Goal: Task Accomplishment & Management: Manage account settings

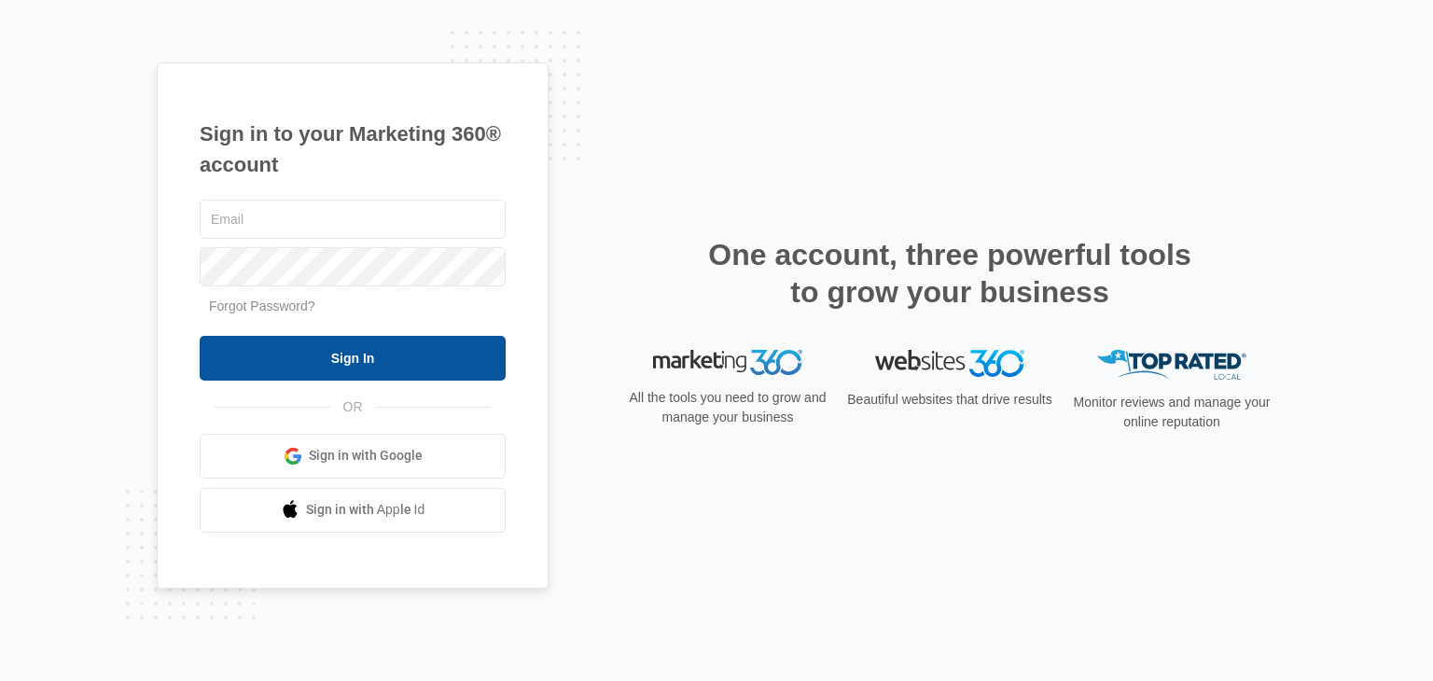
type input "[EMAIL_ADDRESS][DOMAIN_NAME]"
click at [474, 352] on input "Sign In" at bounding box center [353, 358] width 306 height 45
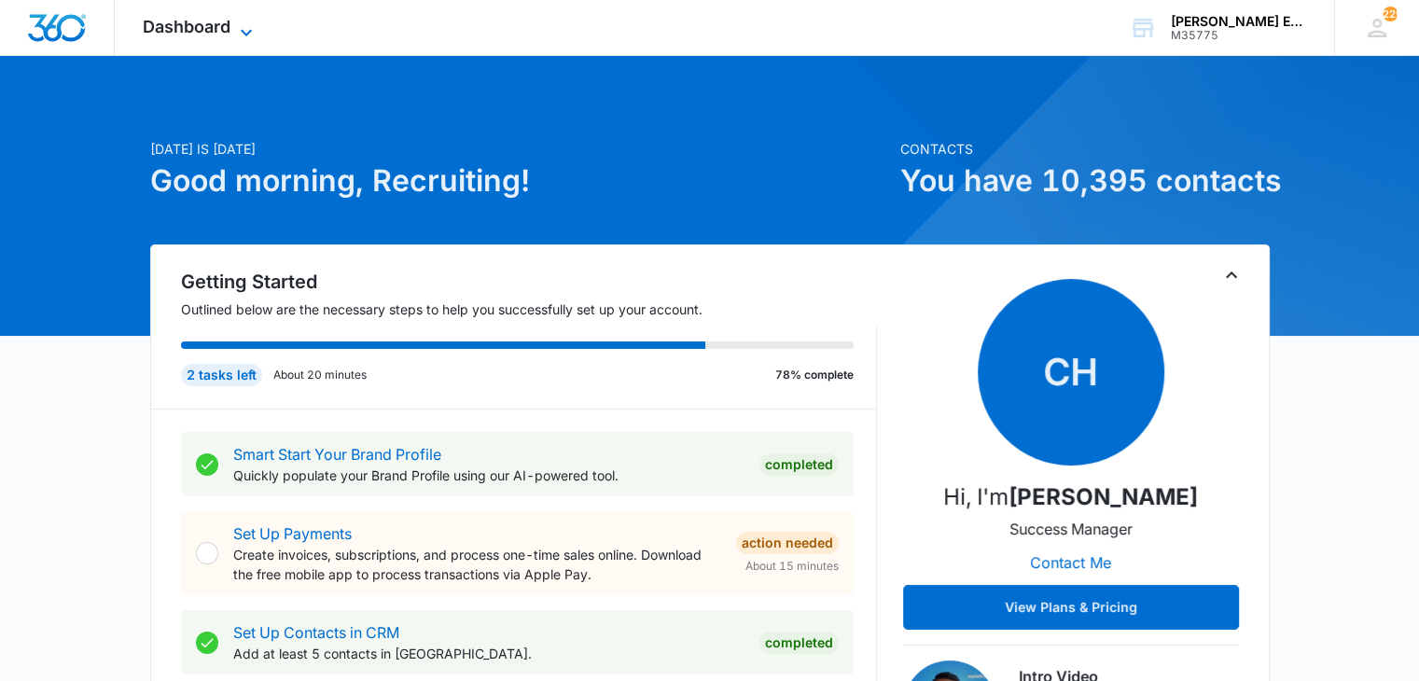
click at [221, 26] on span "Dashboard" at bounding box center [187, 27] width 88 height 20
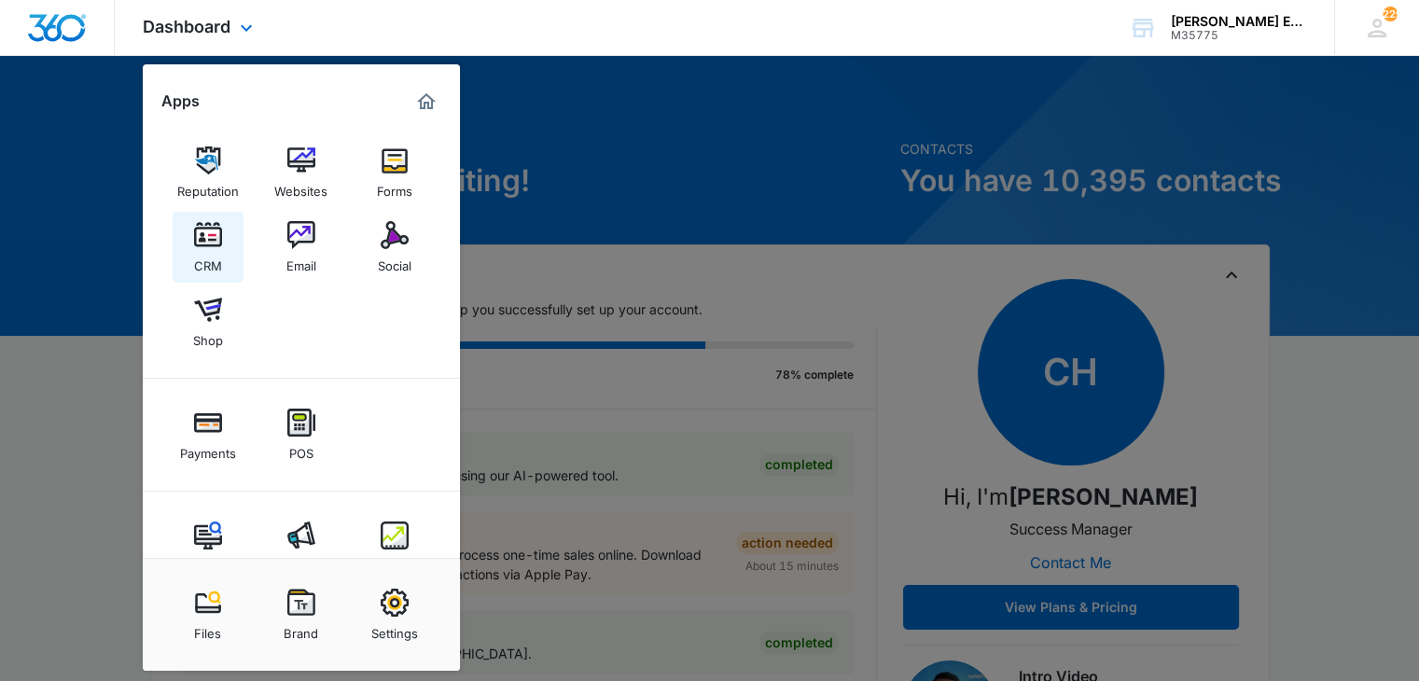
click at [213, 232] on img at bounding box center [208, 235] width 28 height 28
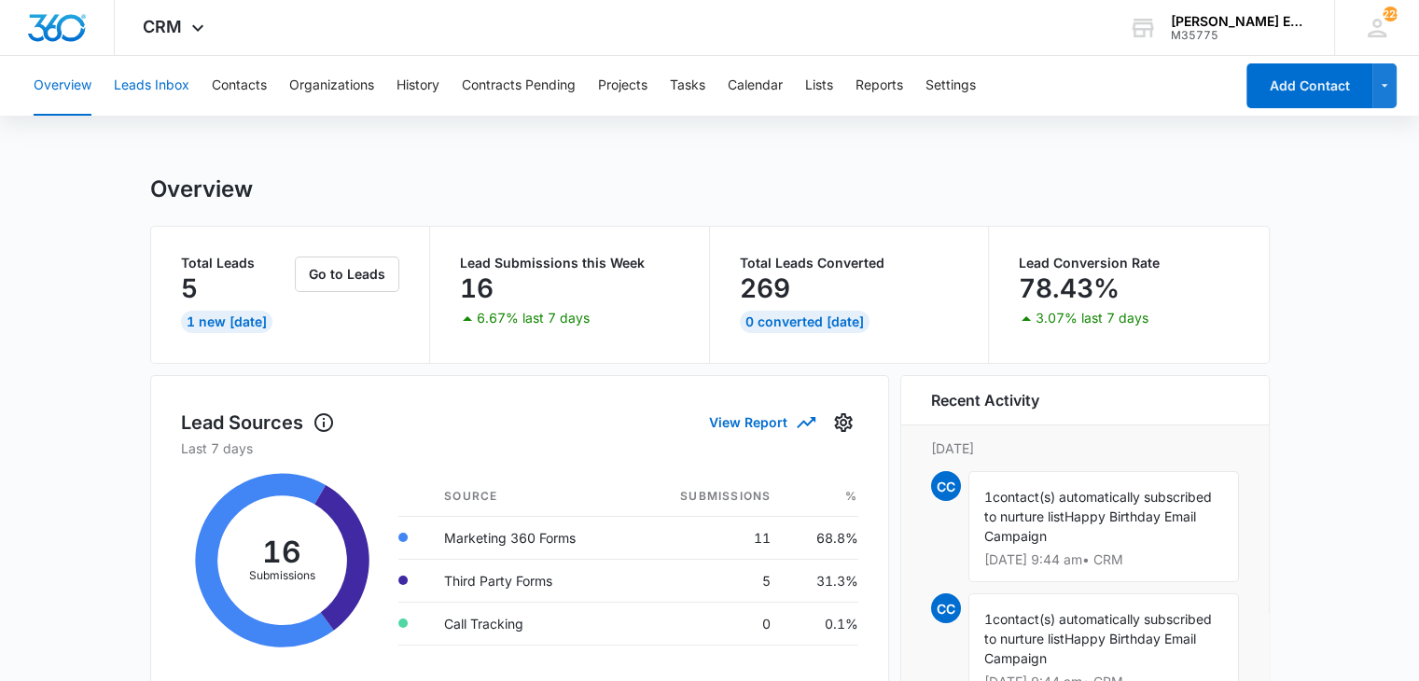
click at [154, 81] on button "Leads Inbox" at bounding box center [152, 86] width 76 height 60
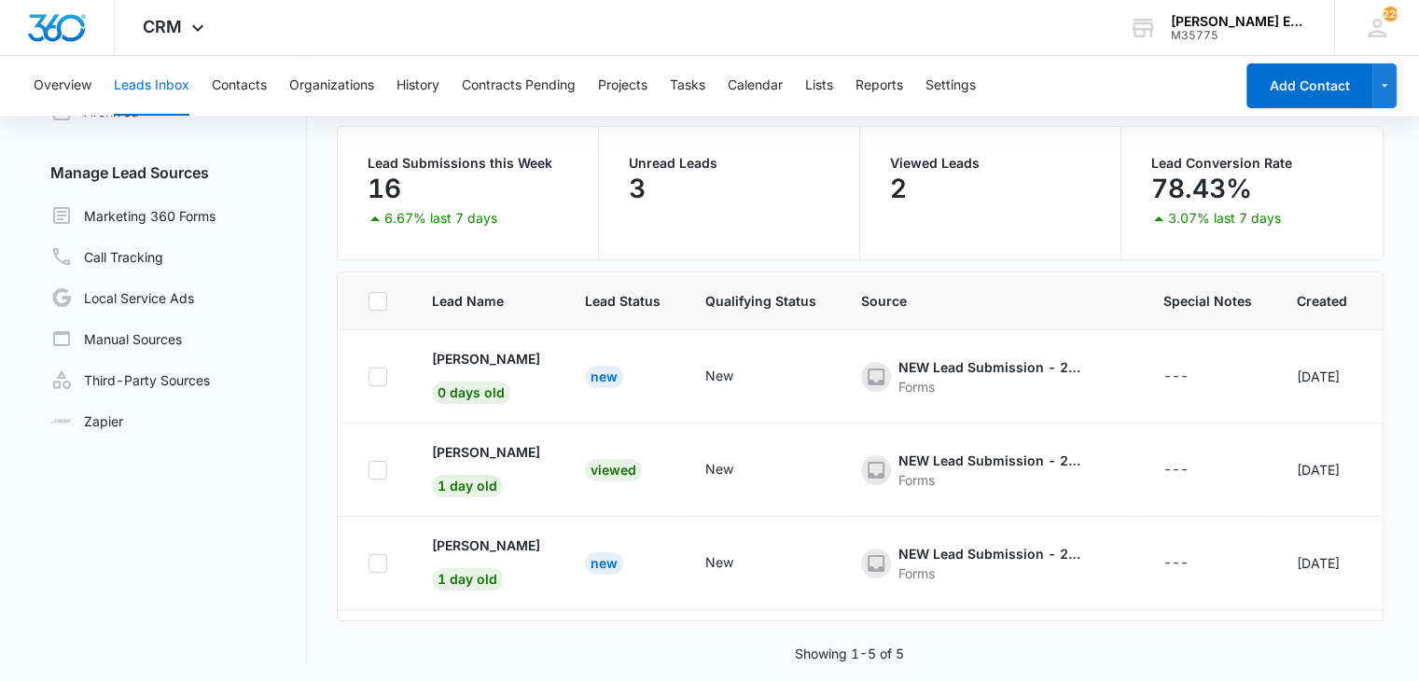
scroll to position [143, 0]
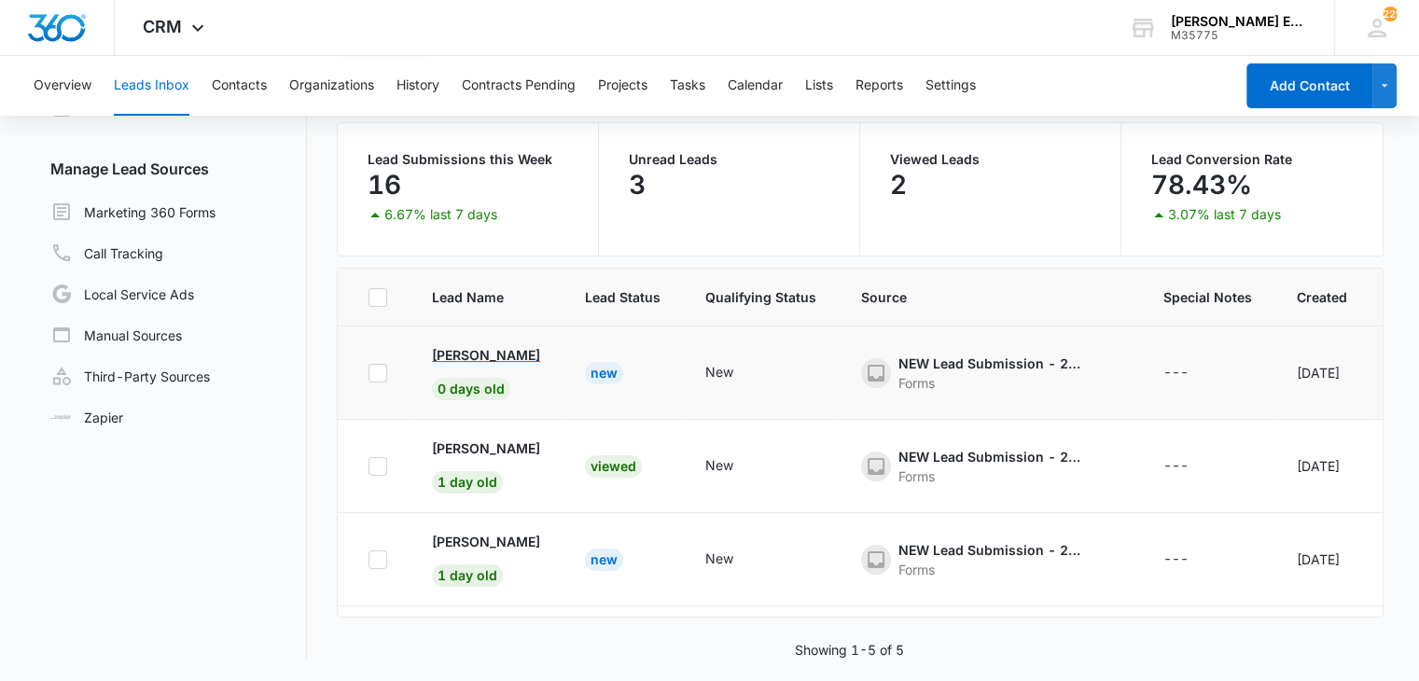
click at [504, 352] on p "[PERSON_NAME]" at bounding box center [486, 355] width 108 height 20
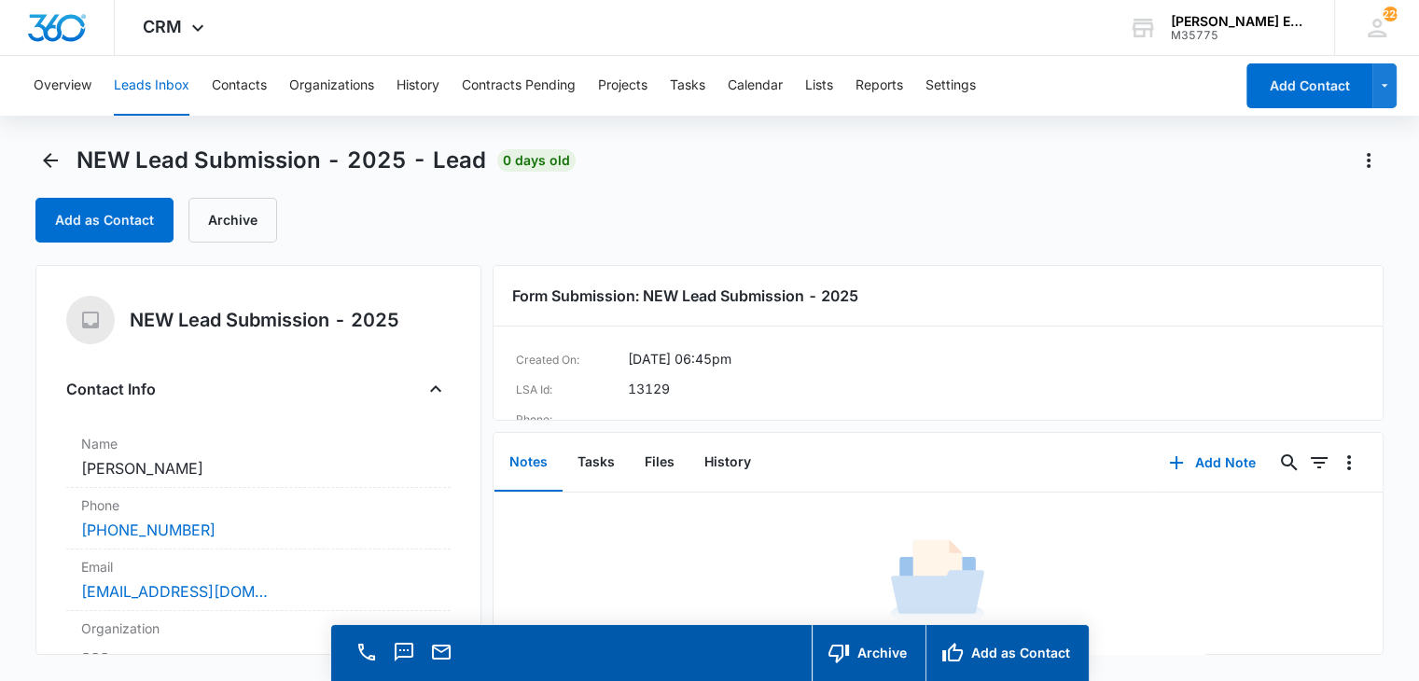
scroll to position [52, 0]
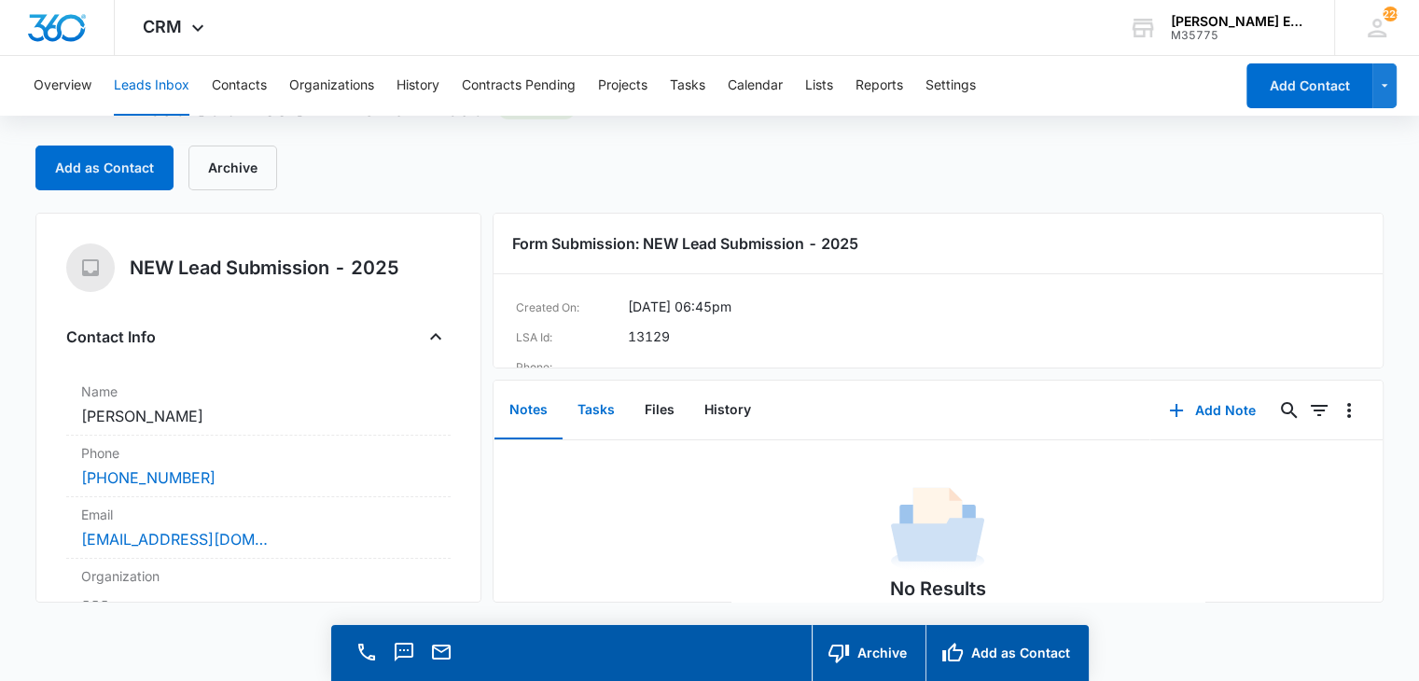
click at [581, 415] on button "Tasks" at bounding box center [595, 410] width 67 height 58
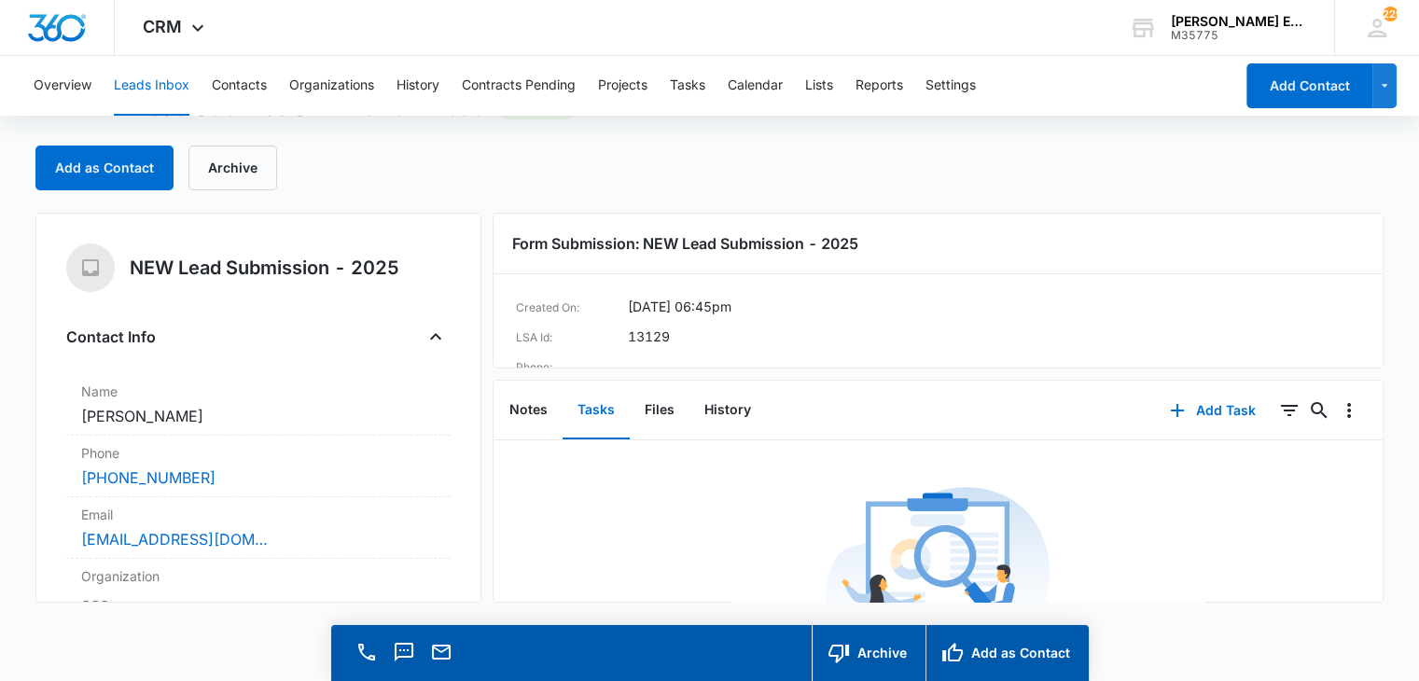
click at [169, 86] on button "Leads Inbox" at bounding box center [152, 86] width 76 height 60
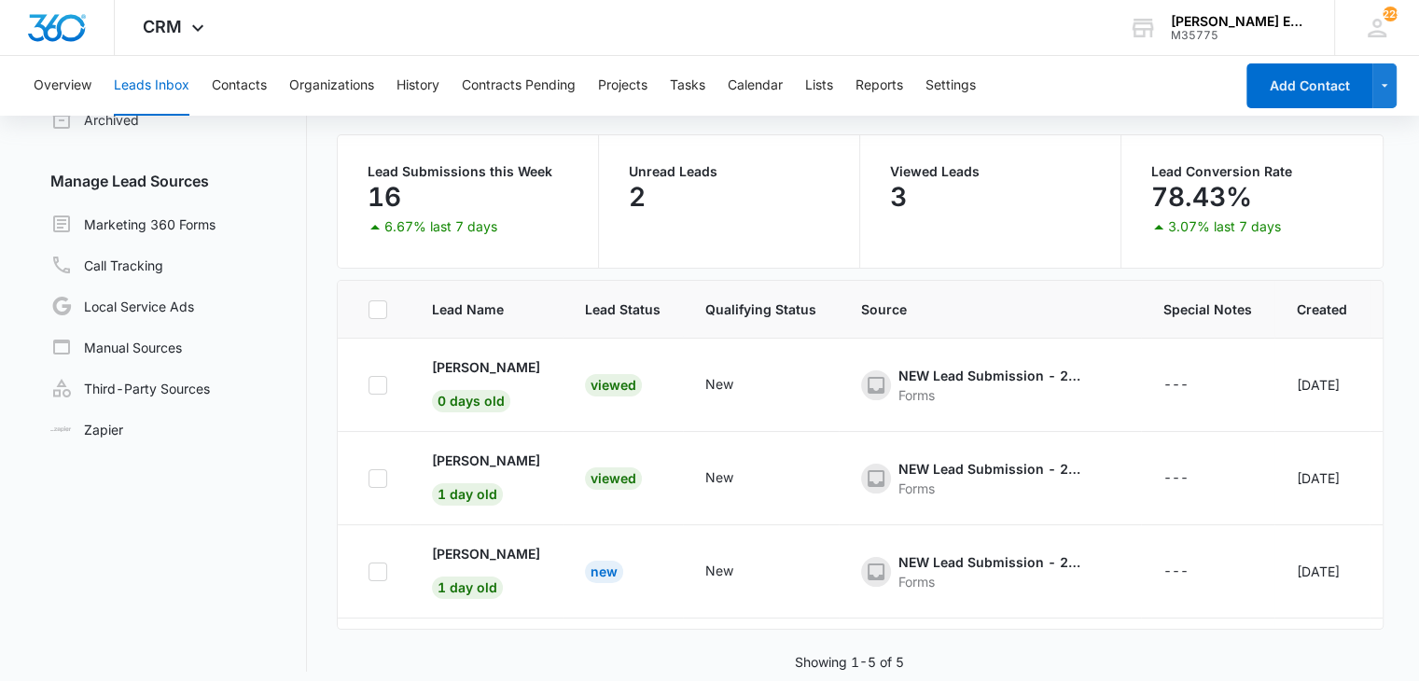
scroll to position [143, 0]
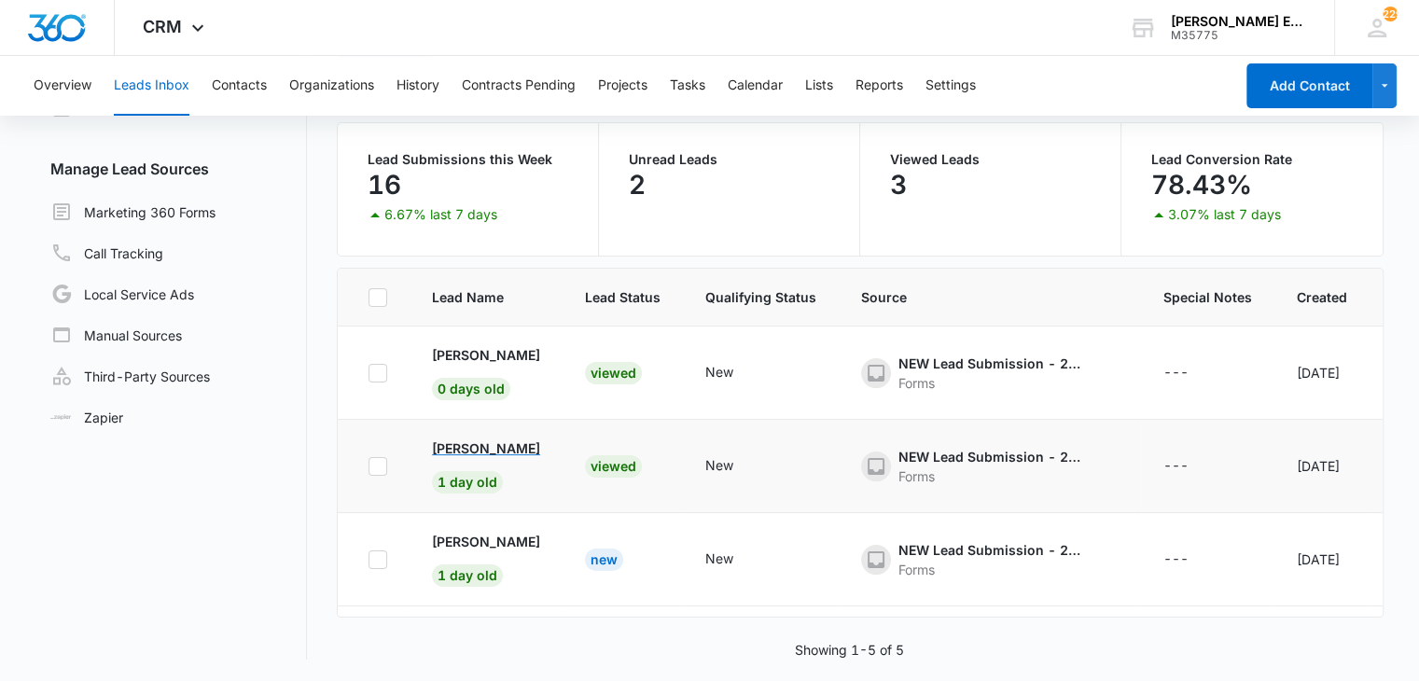
click at [478, 450] on p "[PERSON_NAME]" at bounding box center [486, 448] width 108 height 20
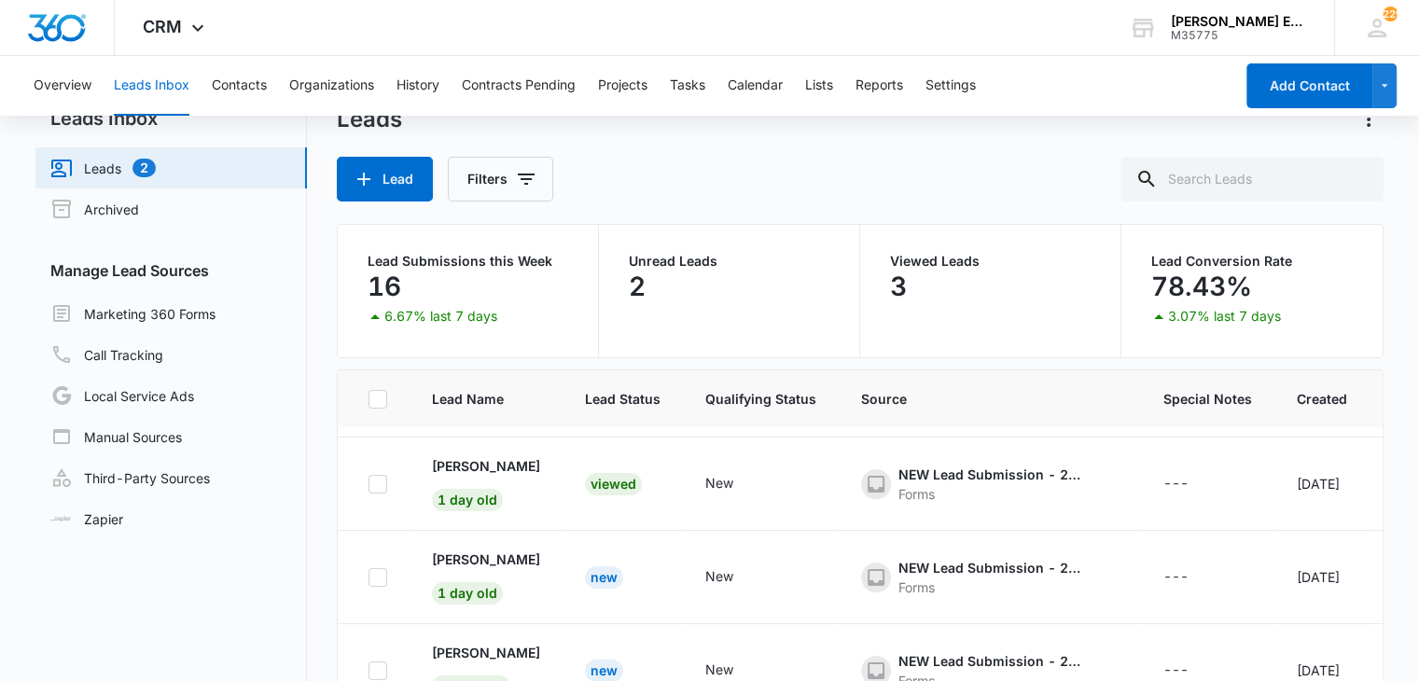
scroll to position [143, 0]
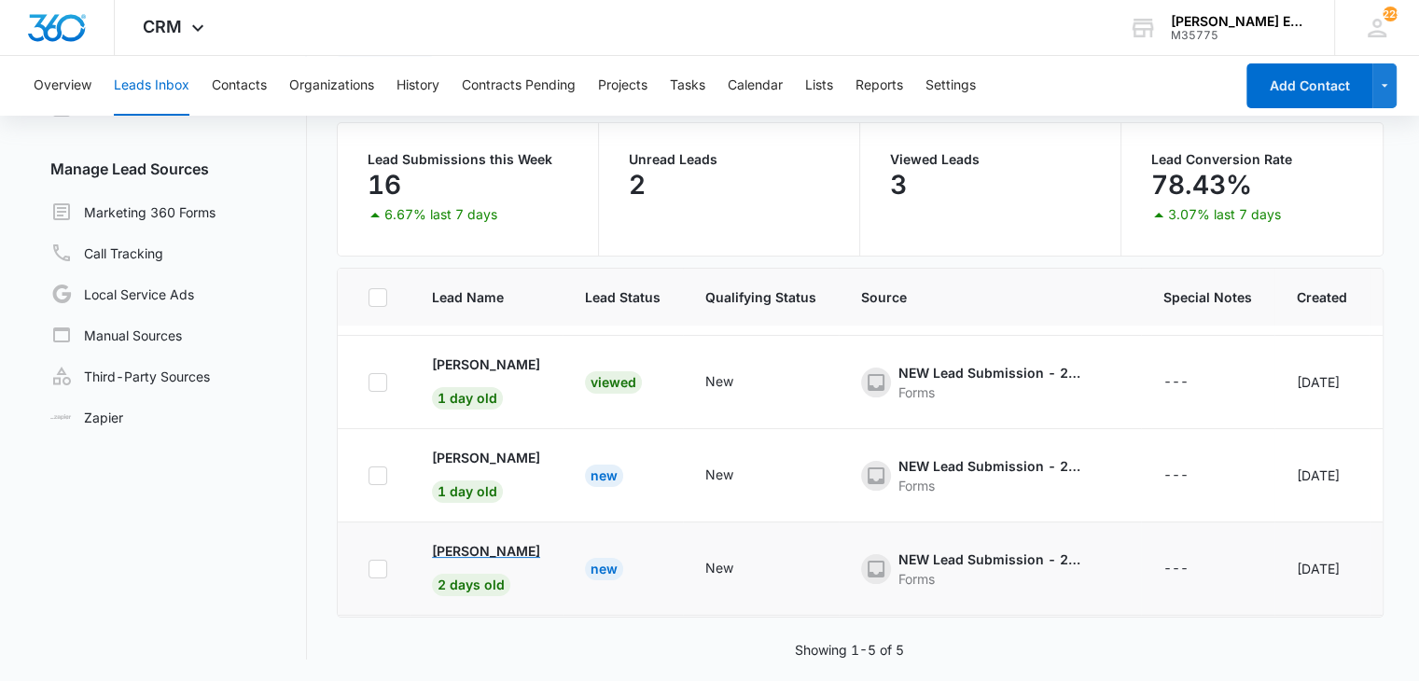
click at [490, 549] on p "[PERSON_NAME]" at bounding box center [486, 551] width 108 height 20
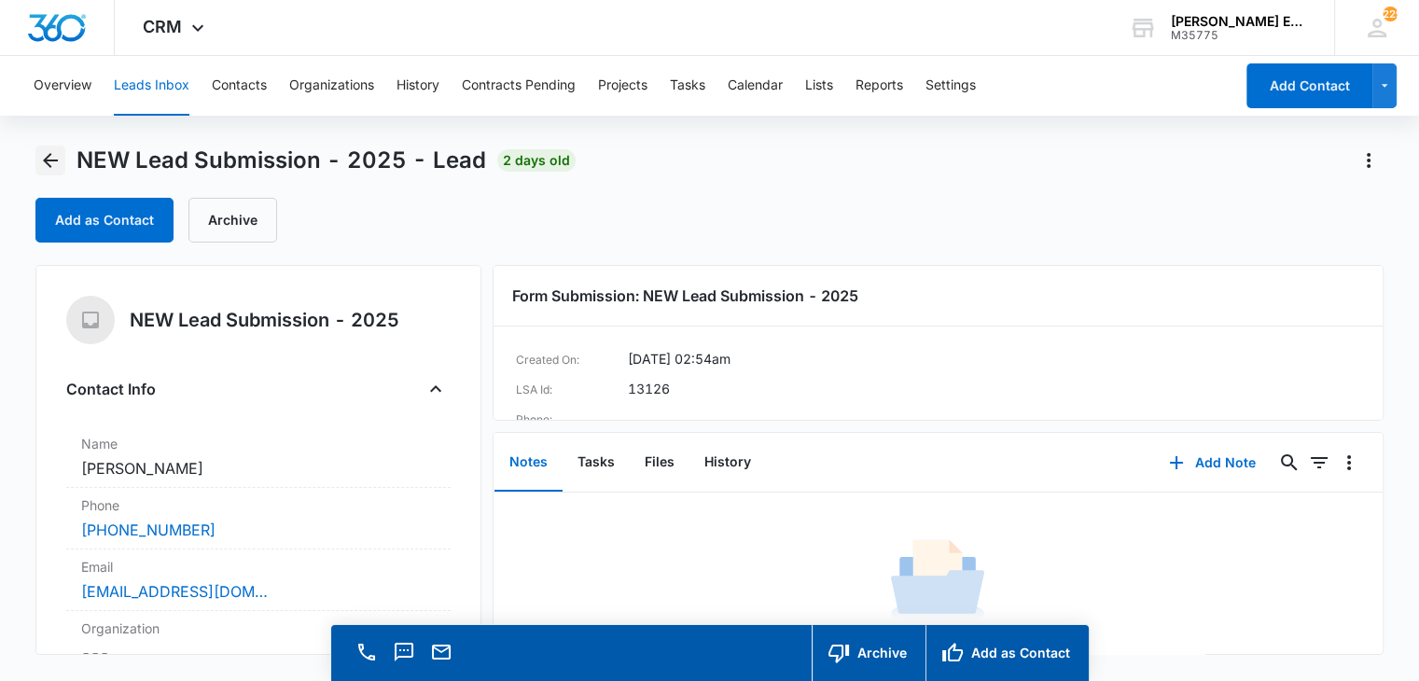
click at [48, 154] on icon "Back" at bounding box center [50, 160] width 22 height 22
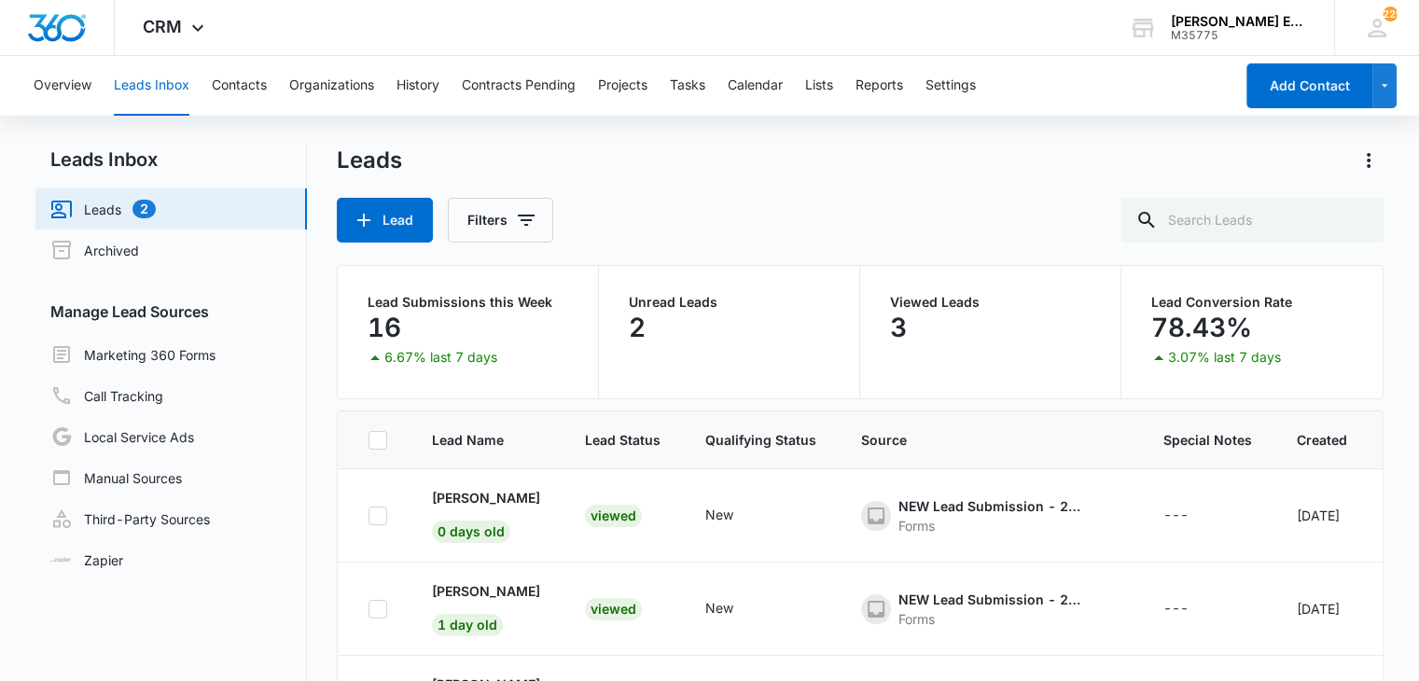
scroll to position [84, 0]
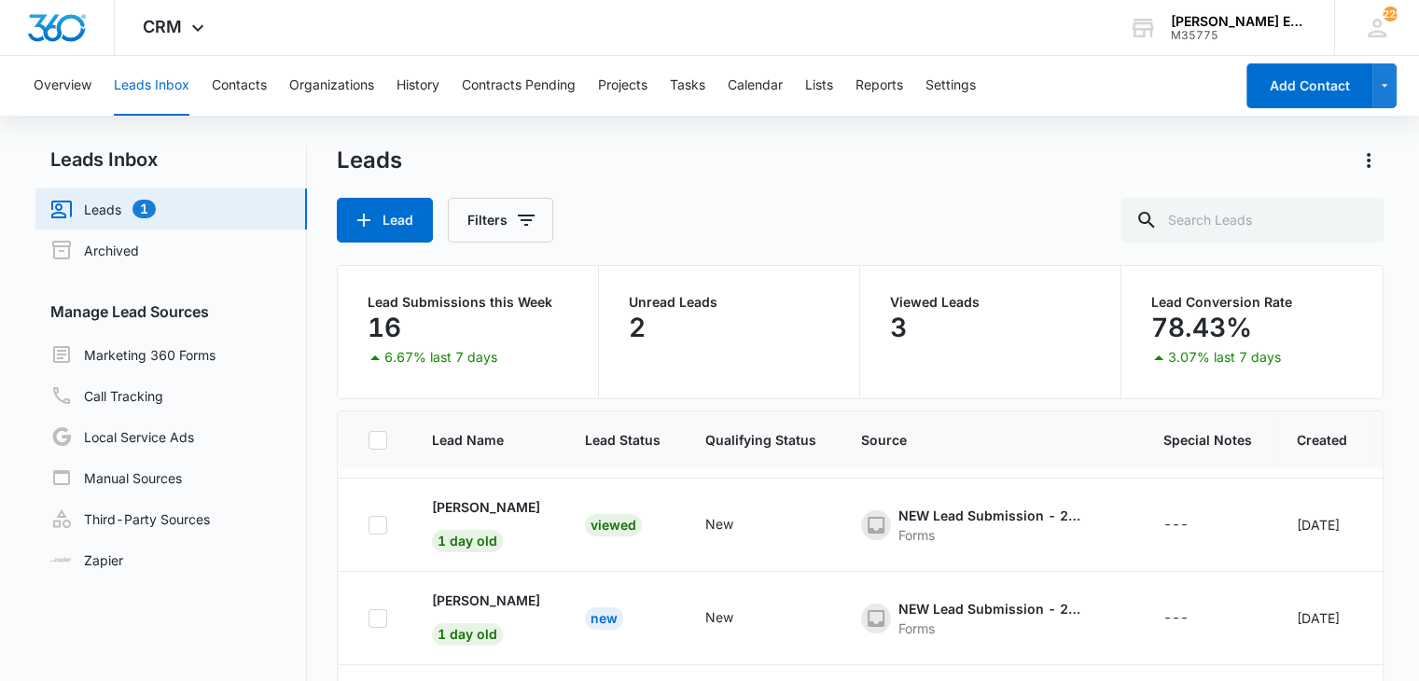
click at [159, 83] on button "Leads Inbox" at bounding box center [152, 86] width 76 height 60
drag, startPoint x: 422, startPoint y: 597, endPoint x: 553, endPoint y: 597, distance: 131.5
click at [553, 597] on td "[PERSON_NAME] 1 day old" at bounding box center [485, 618] width 153 height 93
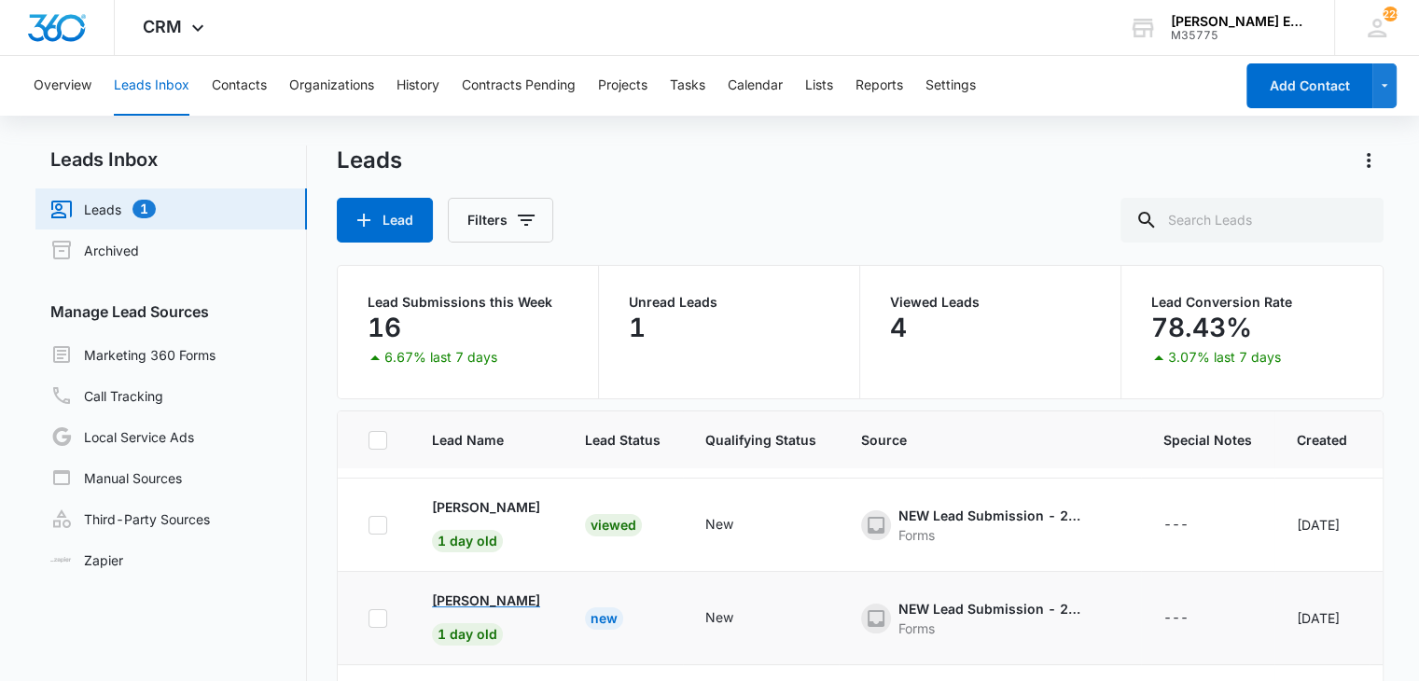
copy p "[PERSON_NAME]"
drag, startPoint x: 424, startPoint y: 505, endPoint x: 571, endPoint y: 497, distance: 146.6
click at [562, 497] on td "[PERSON_NAME] 1 day old" at bounding box center [485, 524] width 153 height 93
copy p "[PERSON_NAME]"
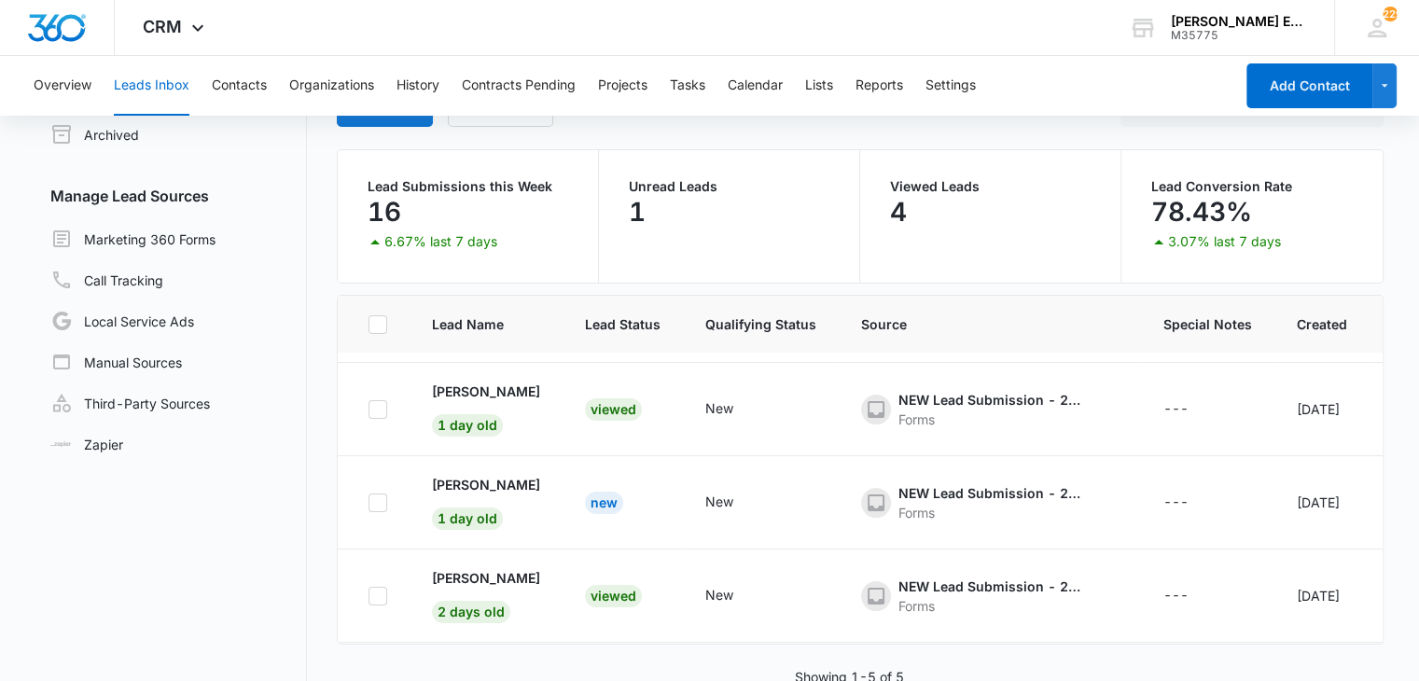
scroll to position [117, 0]
drag, startPoint x: 416, startPoint y: 575, endPoint x: 548, endPoint y: 575, distance: 132.5
click at [548, 575] on td "[PERSON_NAME] 2 days old" at bounding box center [485, 594] width 153 height 93
copy p "[PERSON_NAME]"
click at [236, 89] on button "Contacts" at bounding box center [239, 86] width 55 height 60
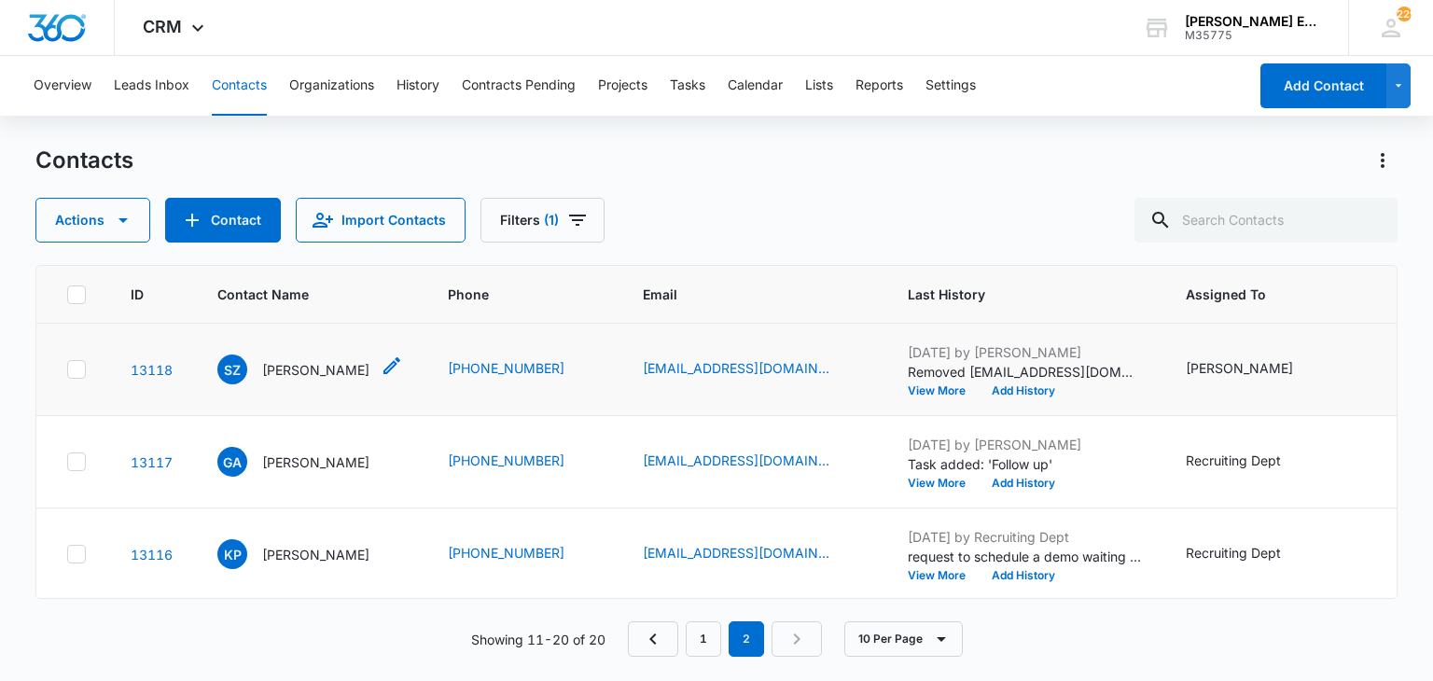
click at [280, 373] on p "[PERSON_NAME]" at bounding box center [315, 370] width 107 height 20
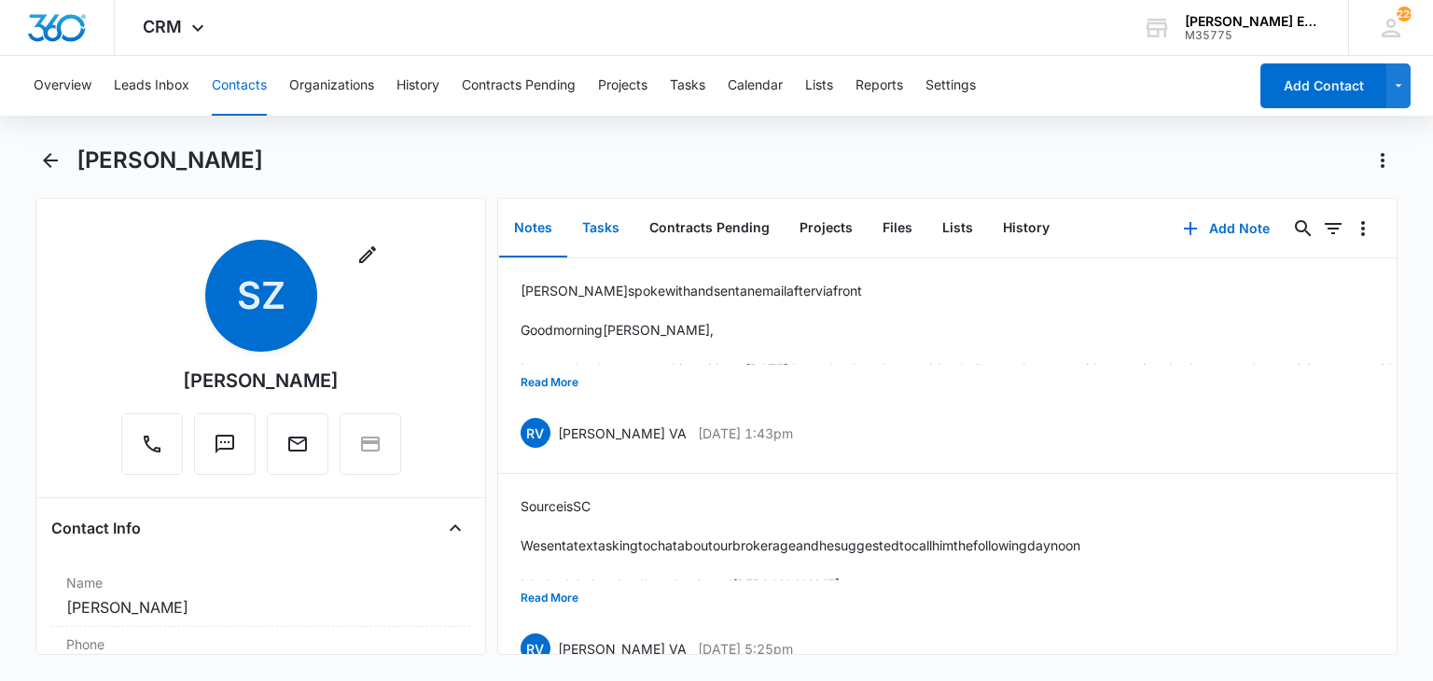
click at [582, 236] on button "Tasks" at bounding box center [600, 229] width 67 height 58
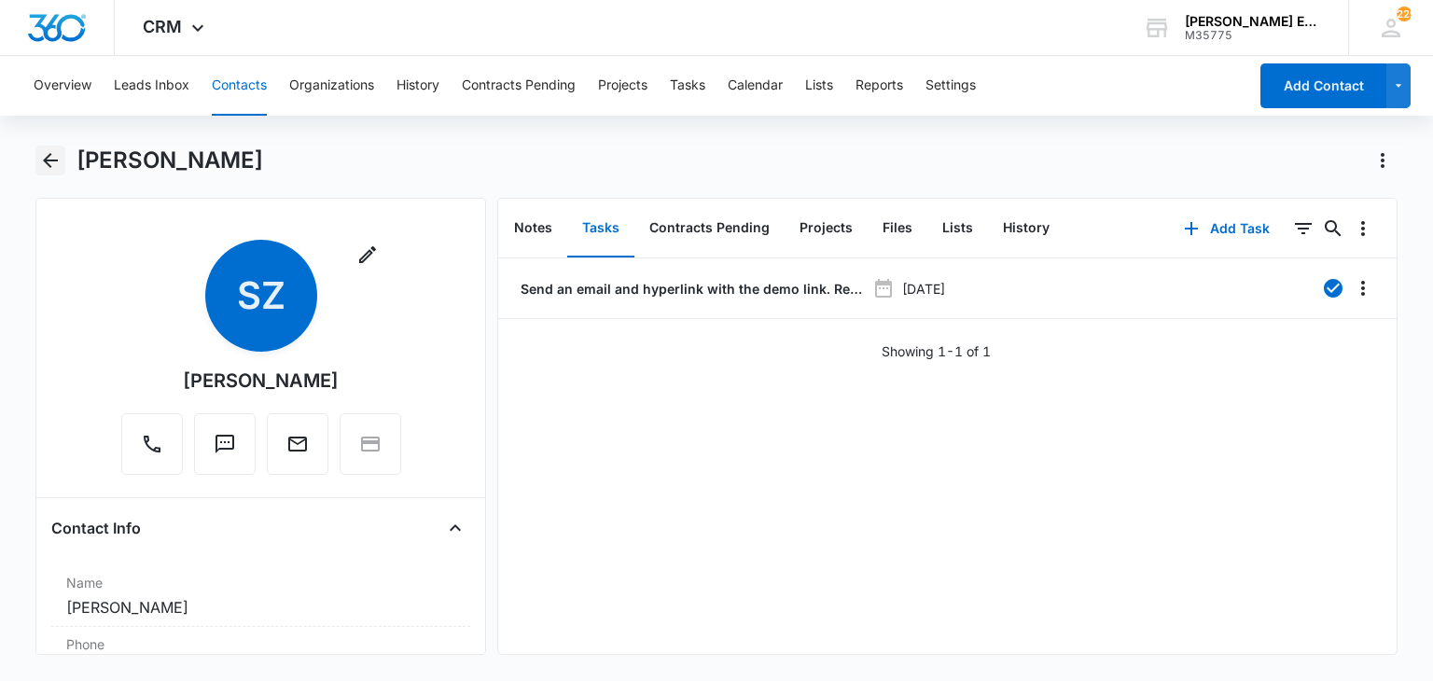
click at [49, 159] on icon "Back" at bounding box center [50, 160] width 15 height 15
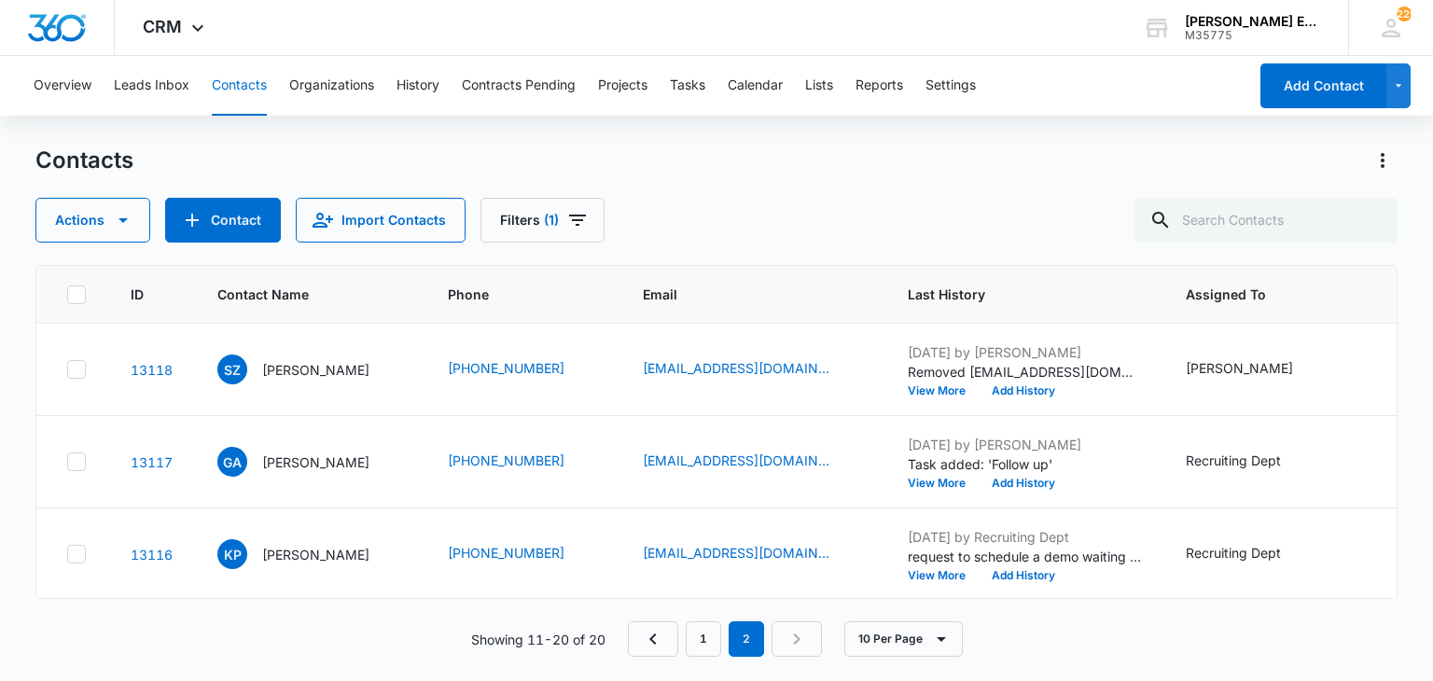
click at [49, 159] on h1 "Contacts" at bounding box center [84, 160] width 98 height 28
click at [329, 84] on button "Organizations" at bounding box center [331, 86] width 85 height 60
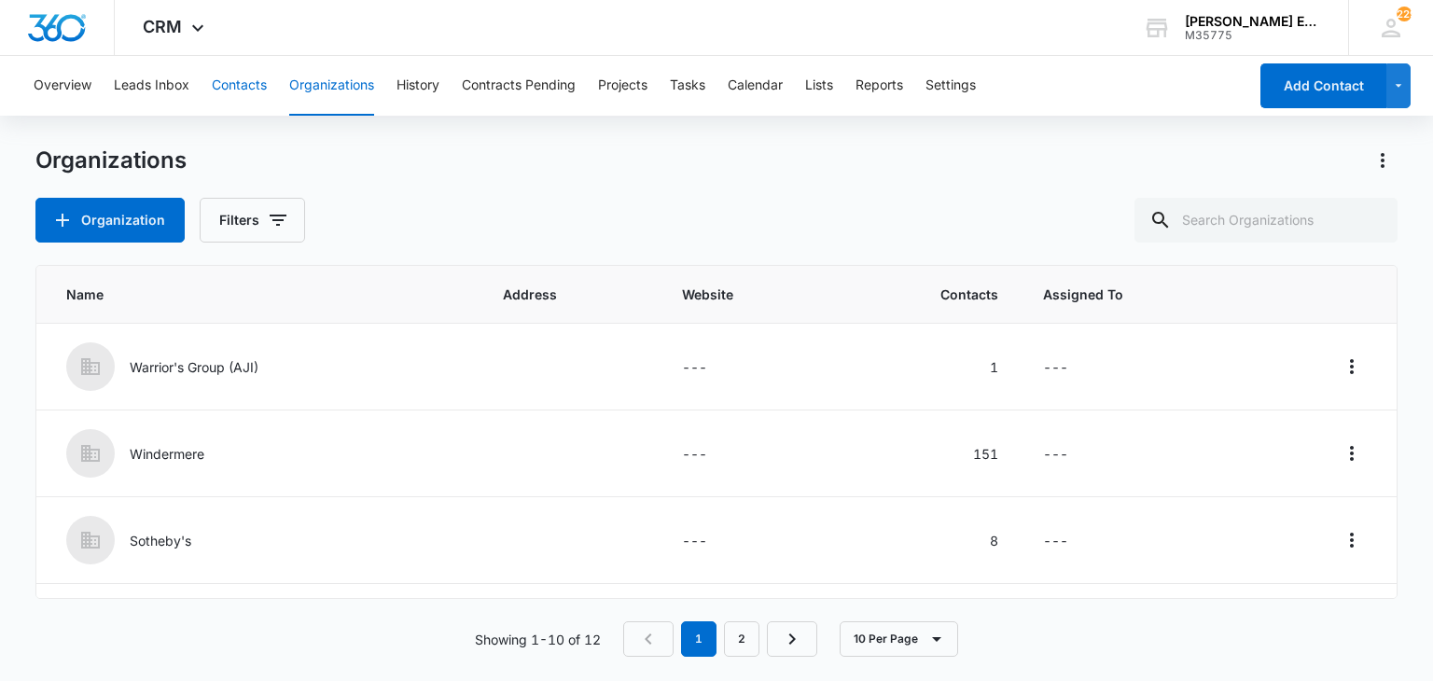
click at [250, 82] on button "Contacts" at bounding box center [239, 86] width 55 height 60
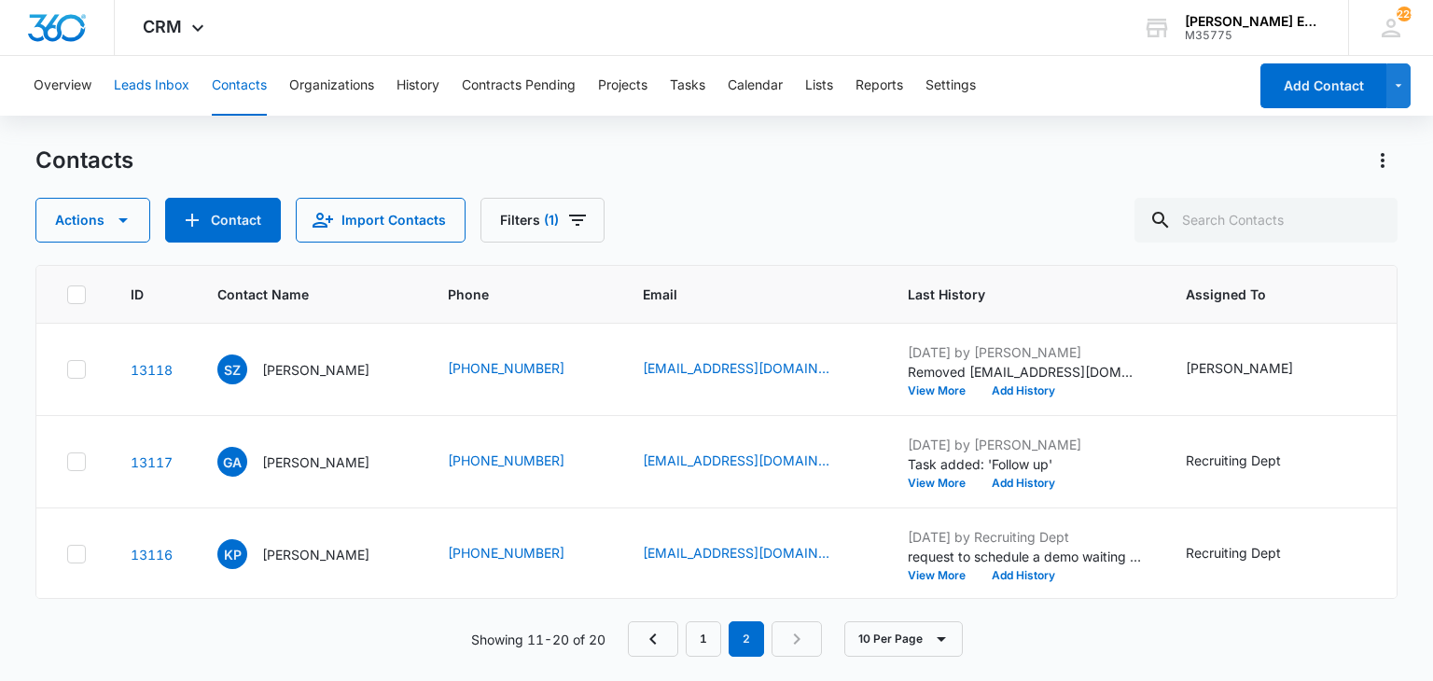
click at [154, 90] on button "Leads Inbox" at bounding box center [152, 86] width 76 height 60
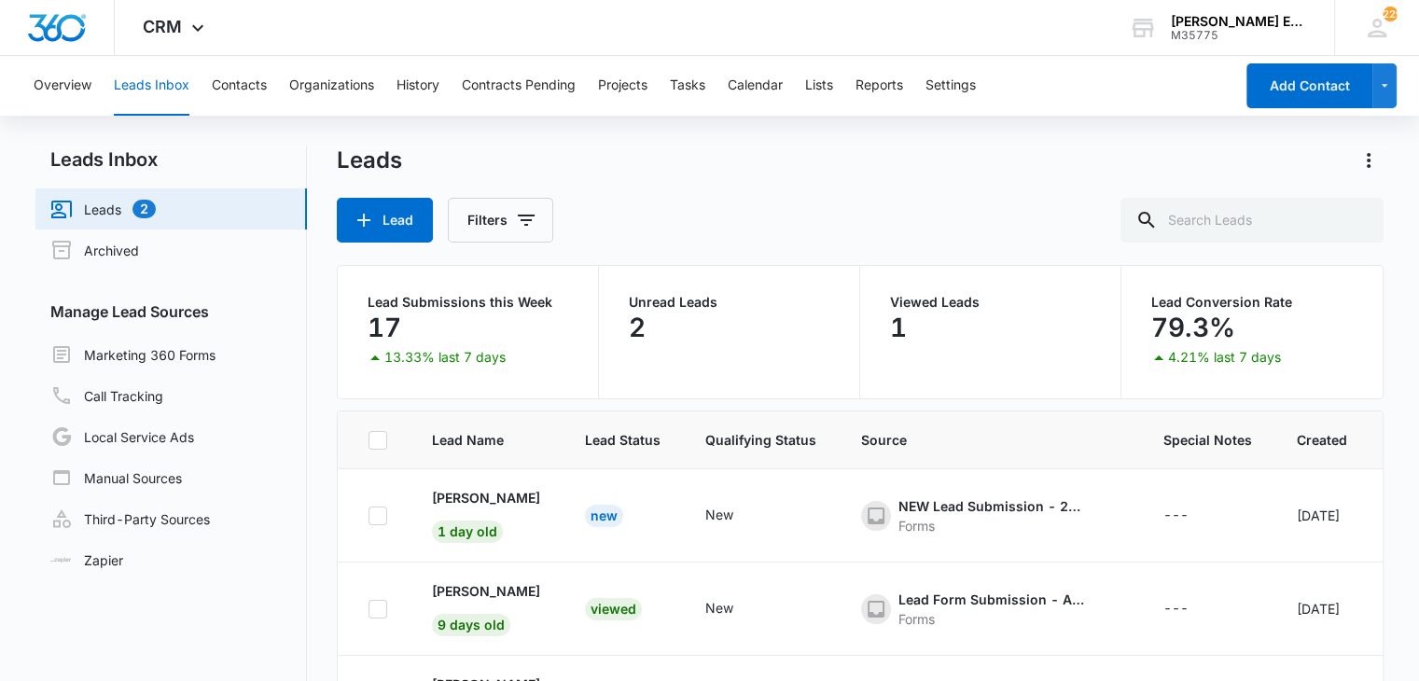
click at [656, 301] on p "Unread Leads" at bounding box center [729, 302] width 201 height 13
click at [141, 220] on link "Leads 2" at bounding box center [102, 209] width 105 height 22
click at [101, 211] on link "Leads 2" at bounding box center [102, 209] width 105 height 22
click at [478, 501] on p "[PERSON_NAME]" at bounding box center [486, 498] width 108 height 20
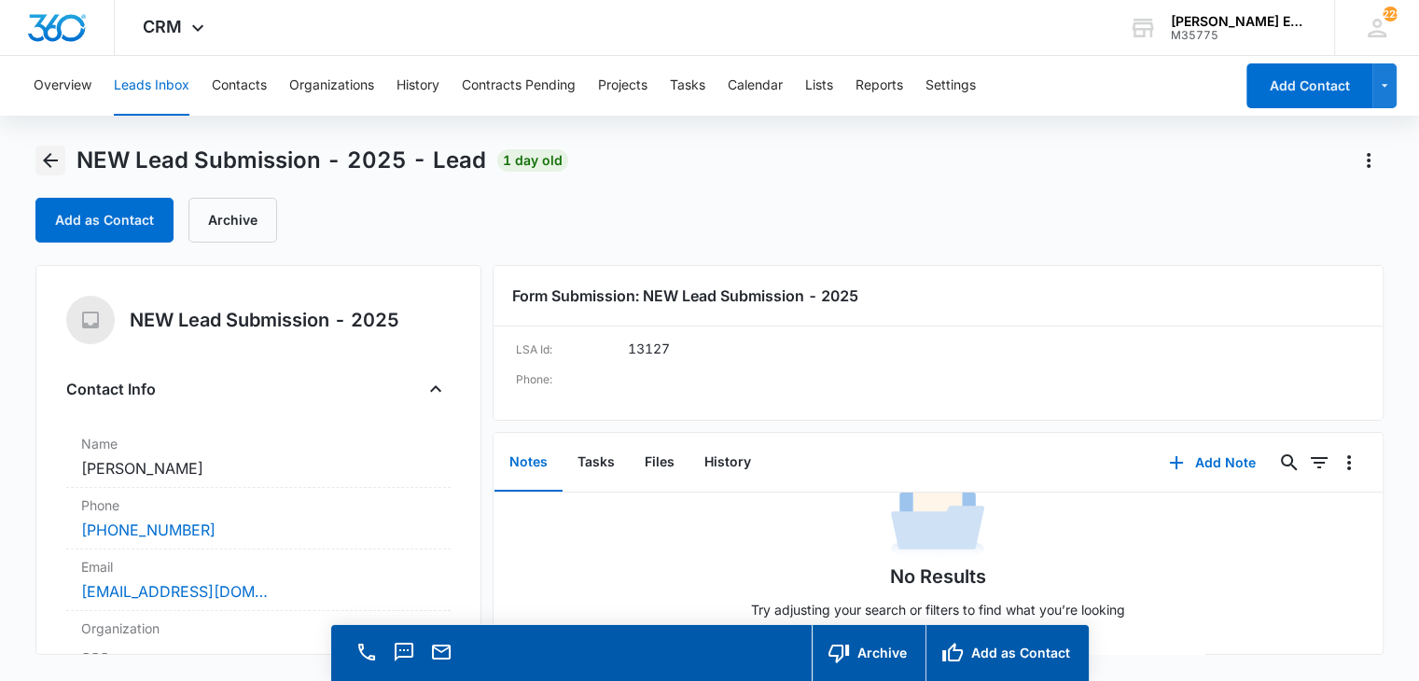
click at [51, 159] on icon "Back" at bounding box center [50, 160] width 15 height 15
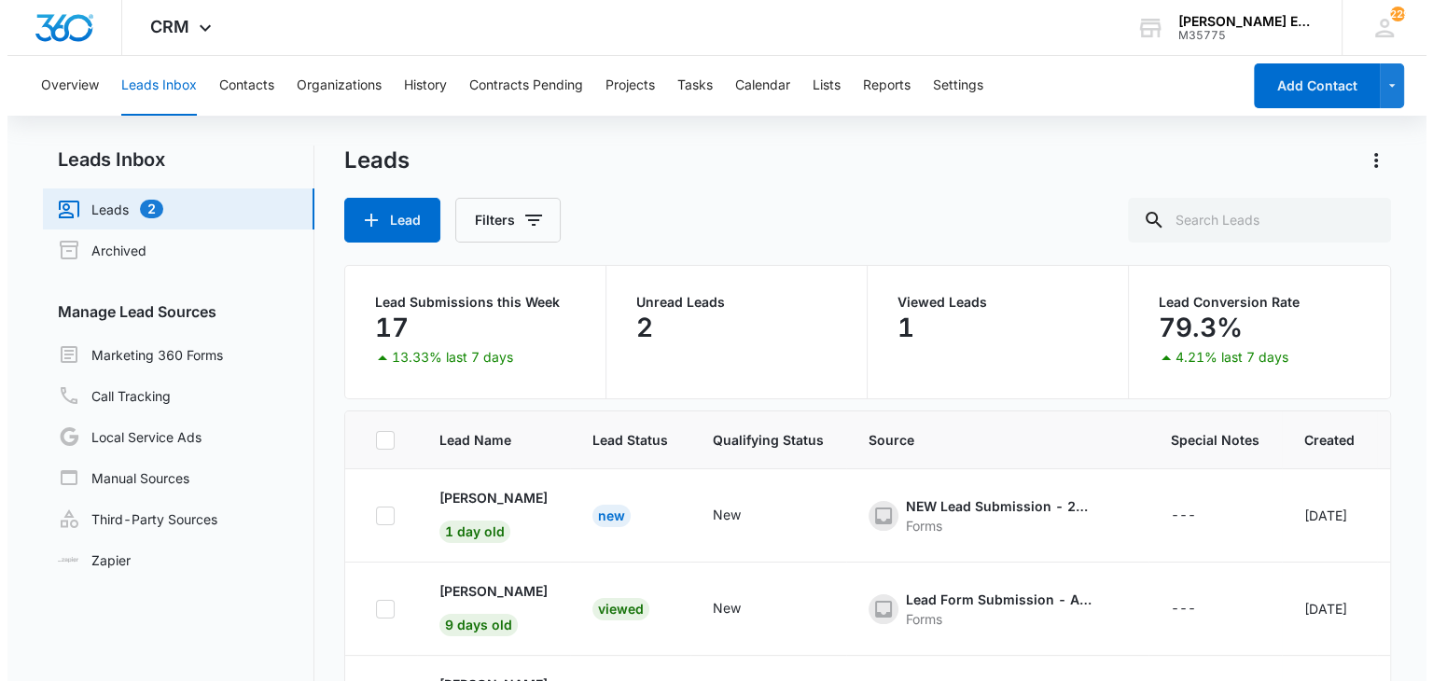
scroll to position [2, 0]
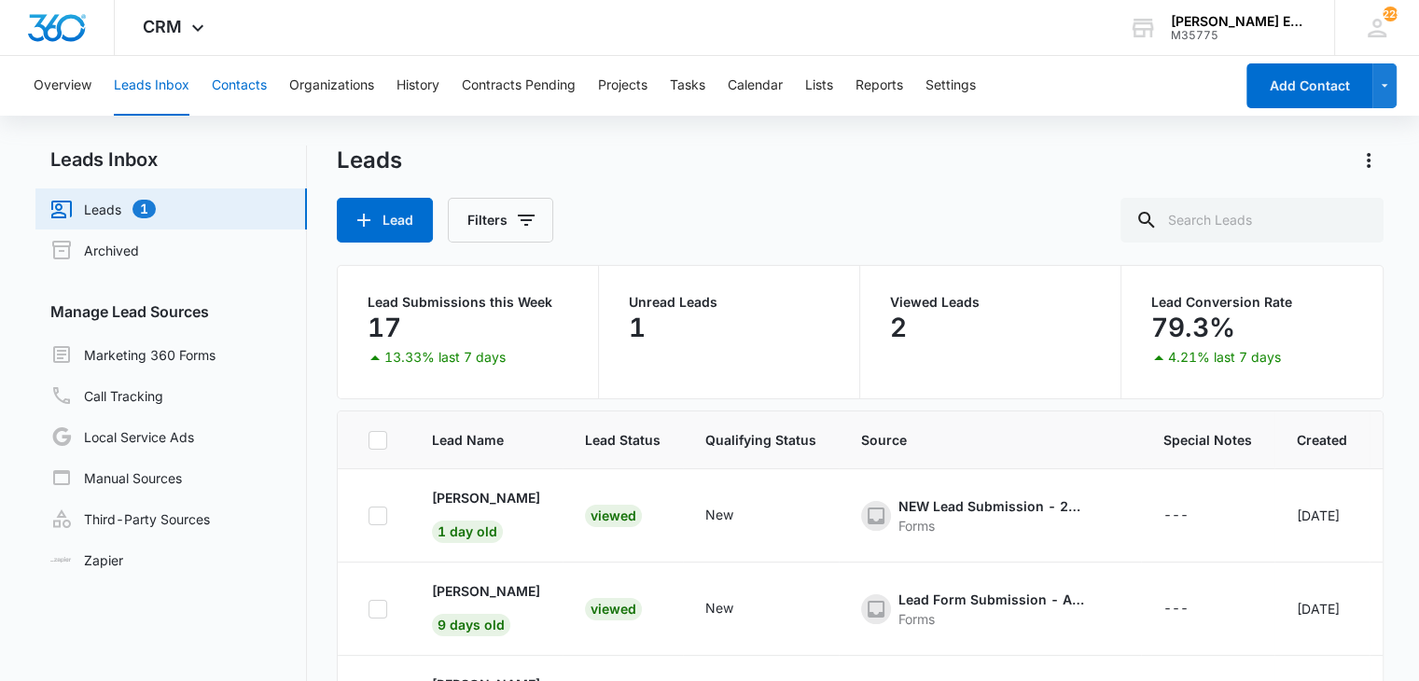
click at [236, 87] on button "Contacts" at bounding box center [239, 86] width 55 height 60
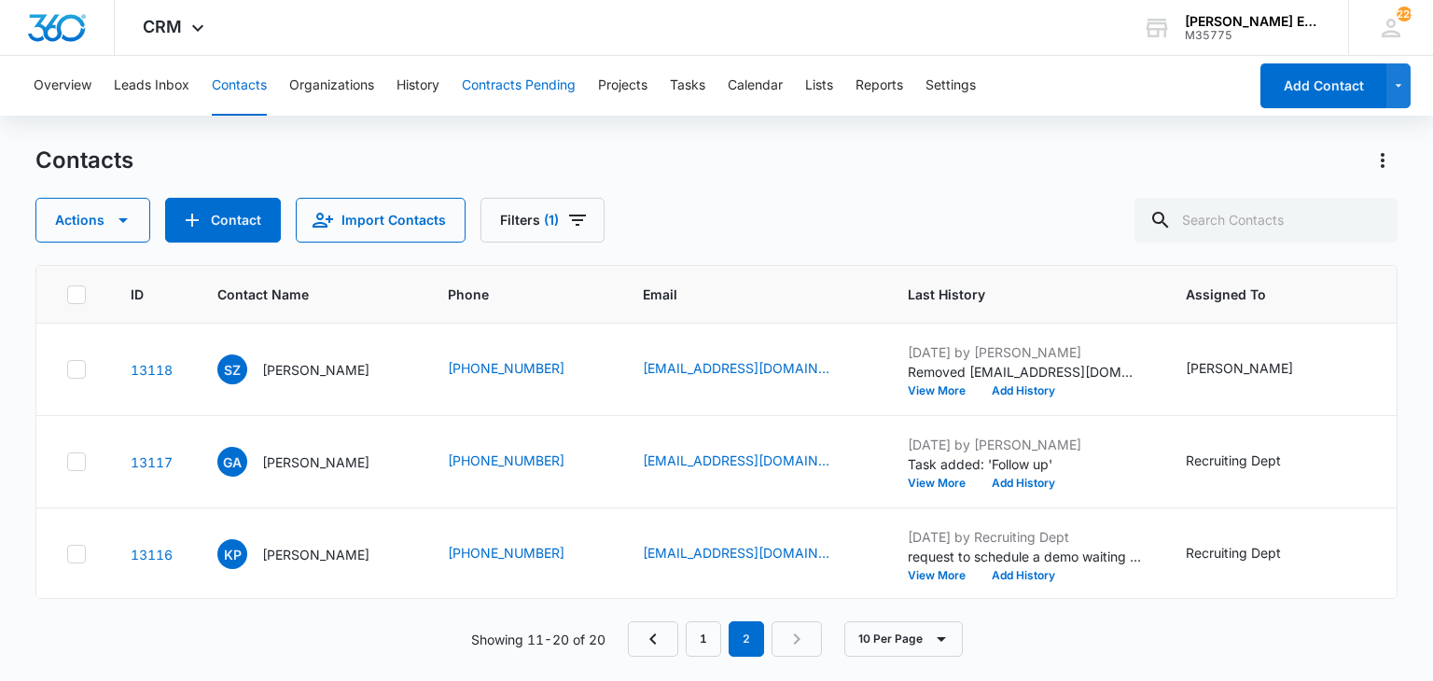
click at [538, 80] on button "Contracts Pending" at bounding box center [519, 86] width 114 height 60
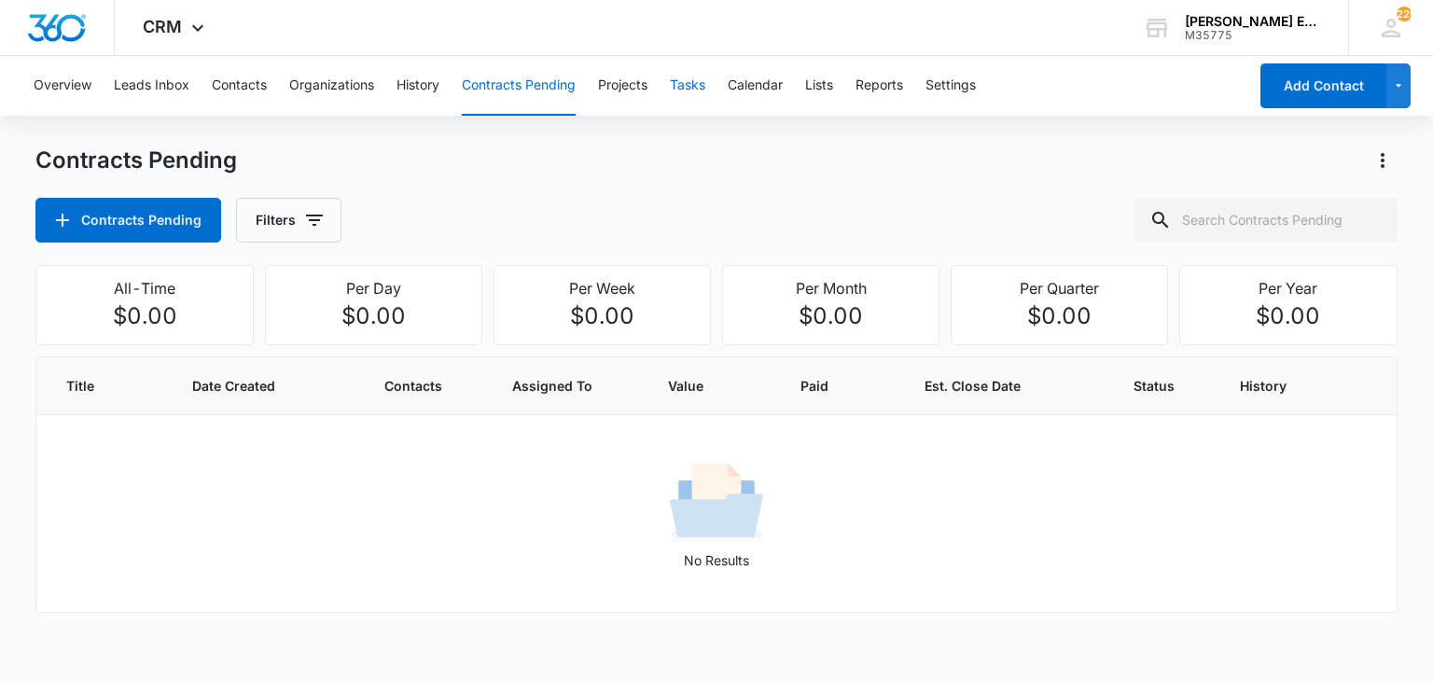
click at [695, 87] on button "Tasks" at bounding box center [687, 86] width 35 height 60
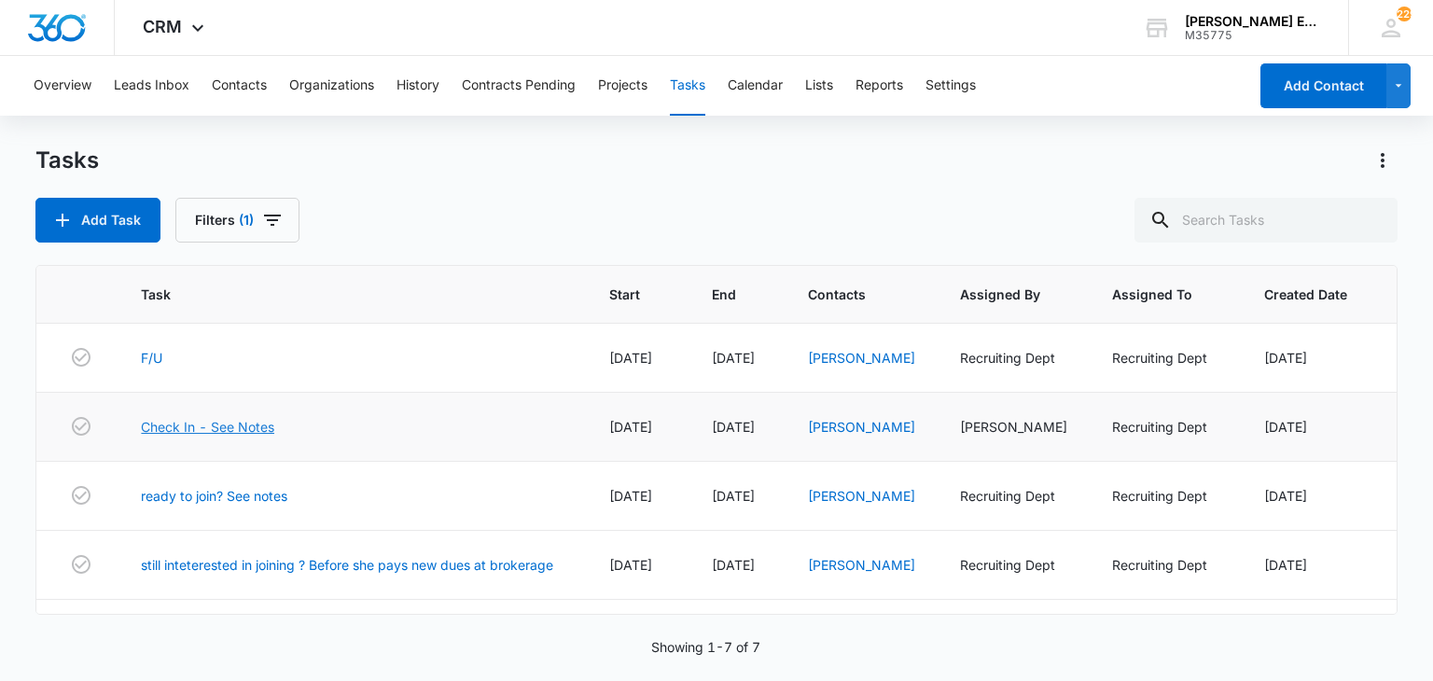
click at [217, 426] on link "Check In - See Notes" at bounding box center [207, 427] width 133 height 20
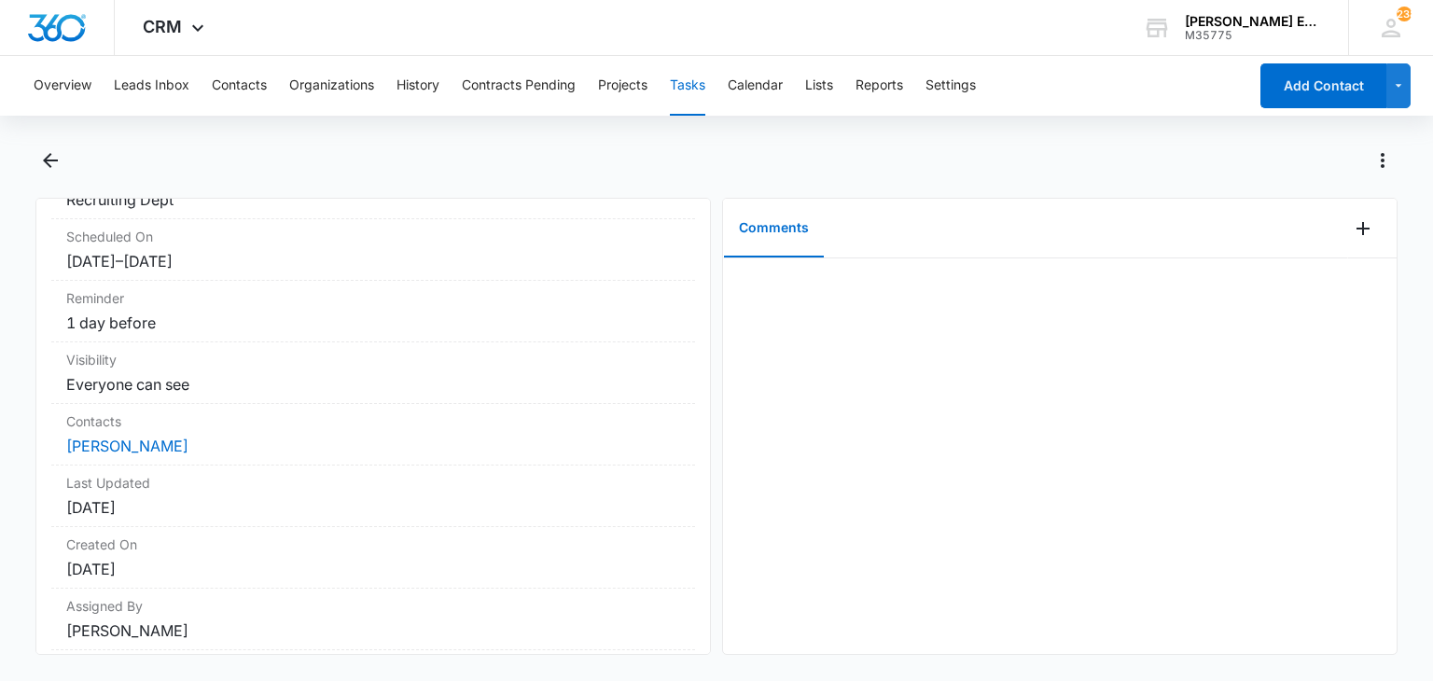
scroll to position [206, 0]
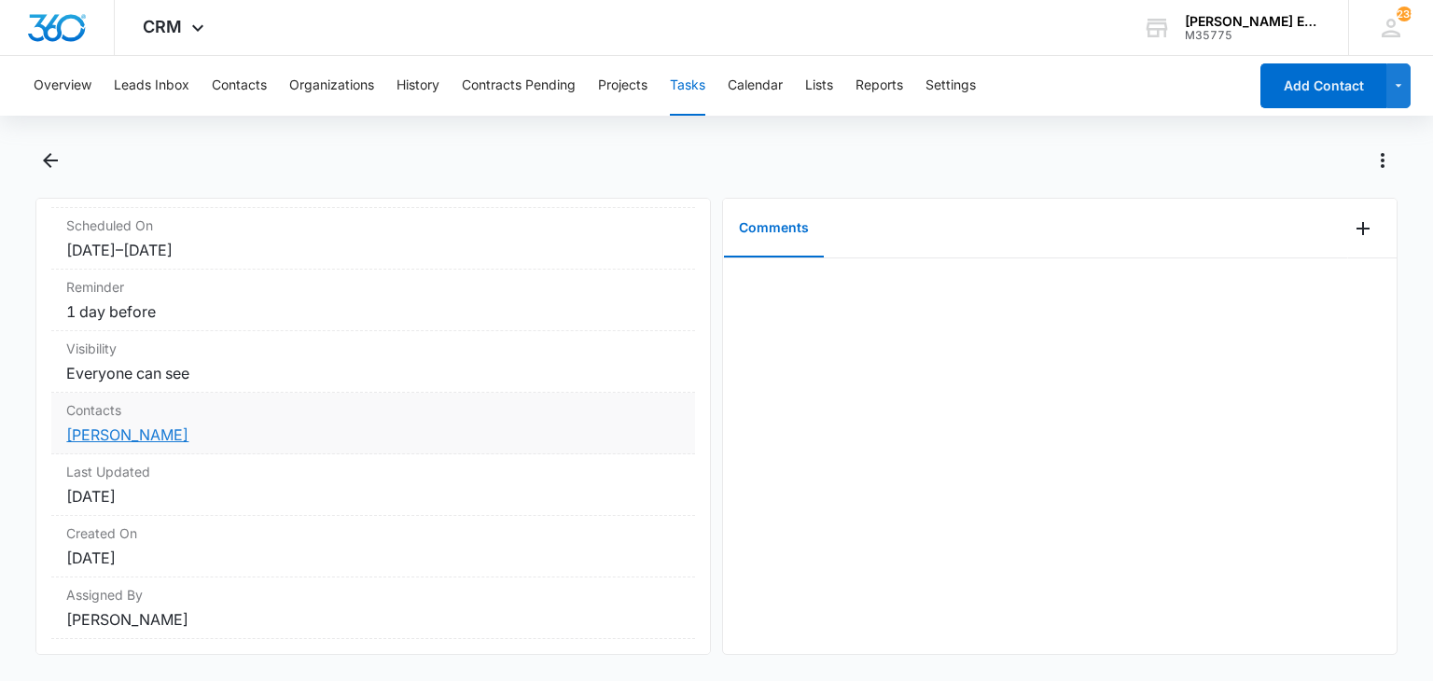
click at [120, 435] on link "[PERSON_NAME]" at bounding box center [127, 434] width 122 height 19
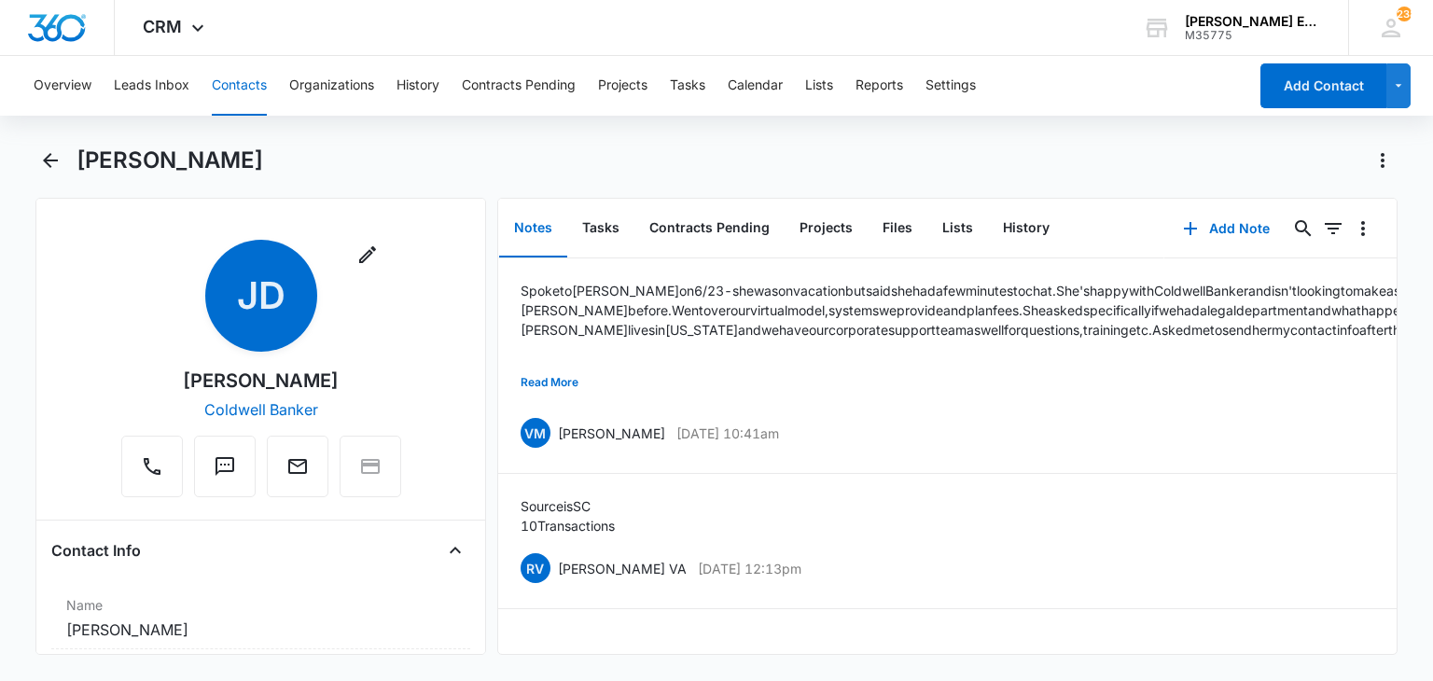
click at [240, 85] on button "Contacts" at bounding box center [239, 86] width 55 height 60
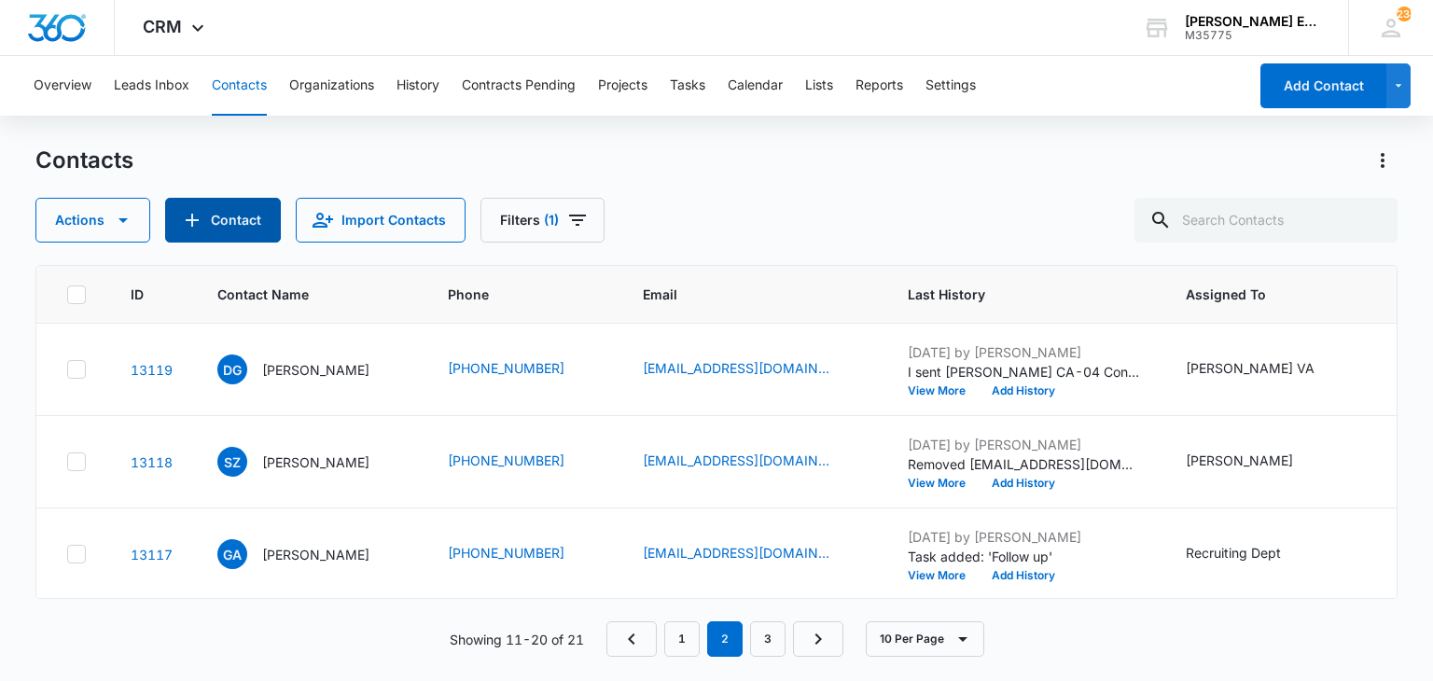
click at [246, 215] on button "Contact" at bounding box center [223, 220] width 116 height 45
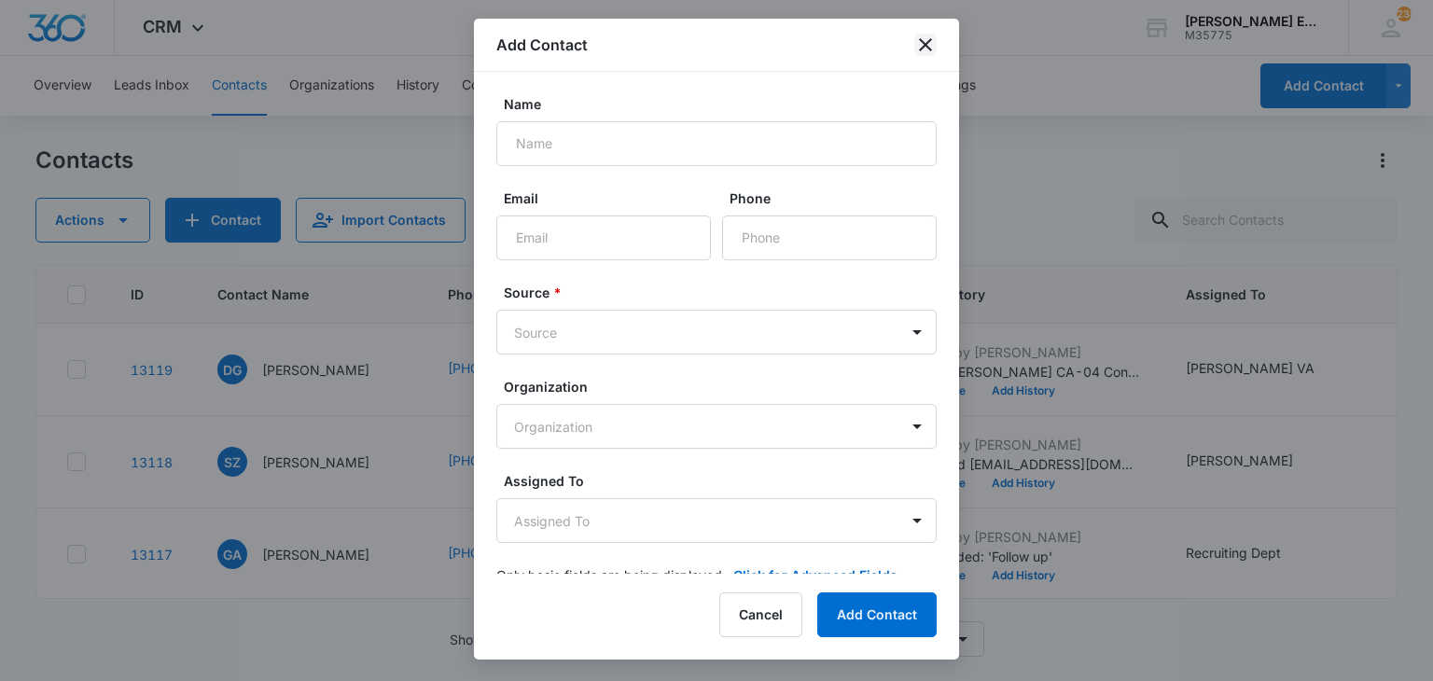
click at [924, 48] on icon "close" at bounding box center [925, 45] width 22 height 22
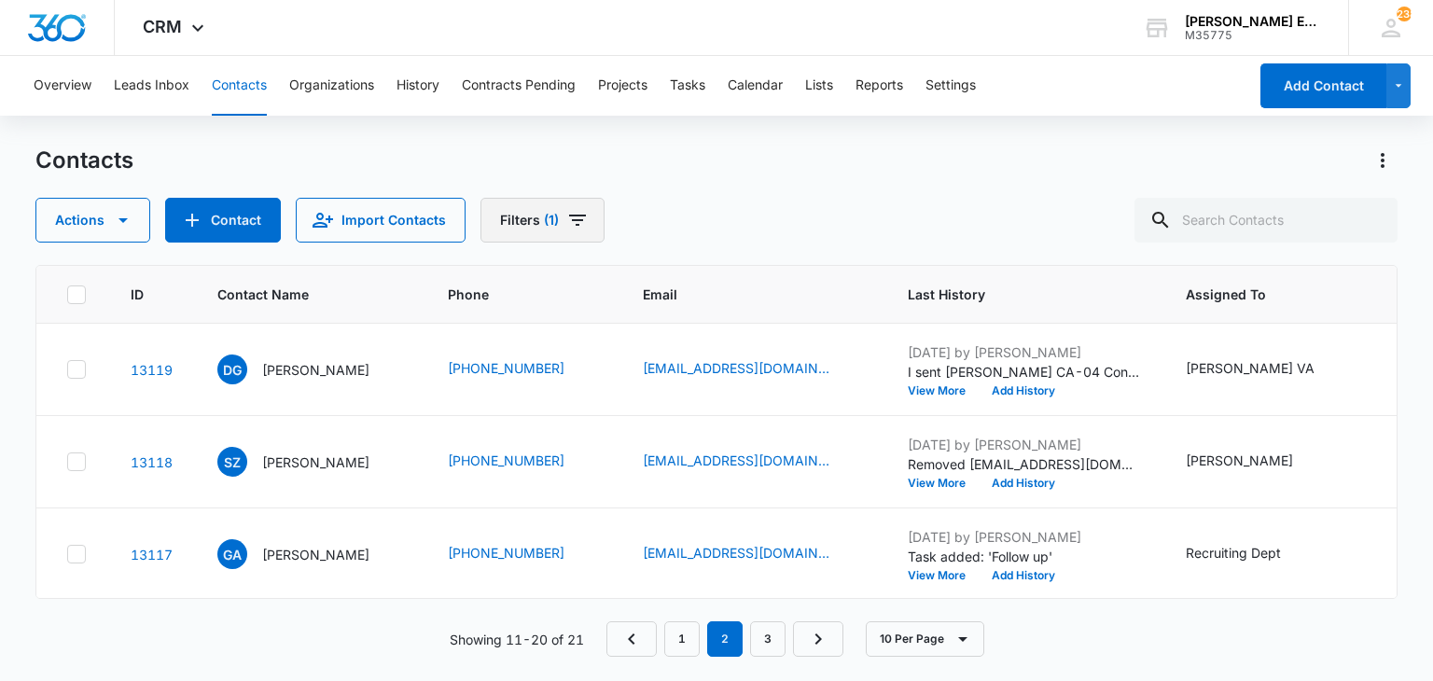
click at [566, 218] on icon "Filters" at bounding box center [577, 220] width 22 height 22
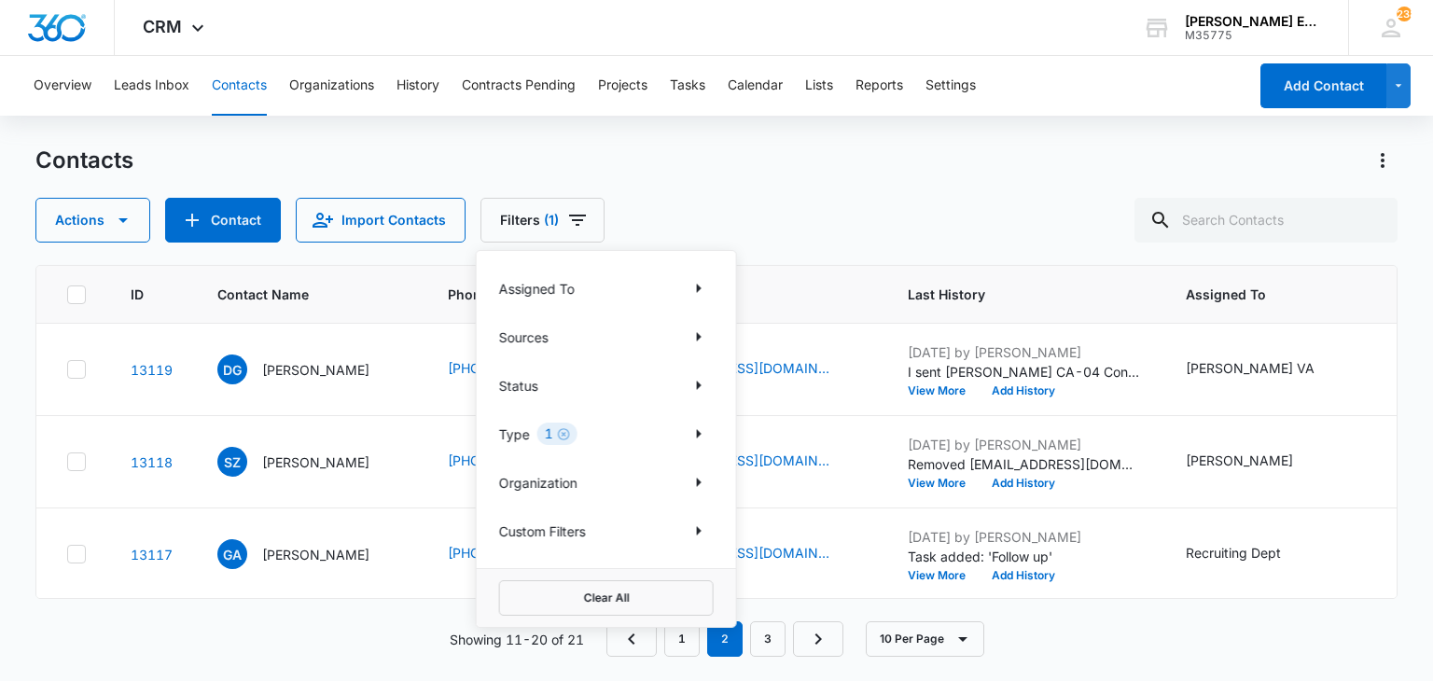
click at [839, 191] on div "Contacts Actions Contact Import Contacts Filters (1) Assigned To Sources Status…" at bounding box center [715, 194] width 1361 height 97
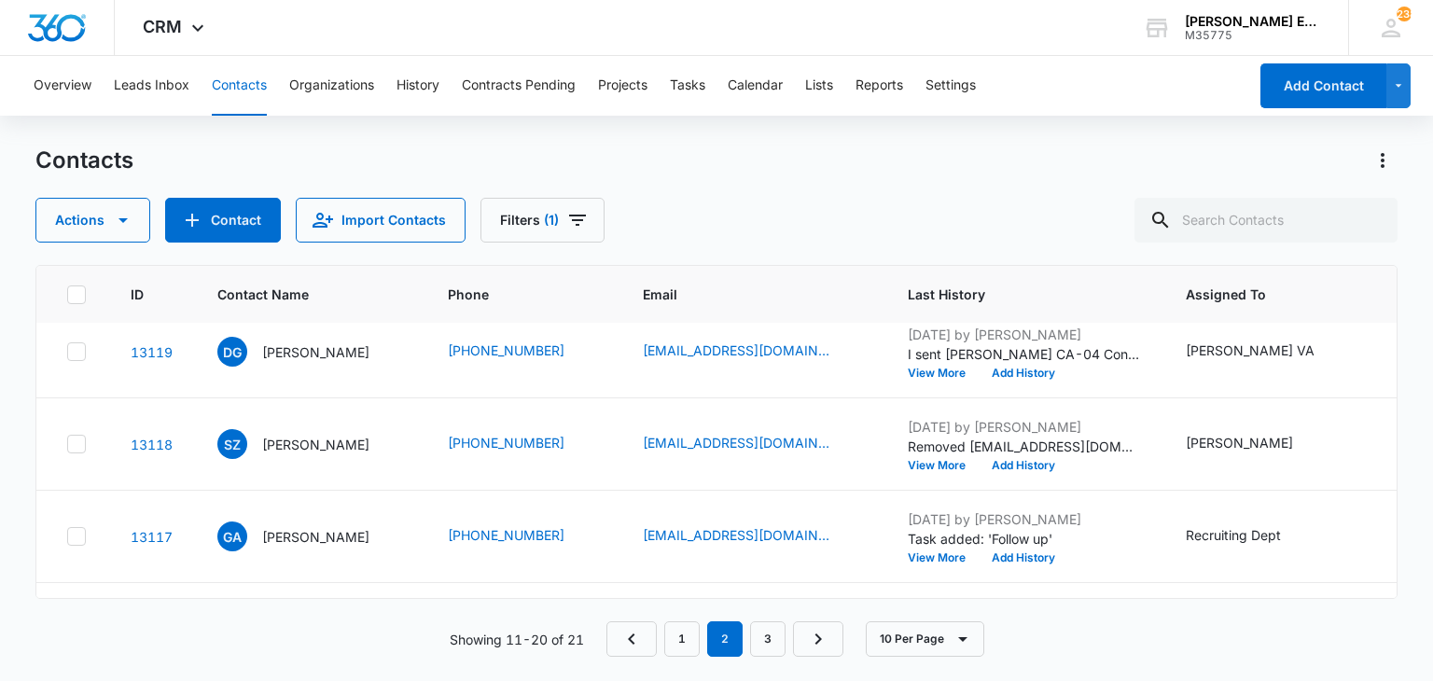
scroll to position [12, 0]
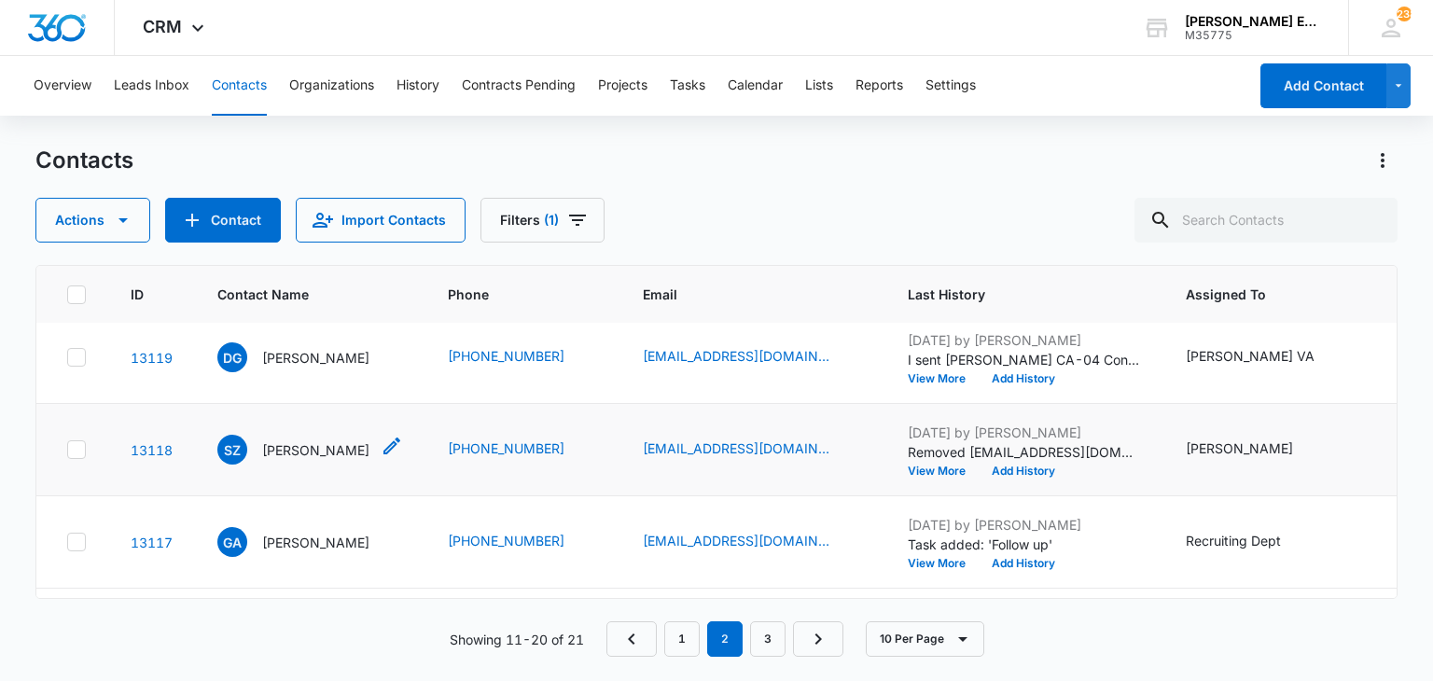
click at [299, 449] on p "[PERSON_NAME]" at bounding box center [315, 450] width 107 height 20
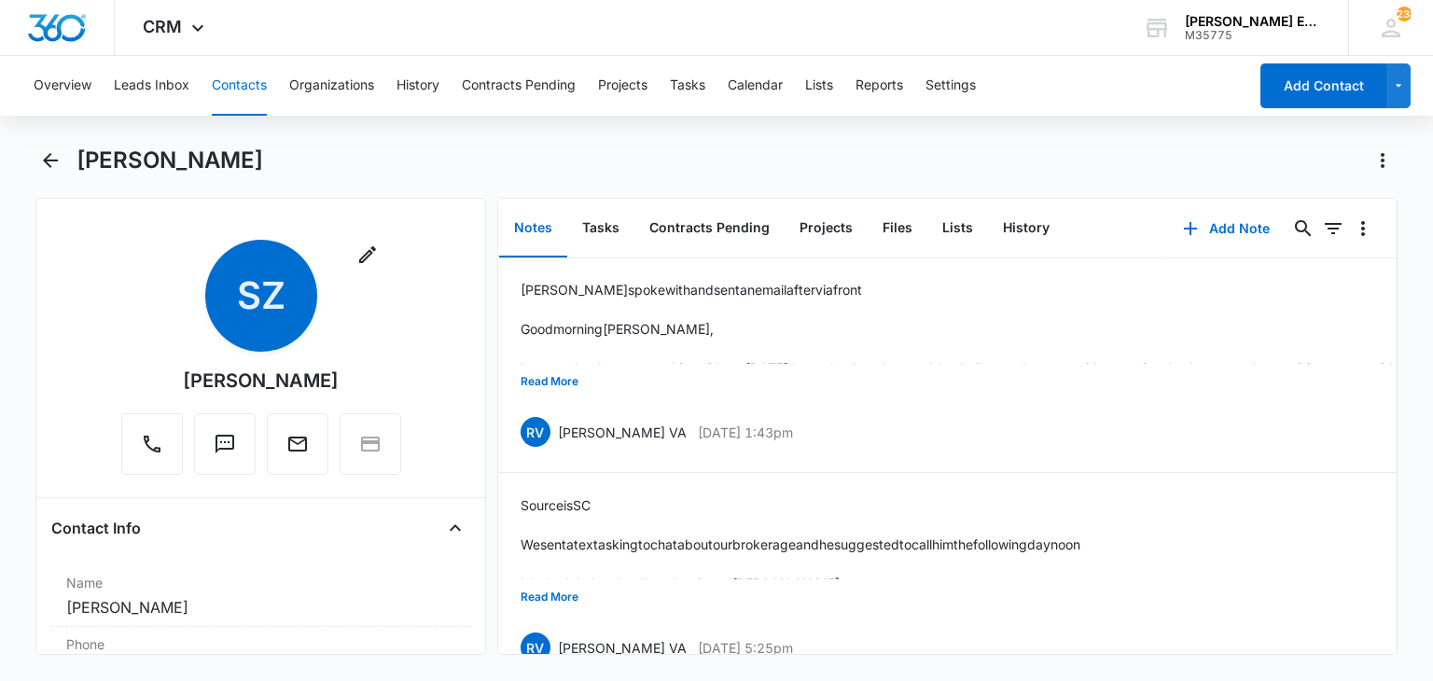
scroll to position [49, 0]
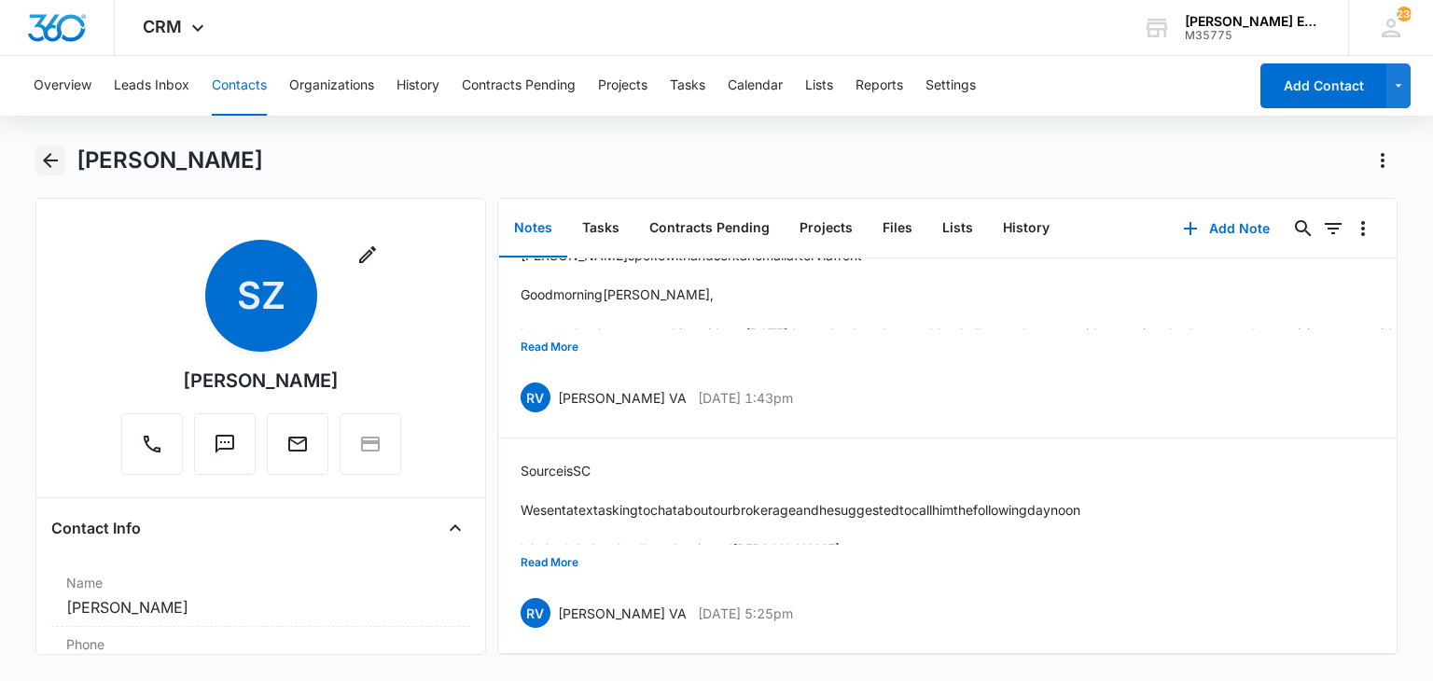
click at [46, 159] on icon "Back" at bounding box center [50, 160] width 15 height 15
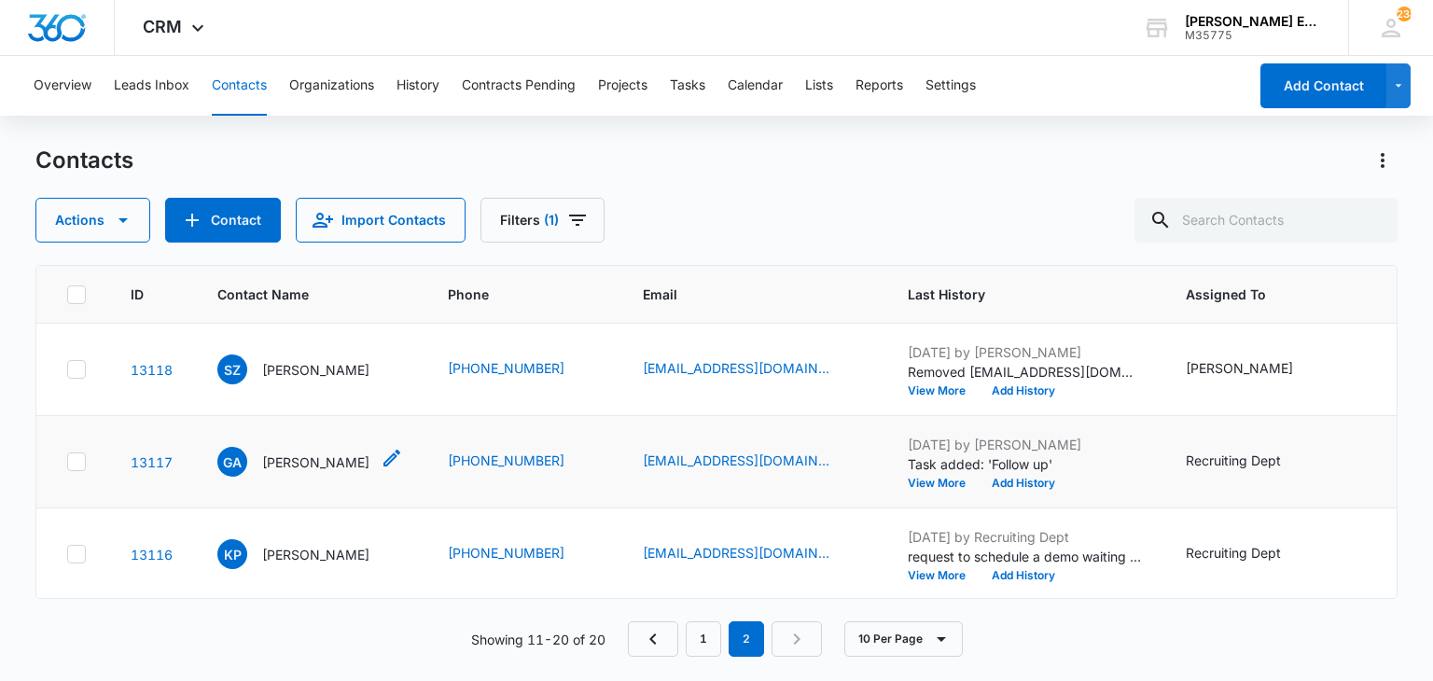
click at [320, 456] on p "[PERSON_NAME]" at bounding box center [315, 462] width 107 height 20
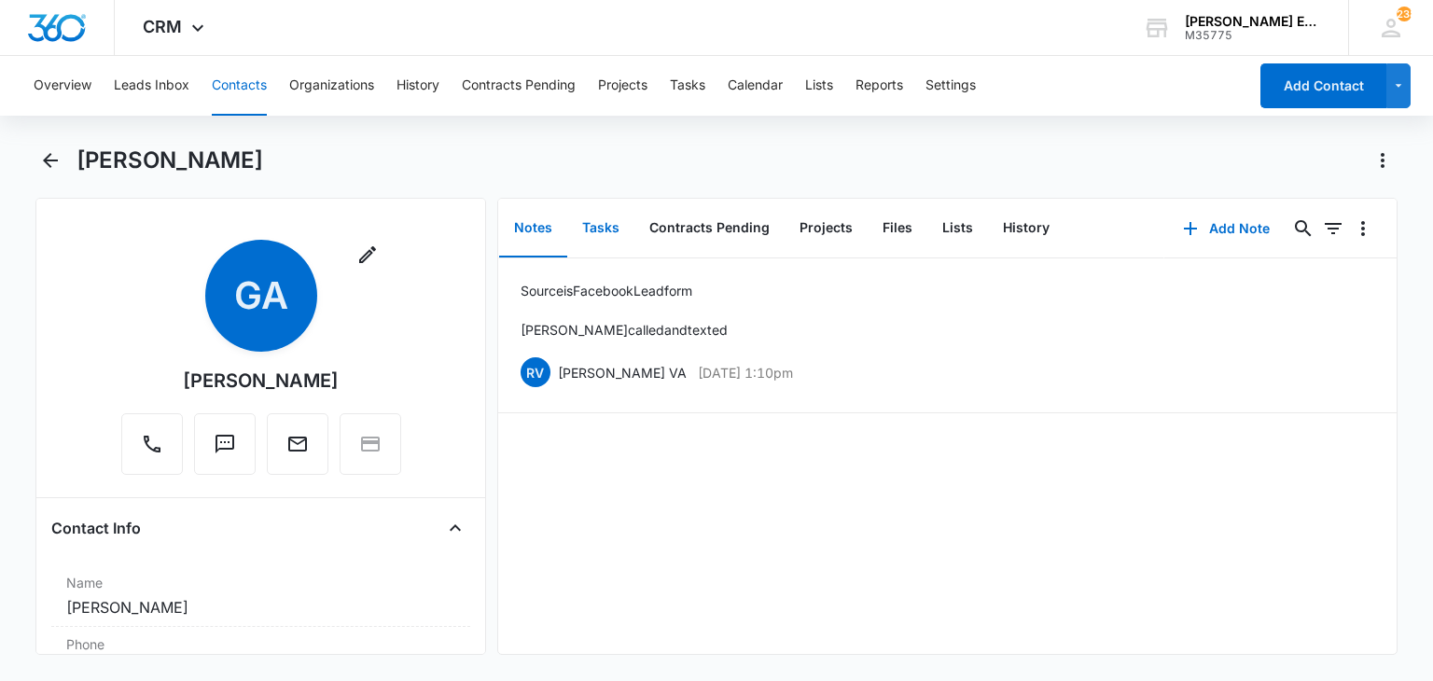
click at [602, 240] on button "Tasks" at bounding box center [600, 229] width 67 height 58
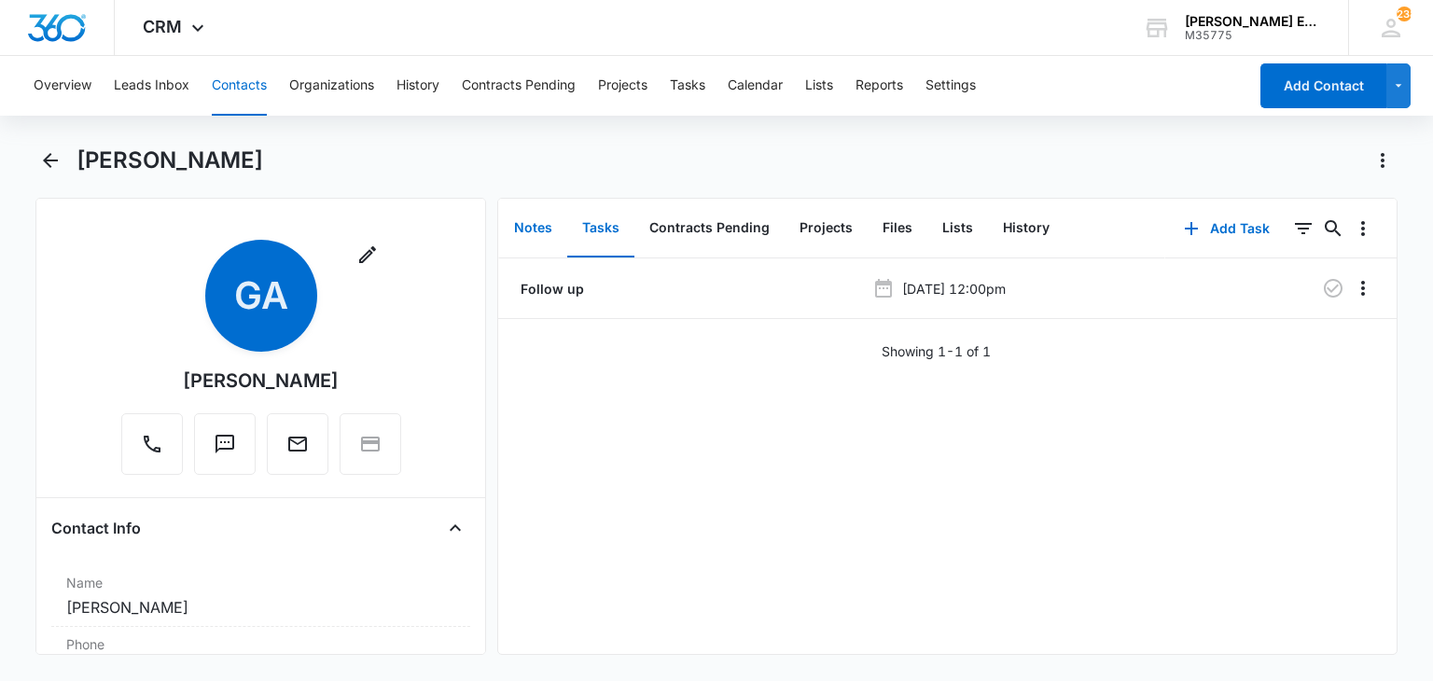
click at [525, 231] on button "Notes" at bounding box center [533, 229] width 68 height 58
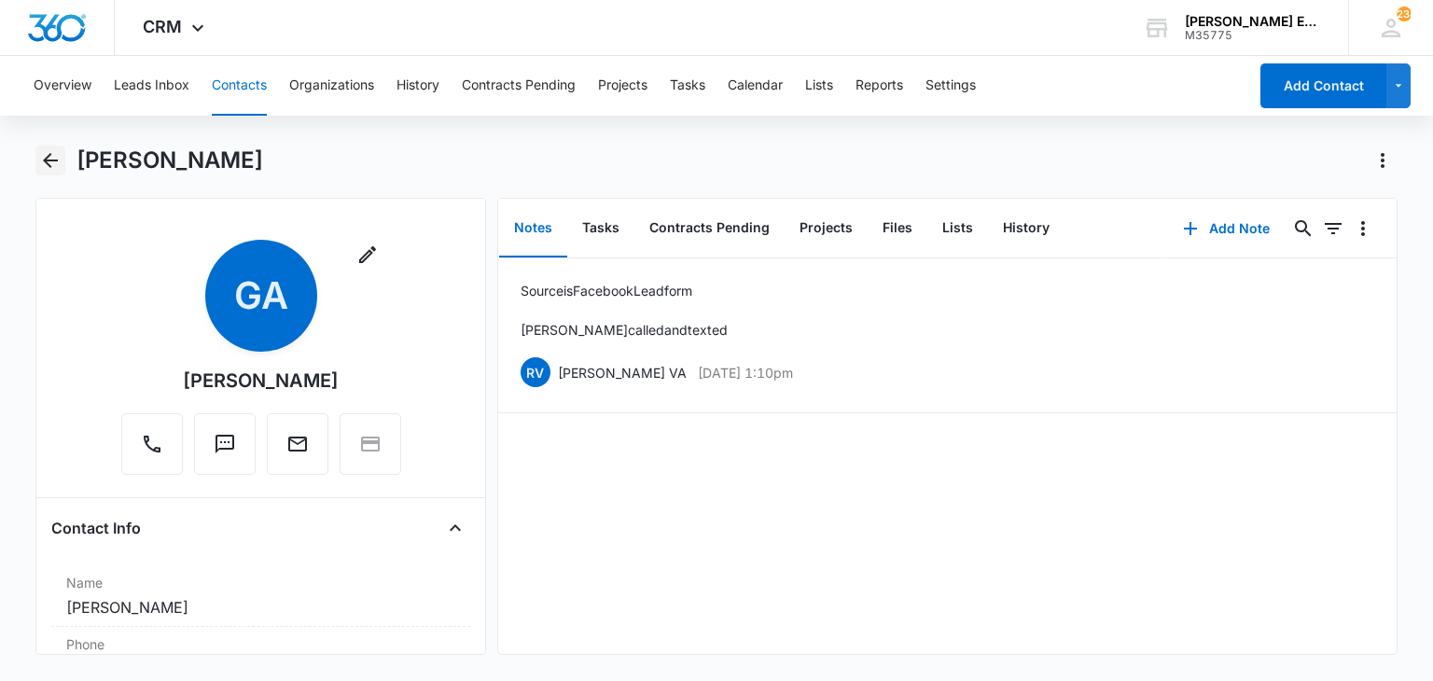
click at [49, 150] on icon "Back" at bounding box center [50, 160] width 22 height 22
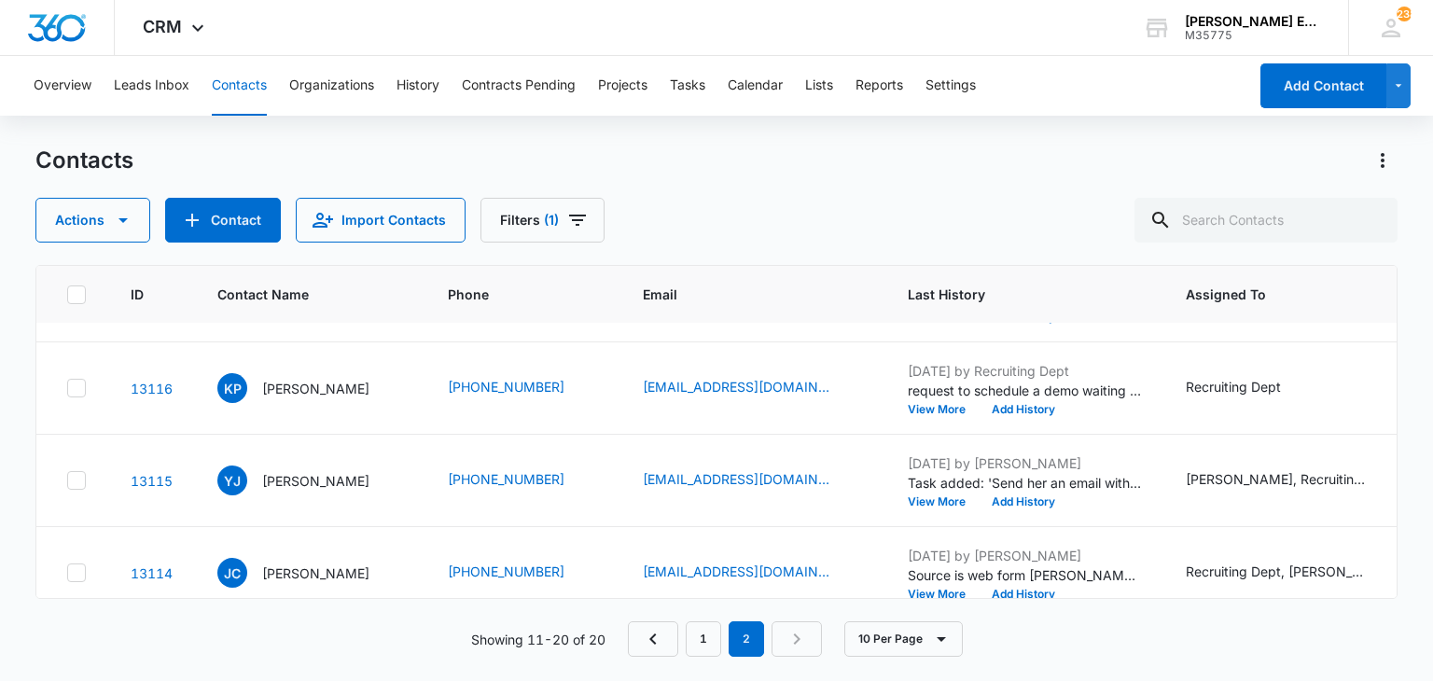
scroll to position [170, 0]
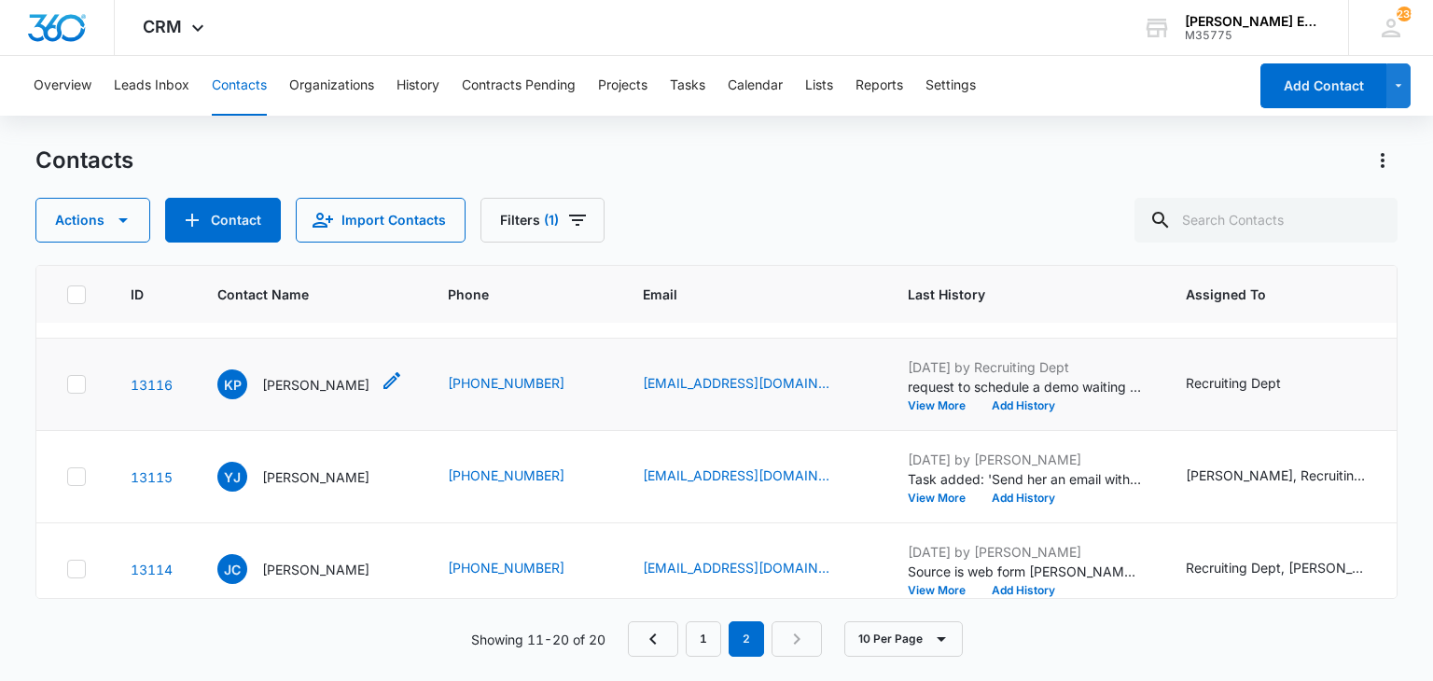
click at [284, 377] on p "[PERSON_NAME]" at bounding box center [315, 385] width 107 height 20
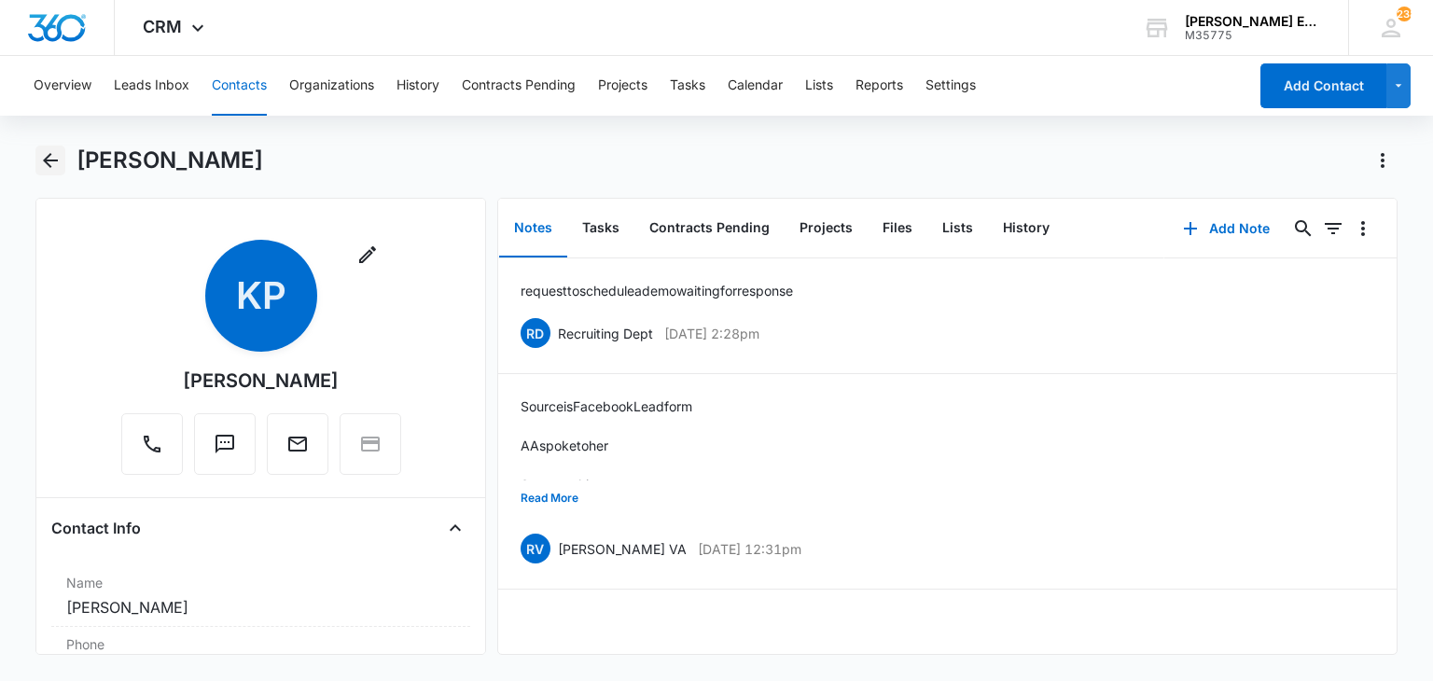
click at [49, 162] on icon "Back" at bounding box center [50, 160] width 22 height 22
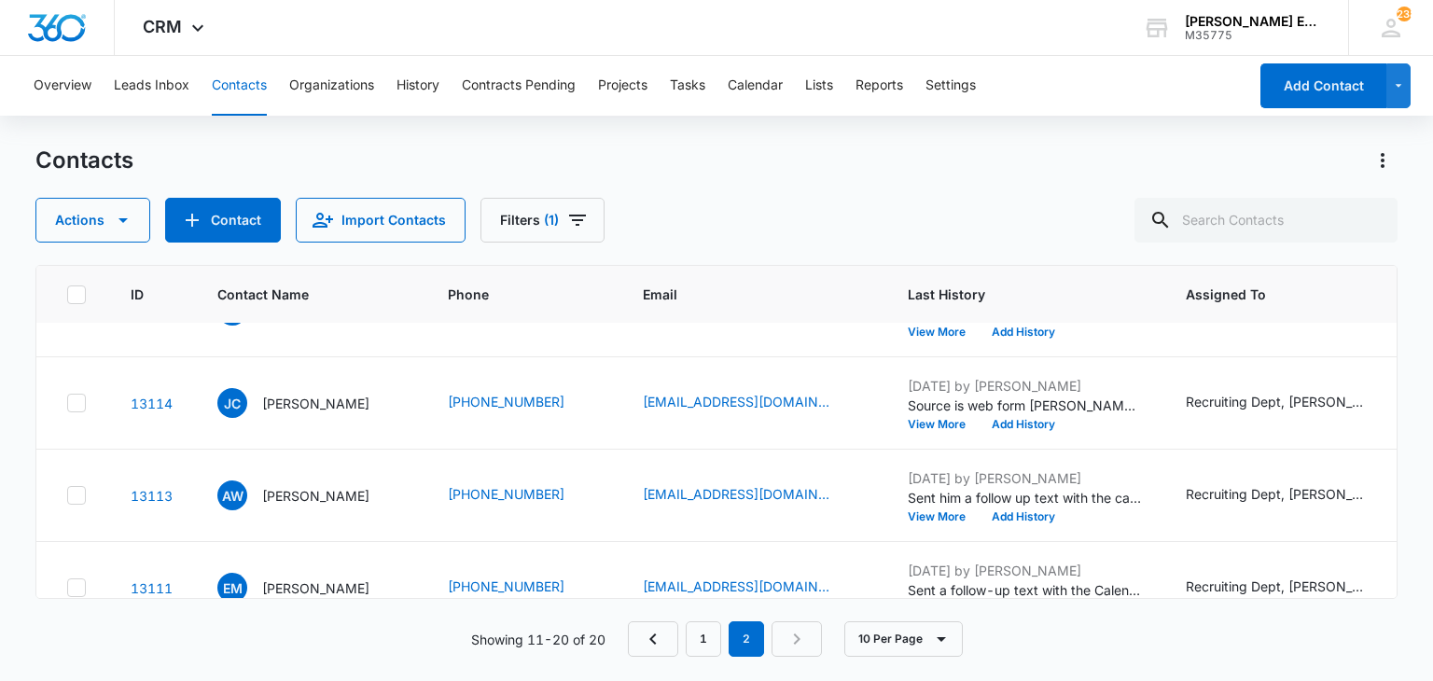
scroll to position [362, 0]
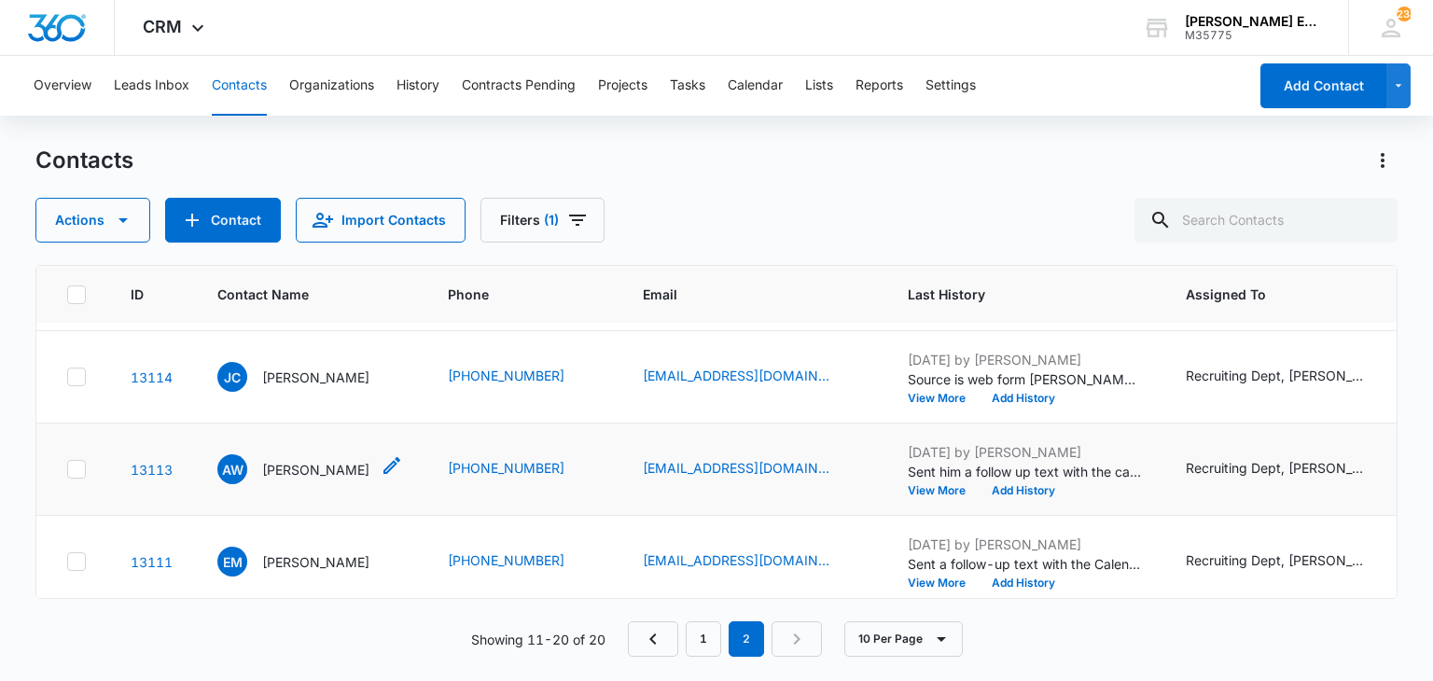
click at [319, 470] on p "[PERSON_NAME]" at bounding box center [315, 470] width 107 height 20
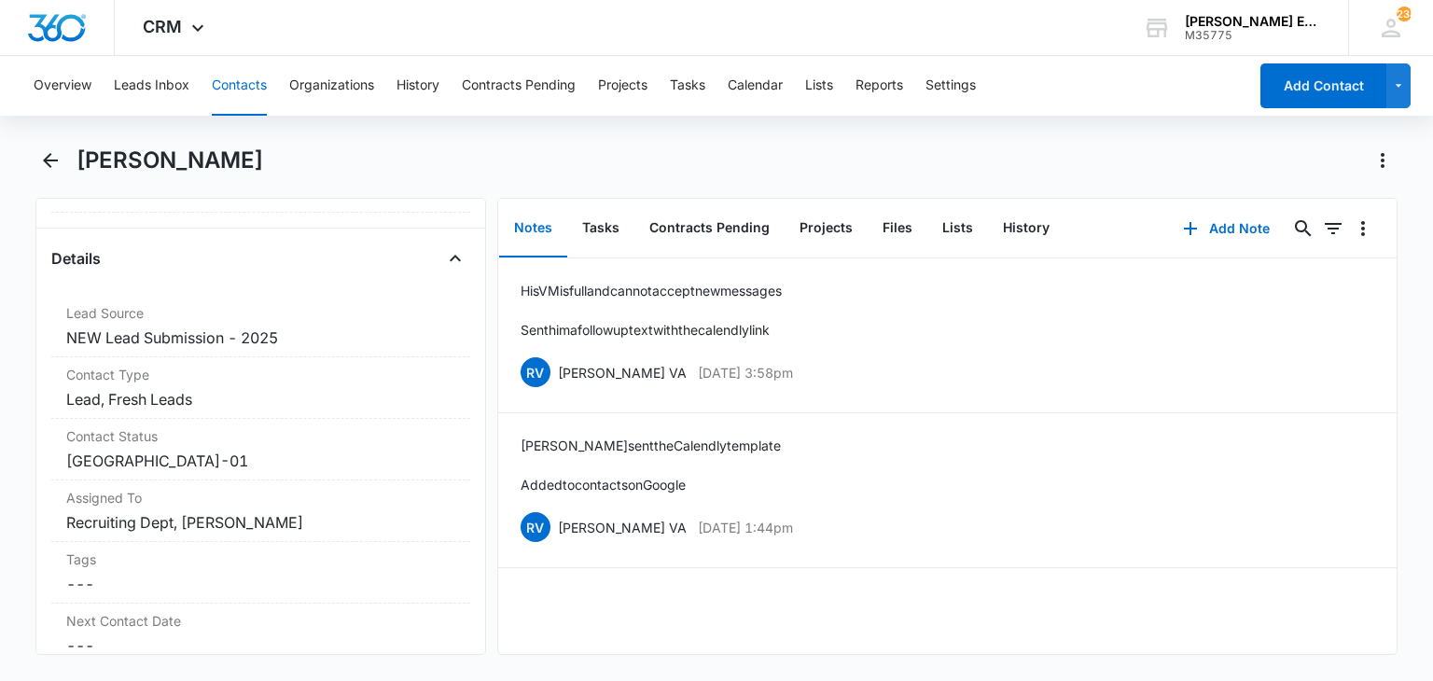
scroll to position [673, 0]
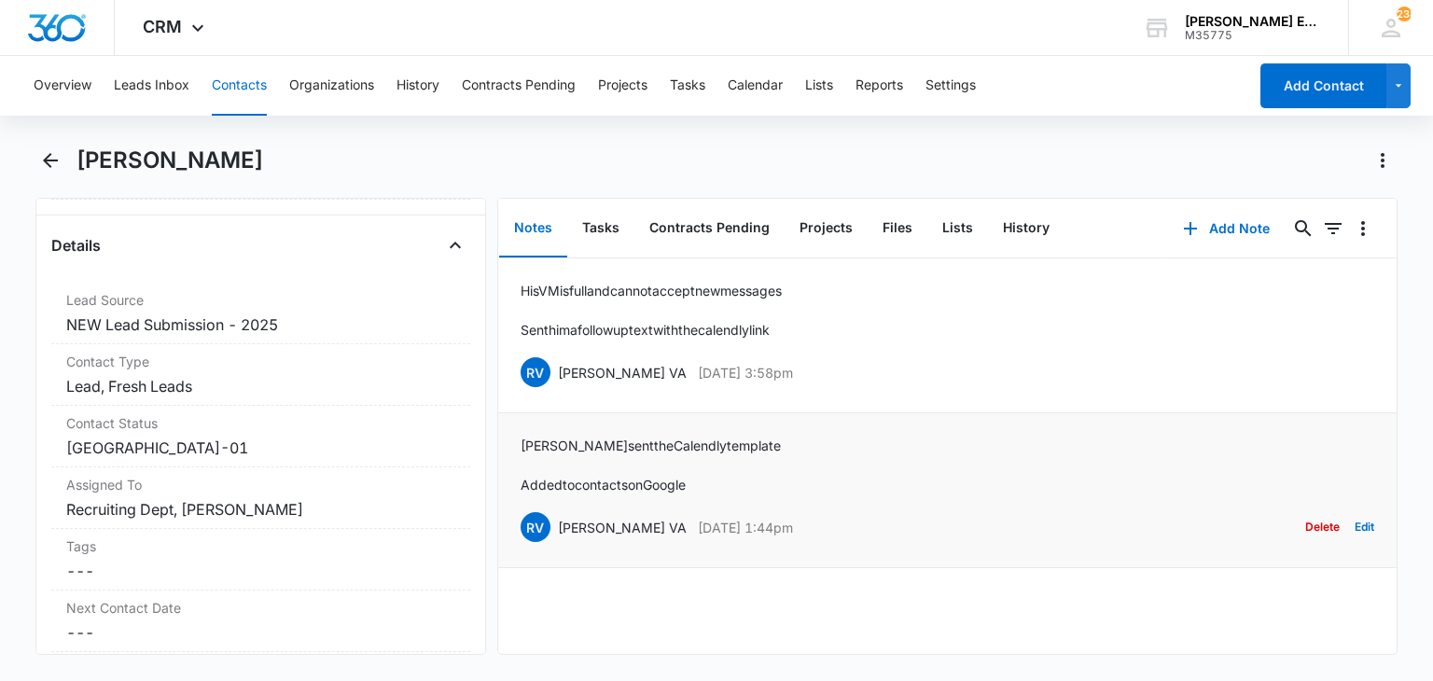
click at [985, 451] on div "Jessica sent the Calendly template Added to contacts on Google RV Ruth VA Sep 2…" at bounding box center [946, 490] width 853 height 109
drag, startPoint x: 1432, startPoint y: 340, endPoint x: 1432, endPoint y: 464, distance: 123.1
click at [1432, 464] on main "Allison Wyatt Remove AW Allison Wyatt Contact Info Name Cancel Save Changes All…" at bounding box center [716, 412] width 1433 height 532
click at [993, 408] on li "His VM is full and cannot accept new messages Sent him a follow up text with th…" at bounding box center [947, 335] width 898 height 155
click at [46, 157] on icon "Back" at bounding box center [50, 160] width 22 height 22
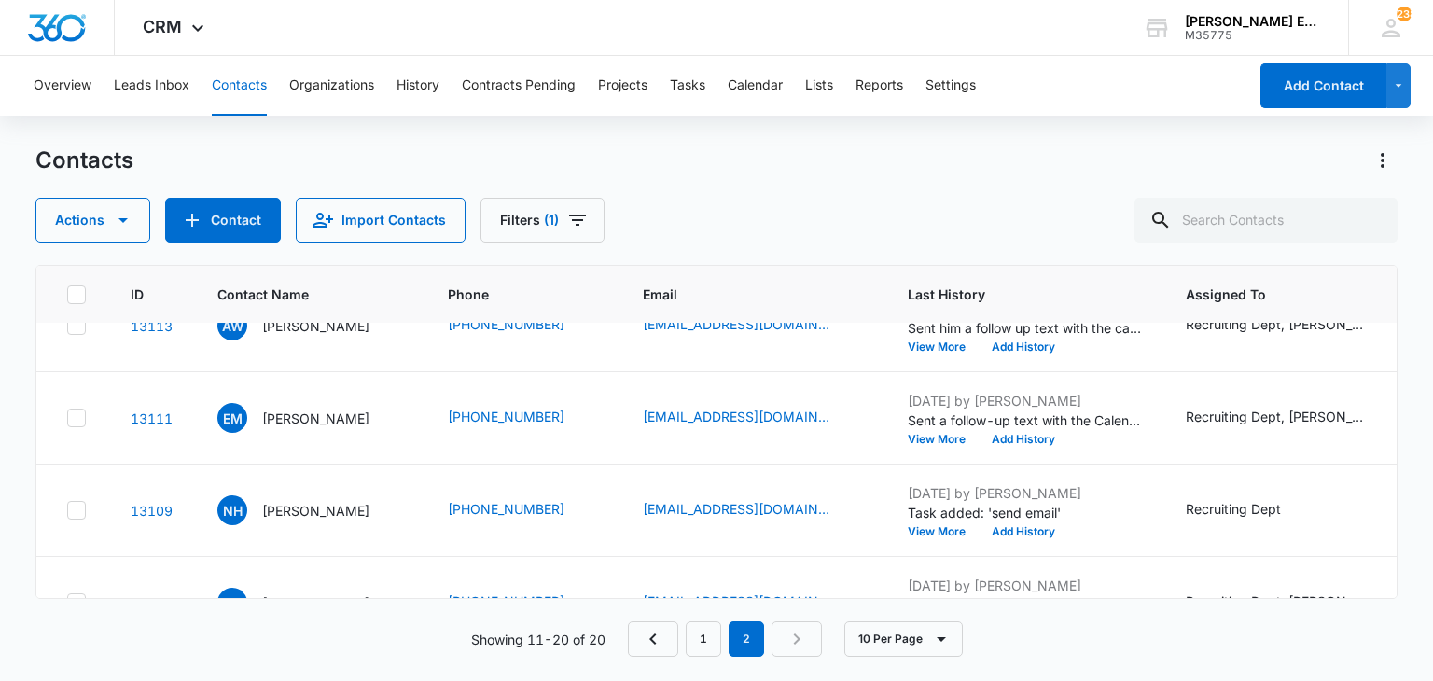
scroll to position [514, 0]
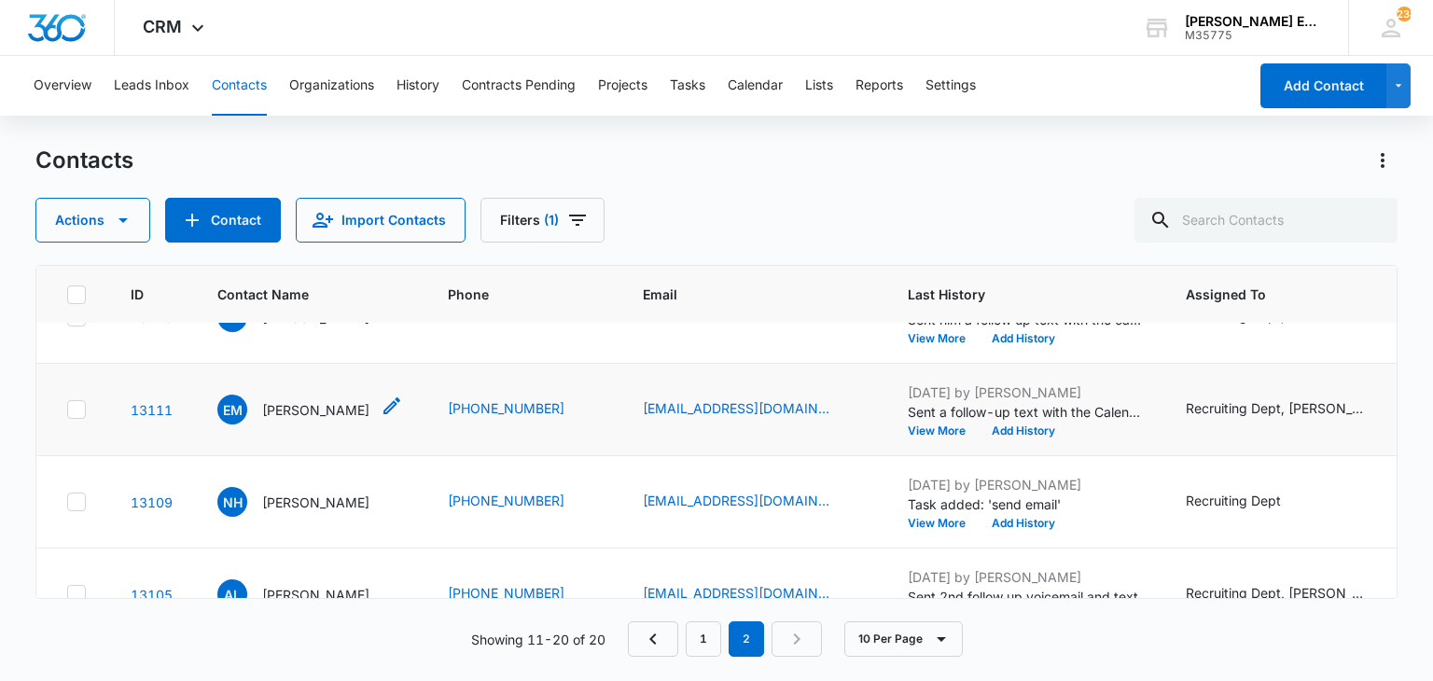
click at [303, 402] on p "[PERSON_NAME]" at bounding box center [315, 410] width 107 height 20
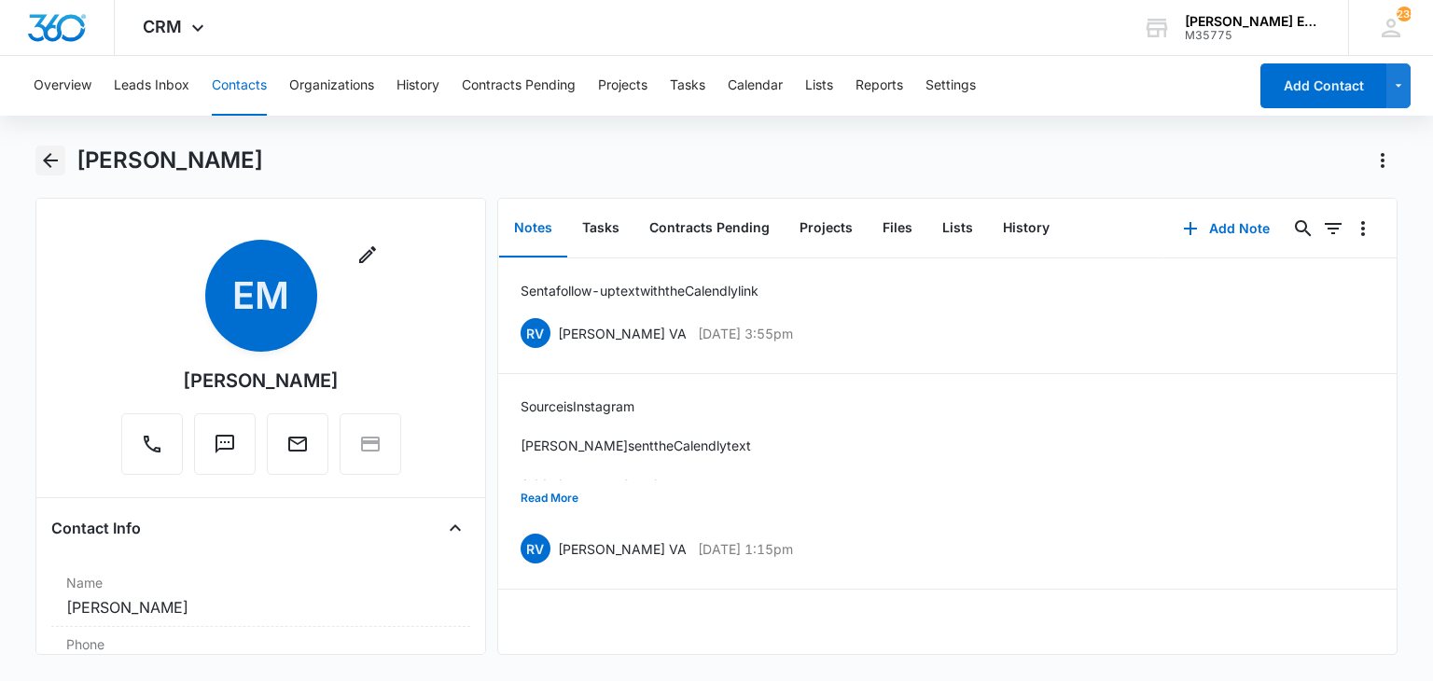
click at [50, 162] on icon "Back" at bounding box center [50, 160] width 22 height 22
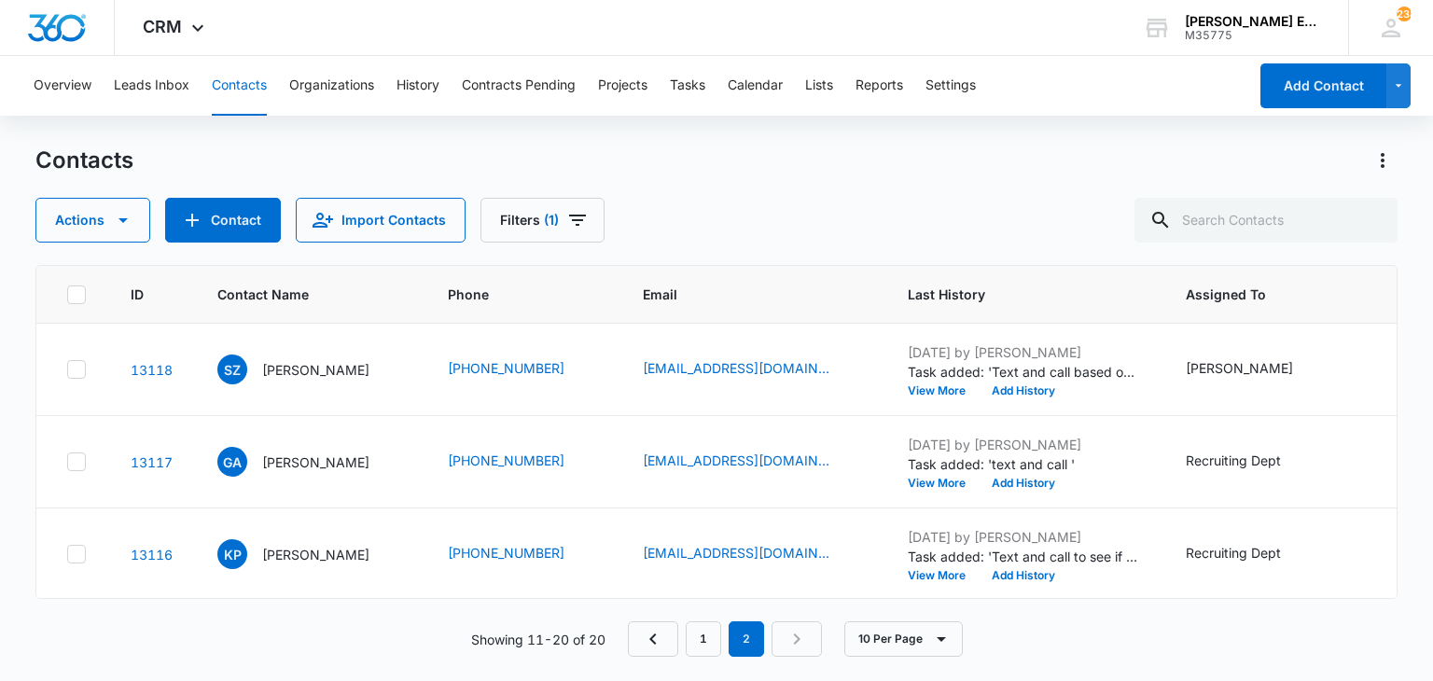
scroll to position [514, 0]
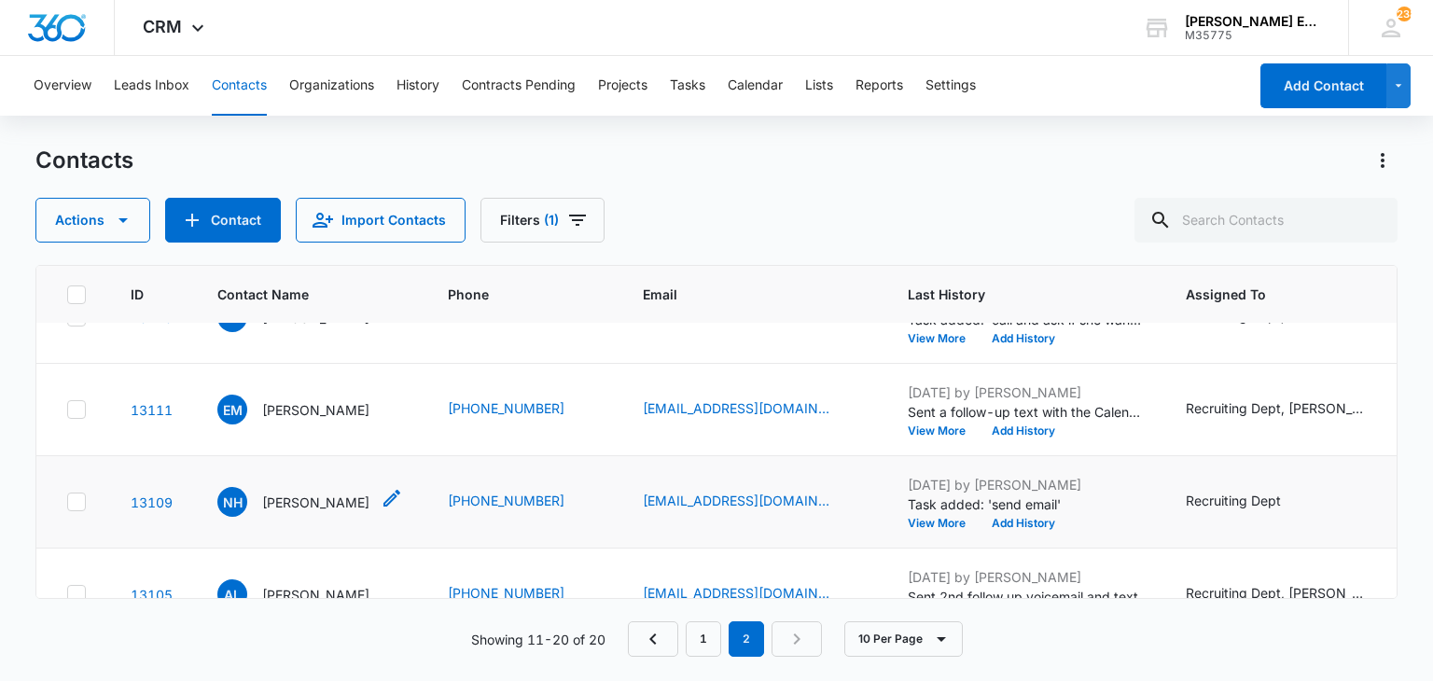
click at [311, 501] on p "[PERSON_NAME]" at bounding box center [315, 502] width 107 height 20
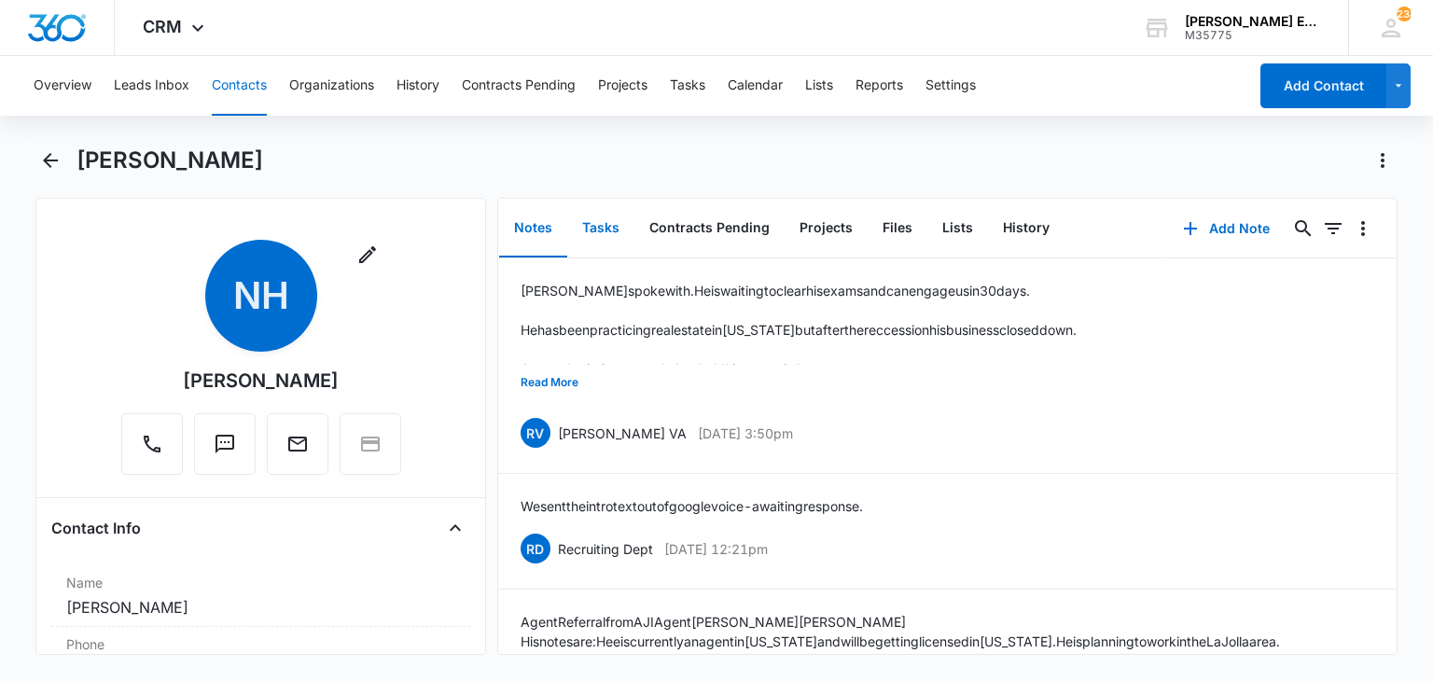
click at [600, 237] on button "Tasks" at bounding box center [600, 229] width 67 height 58
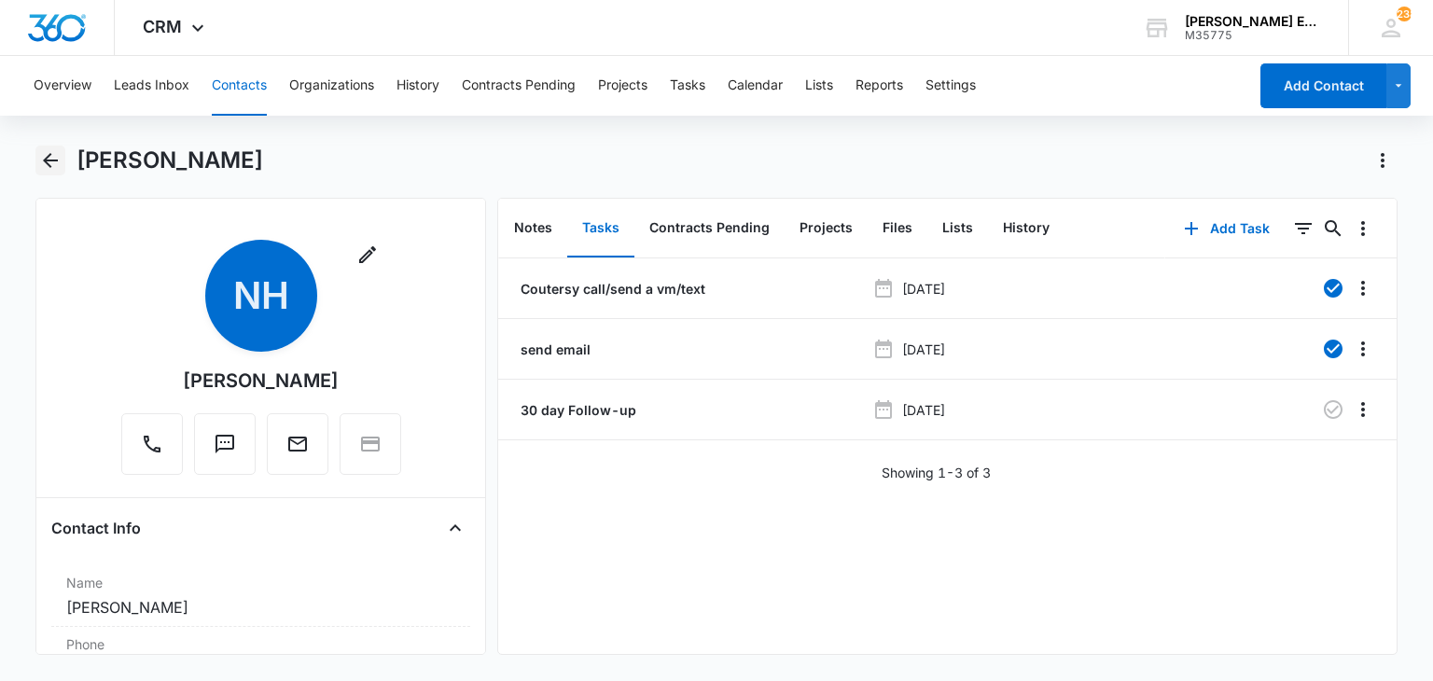
click at [57, 157] on icon "Back" at bounding box center [50, 160] width 22 height 22
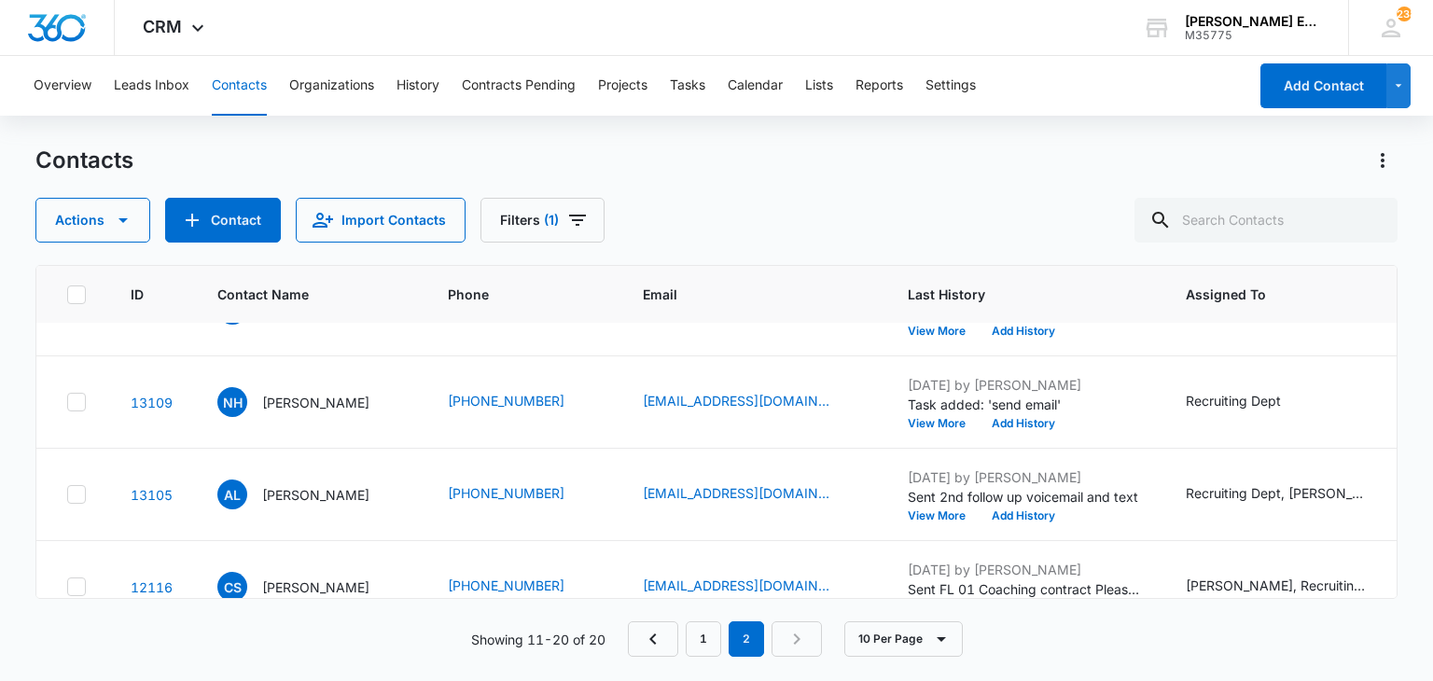
scroll to position [660, 0]
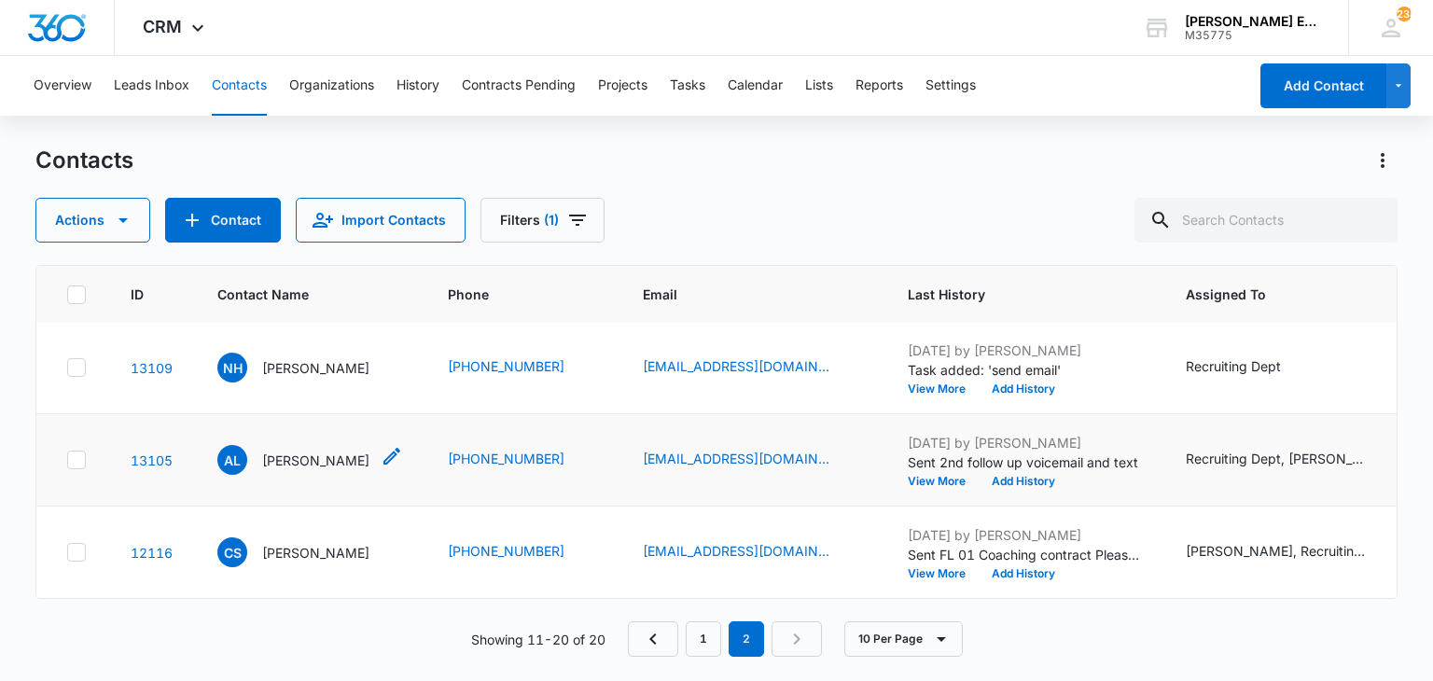
click at [297, 451] on p "[PERSON_NAME]" at bounding box center [315, 461] width 107 height 20
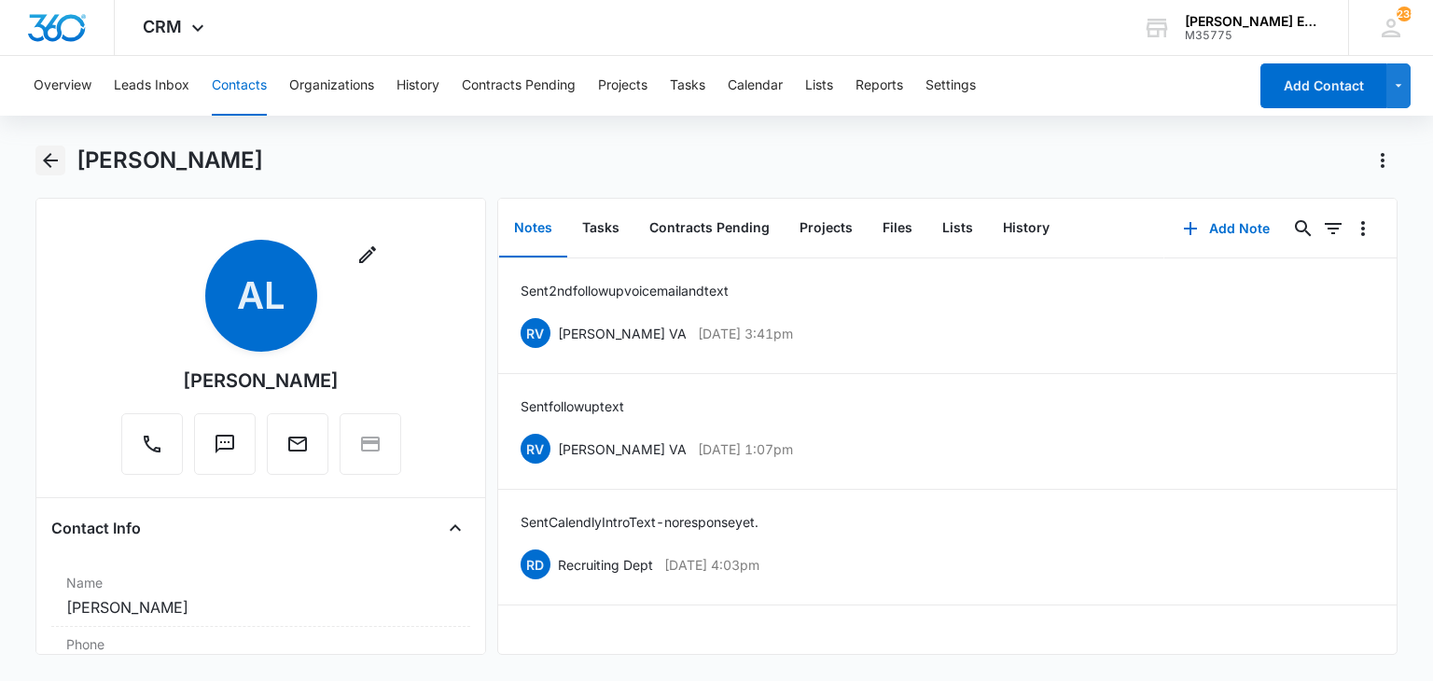
click at [44, 156] on icon "Back" at bounding box center [50, 160] width 22 height 22
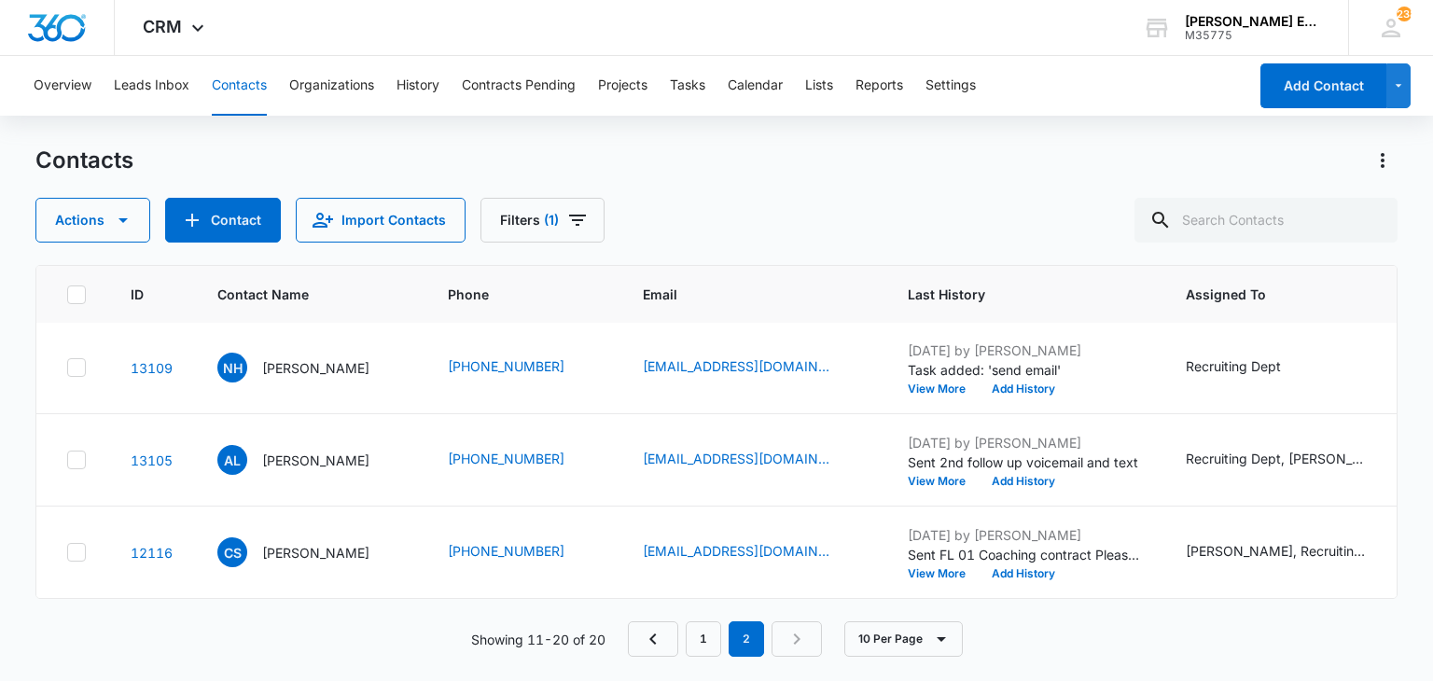
scroll to position [660, 0]
click at [696, 632] on link "1" at bounding box center [703, 638] width 35 height 35
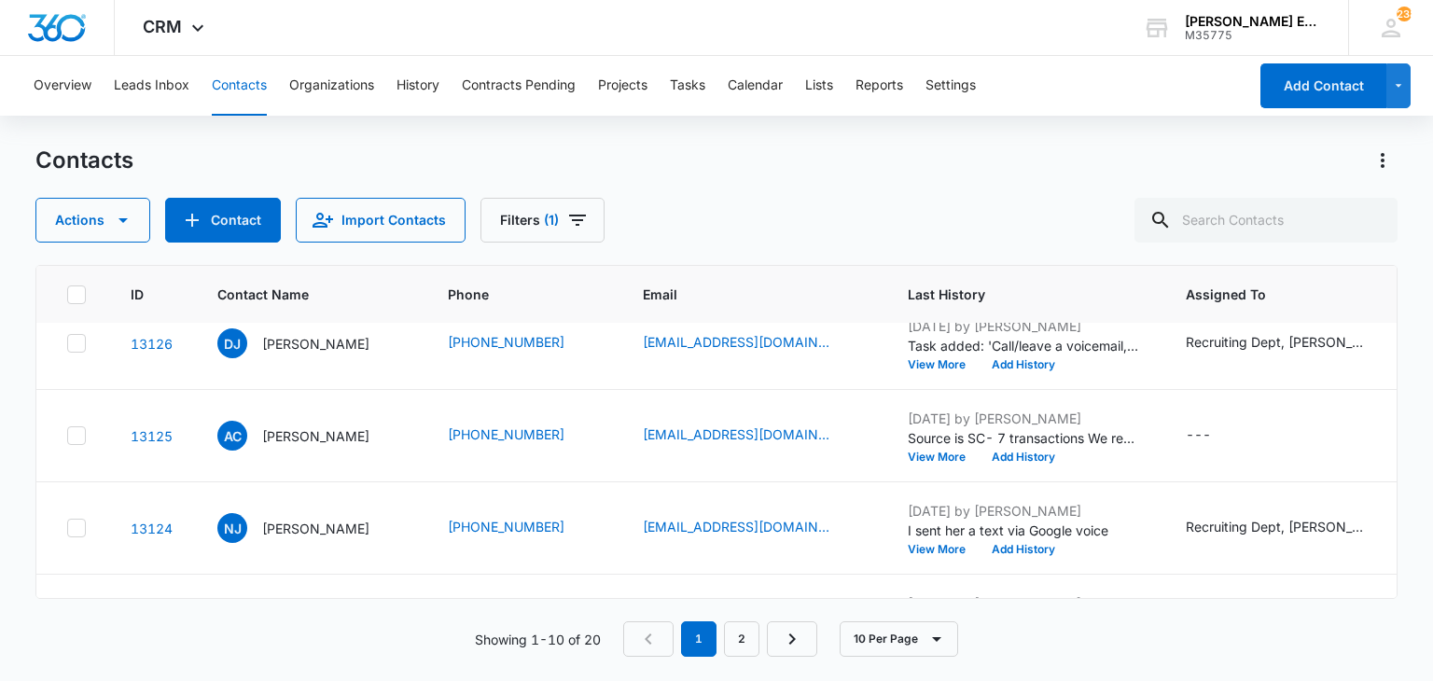
scroll to position [321, 0]
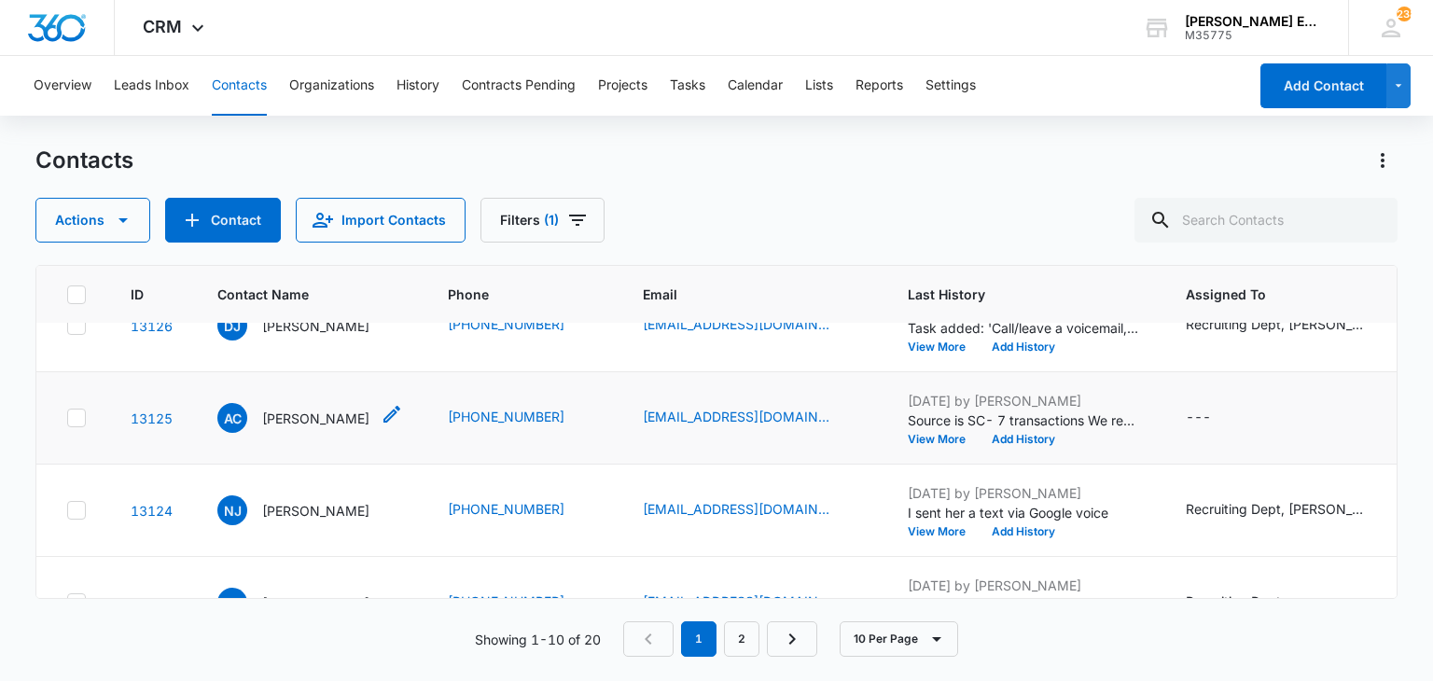
click at [324, 416] on p "Andrew Cope" at bounding box center [315, 419] width 107 height 20
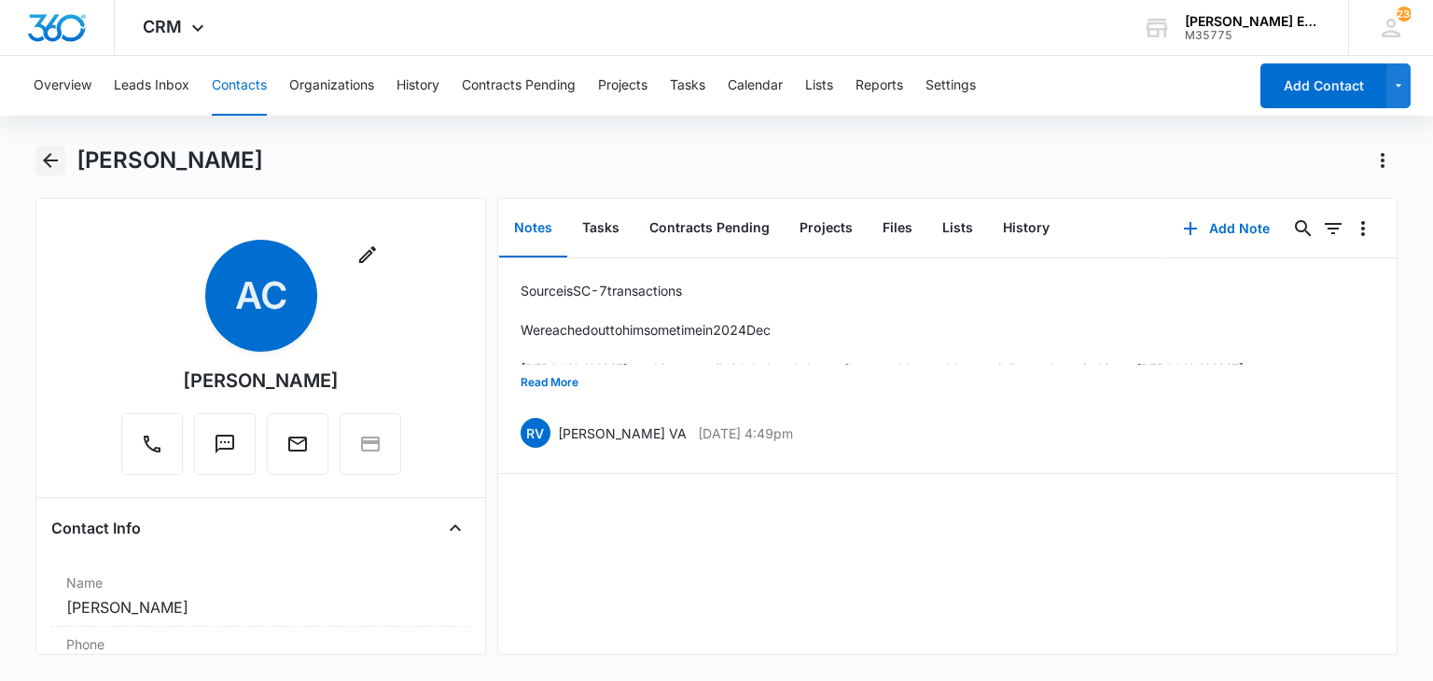
click at [49, 163] on icon "Back" at bounding box center [50, 160] width 22 height 22
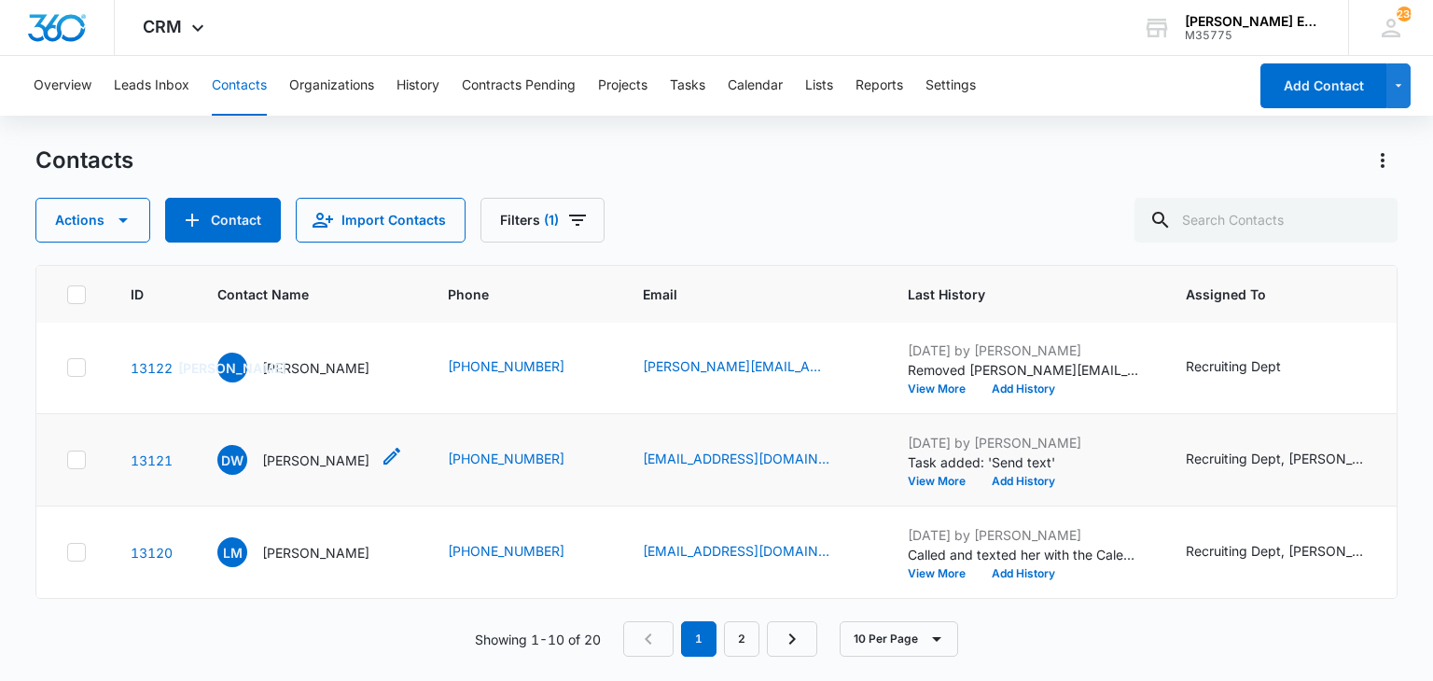
scroll to position [660, 0]
click at [742, 638] on link "2" at bounding box center [741, 638] width 35 height 35
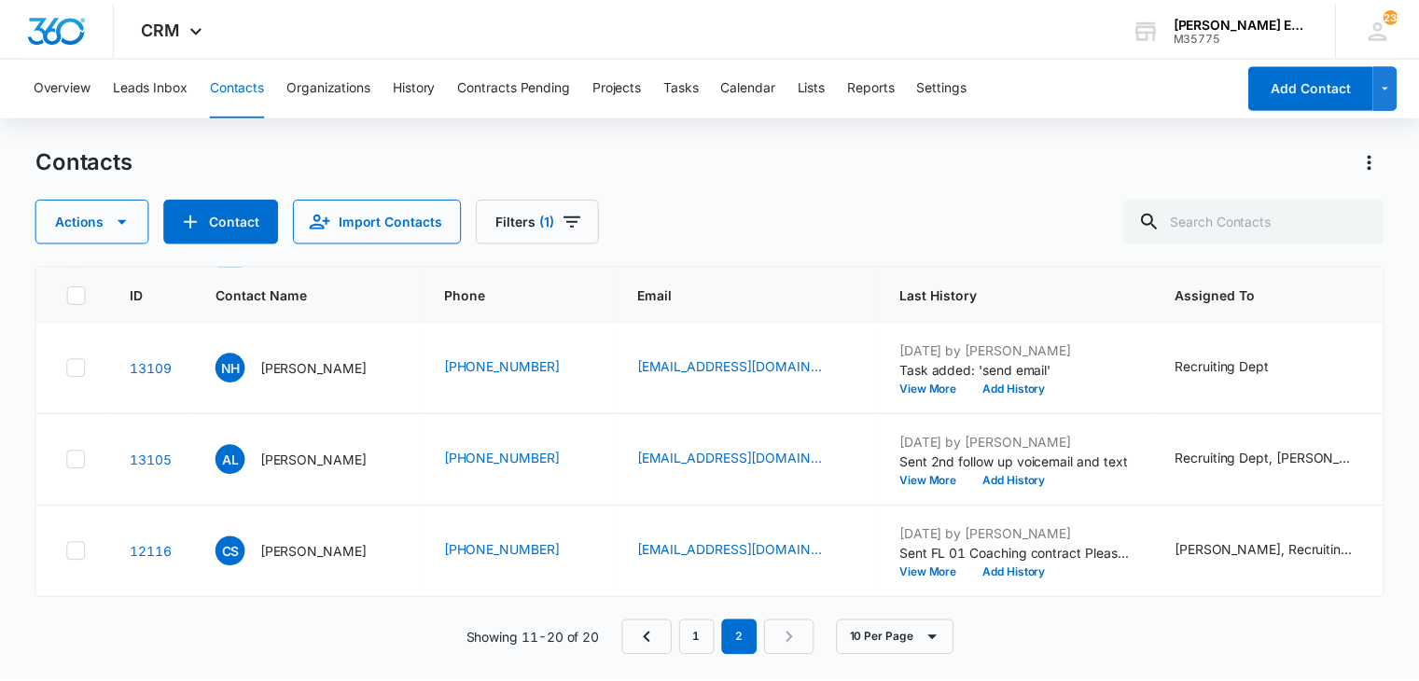
scroll to position [0, 0]
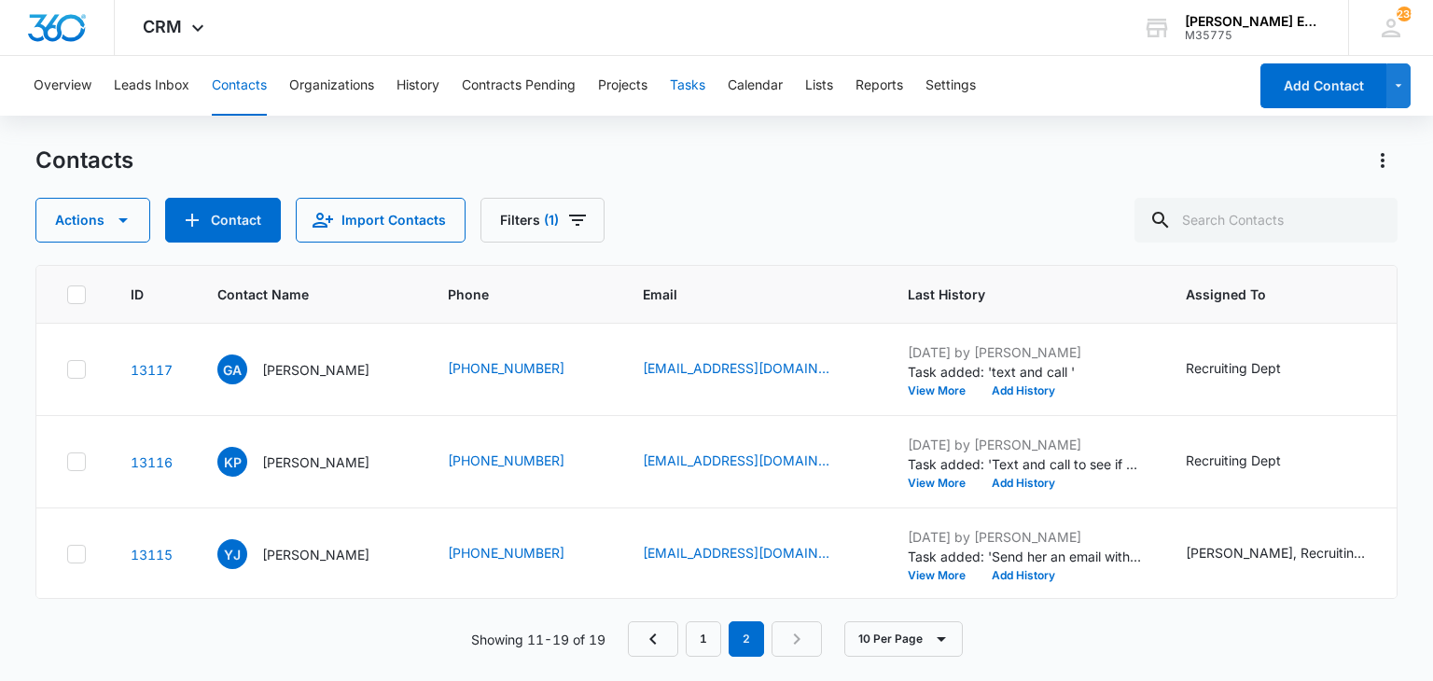
click at [679, 80] on button "Tasks" at bounding box center [687, 86] width 35 height 60
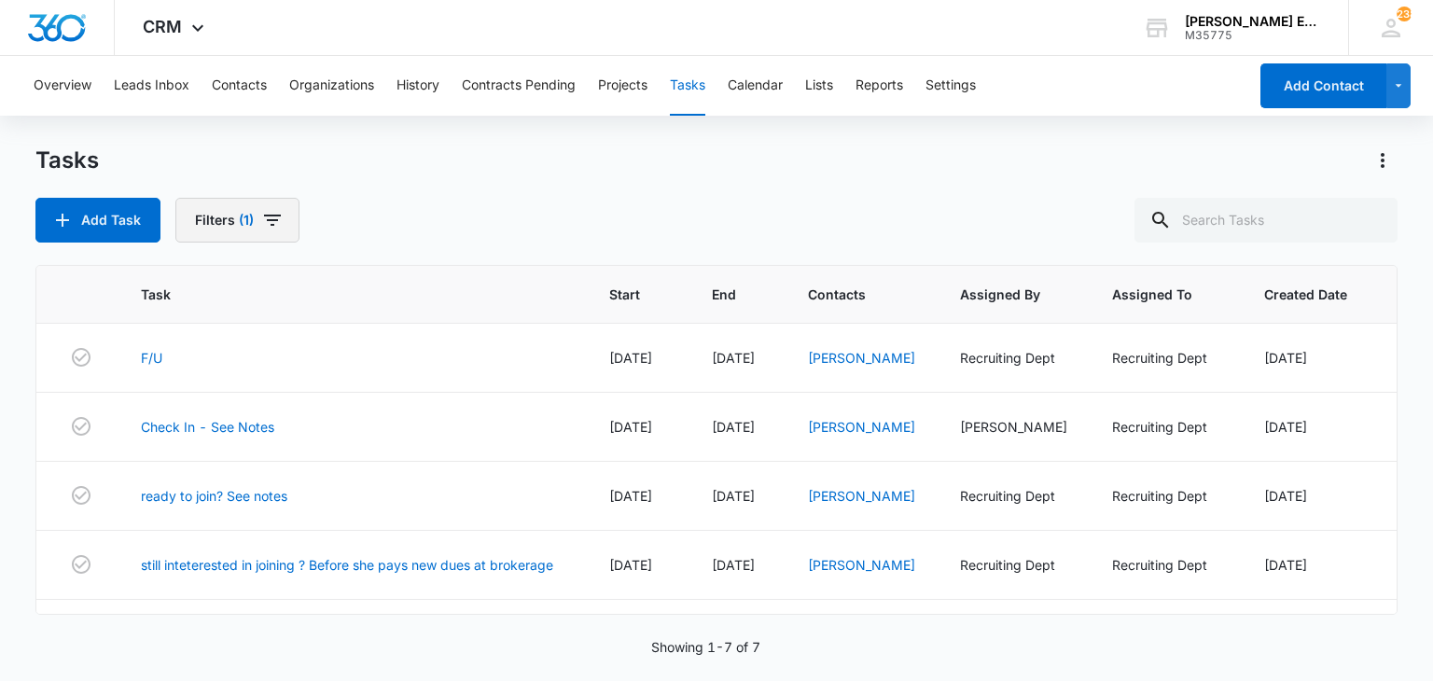
click at [253, 226] on button "Filters (1)" at bounding box center [237, 220] width 124 height 45
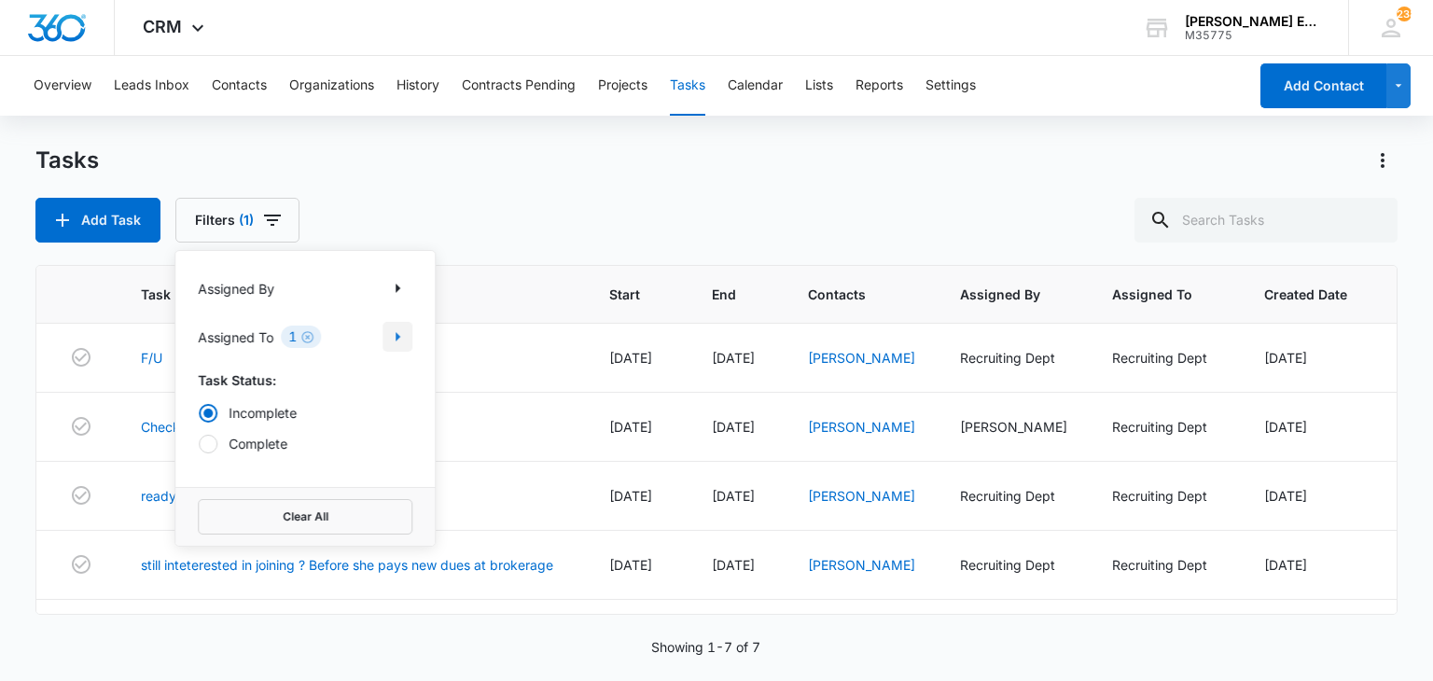
click at [404, 347] on icon "Show Assigned To filters" at bounding box center [397, 337] width 22 height 22
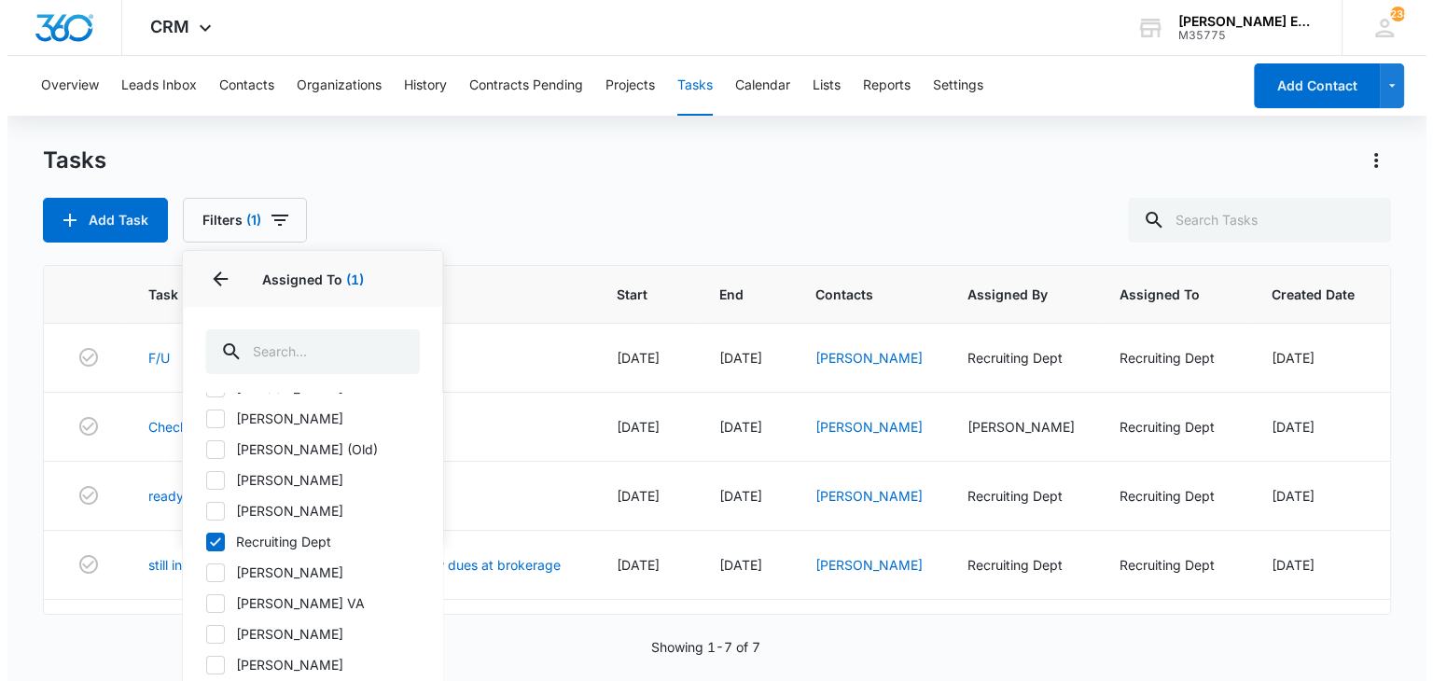
scroll to position [424, 0]
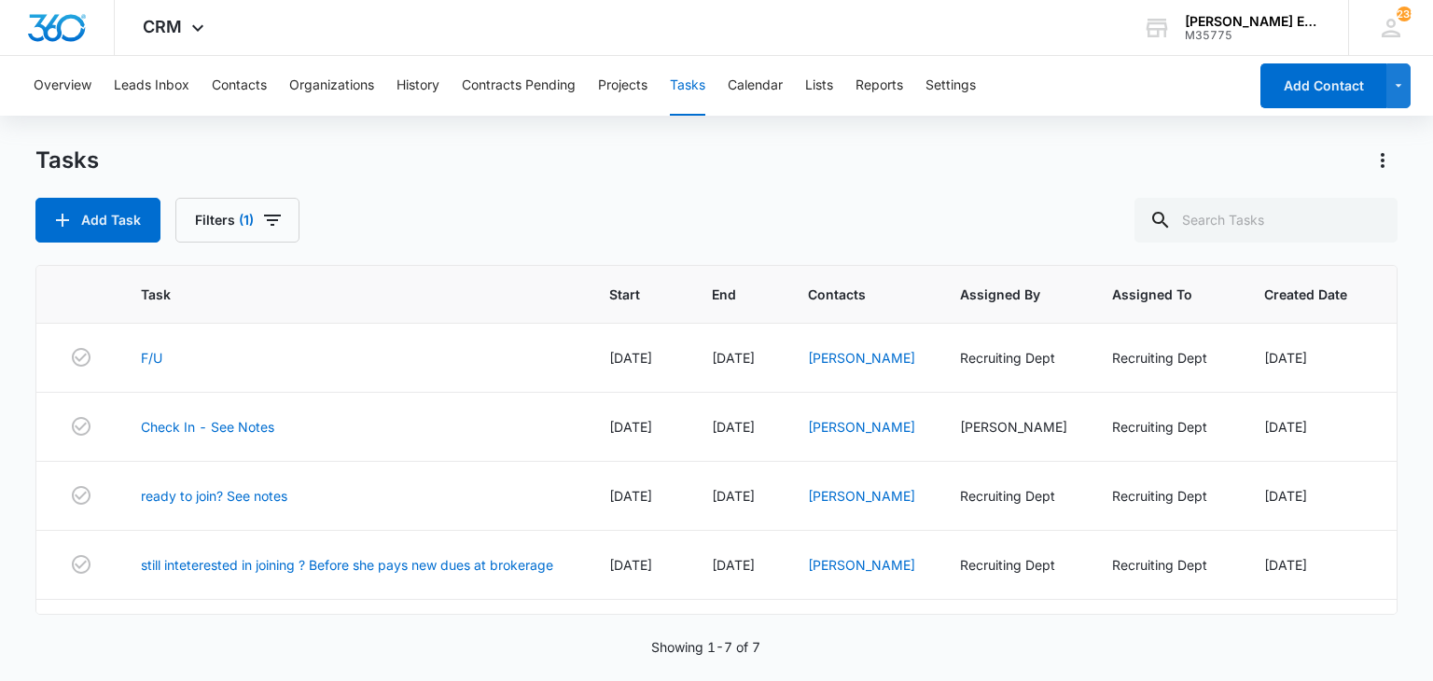
click at [642, 198] on div "Add Task Filters (1)" at bounding box center [715, 220] width 1361 height 45
